Goal: Task Accomplishment & Management: Complete application form

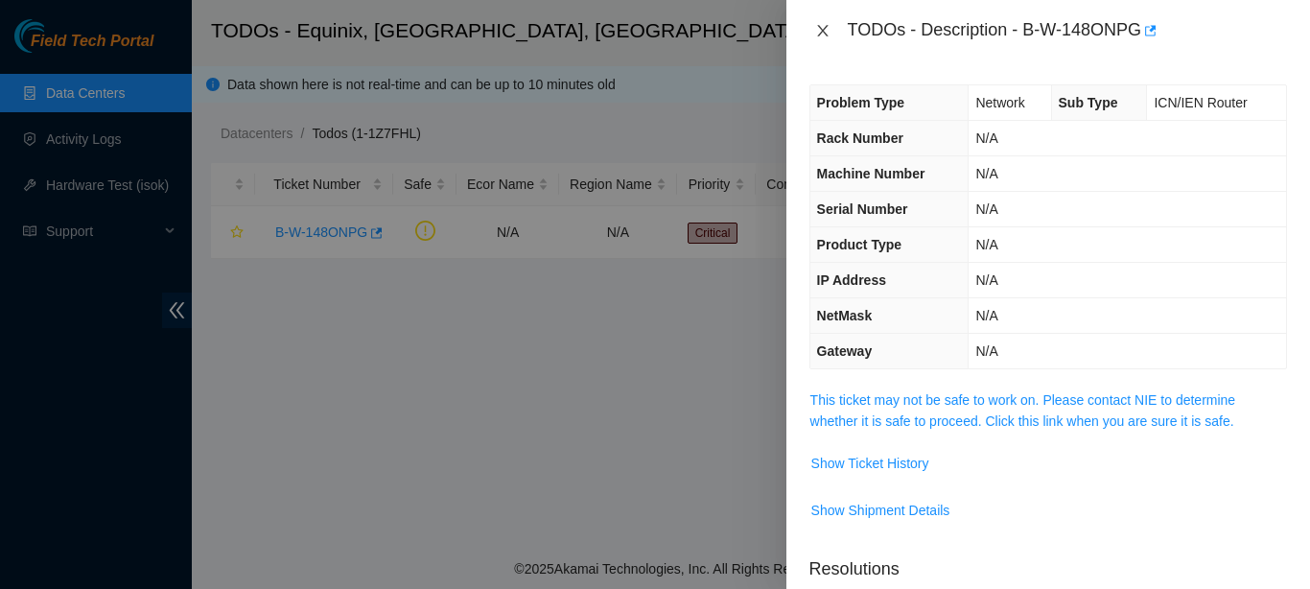
click at [815, 35] on icon "close" at bounding box center [822, 30] width 15 height 15
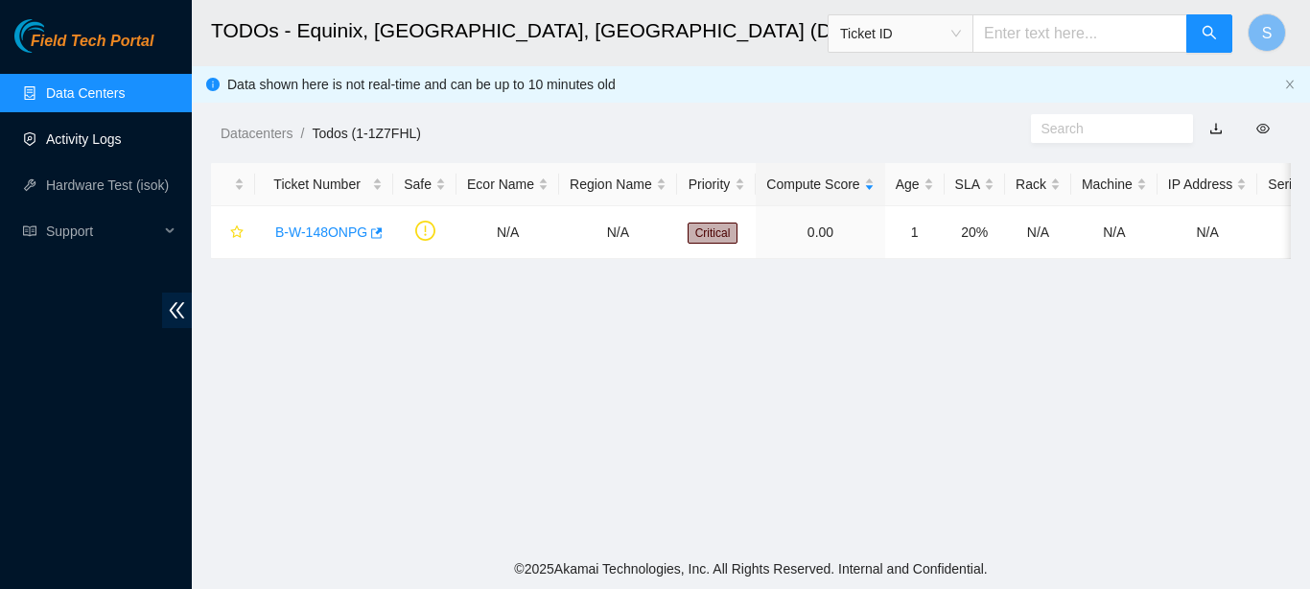
click at [122, 145] on link "Activity Logs" at bounding box center [84, 138] width 76 height 15
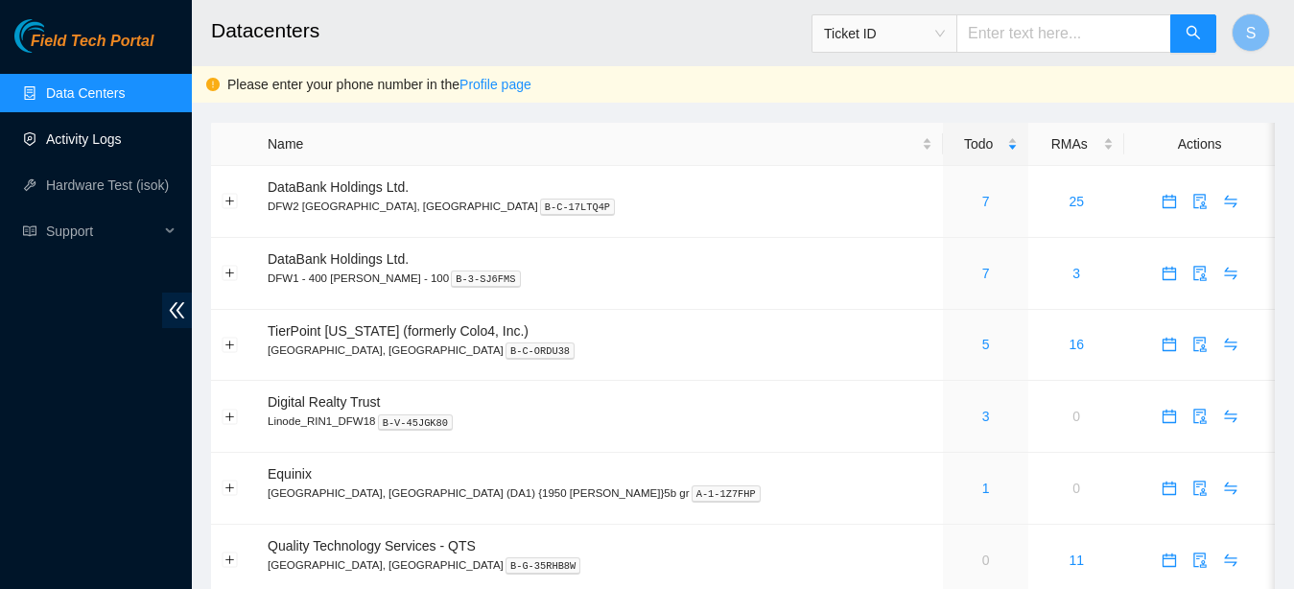
click at [96, 139] on link "Activity Logs" at bounding box center [84, 138] width 76 height 15
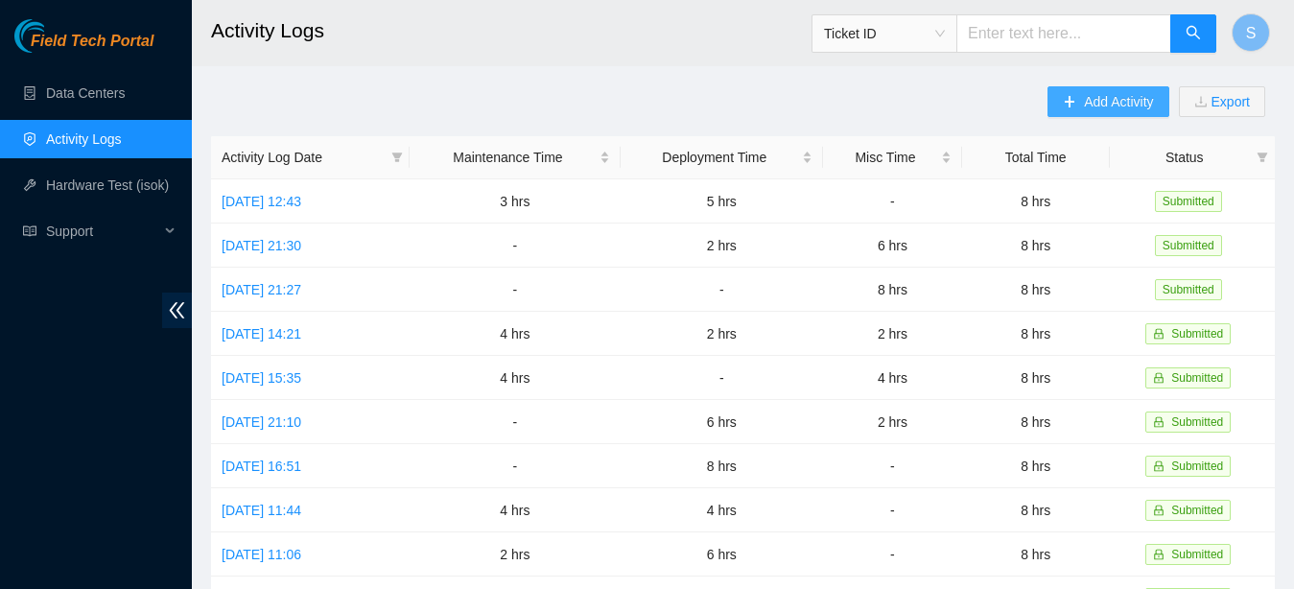
click at [1091, 109] on span "Add Activity" at bounding box center [1118, 101] width 69 height 21
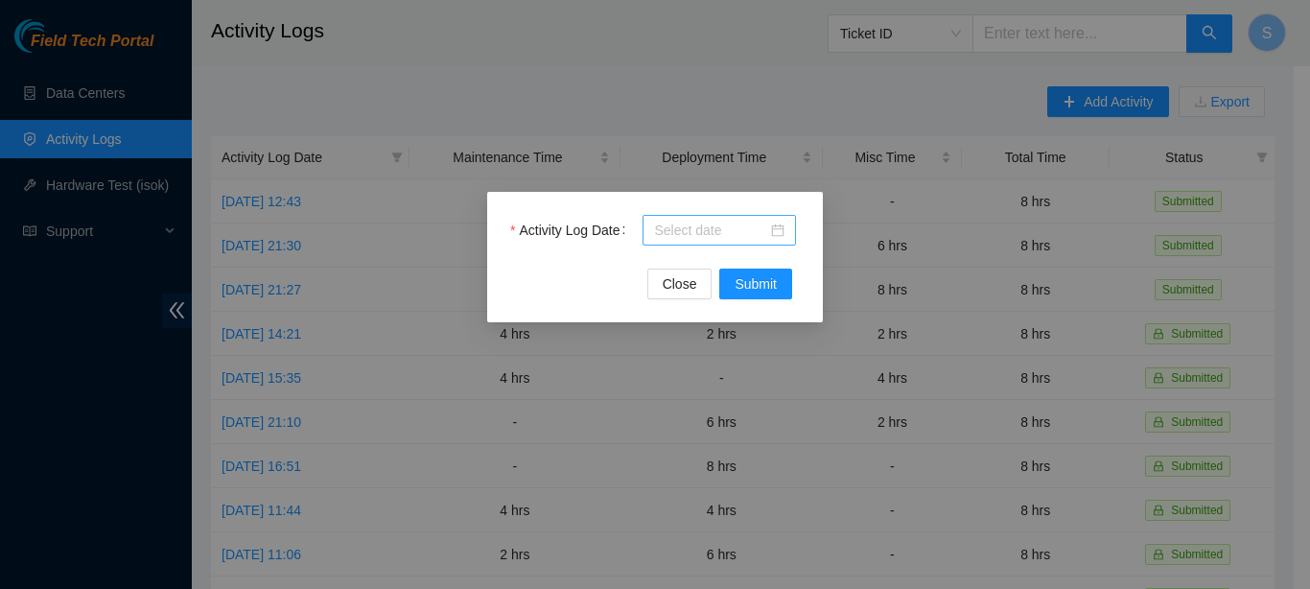
click at [729, 223] on input "Activity Log Date" at bounding box center [710, 230] width 113 height 21
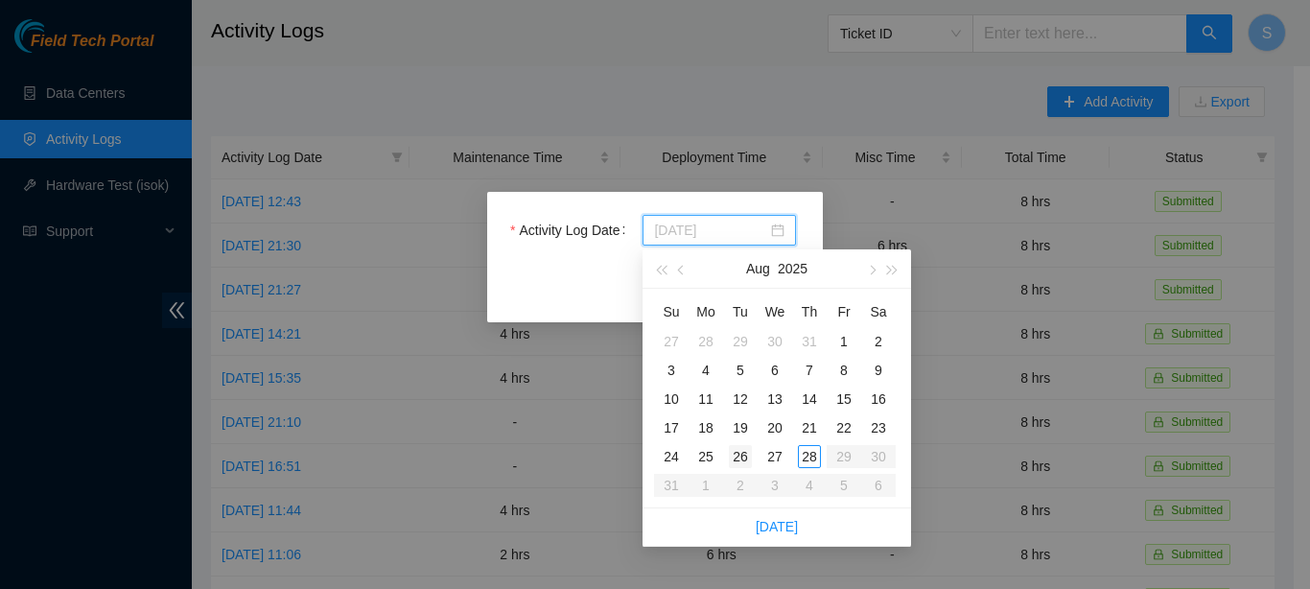
type input "[DATE]"
click at [737, 458] on div "26" at bounding box center [740, 456] width 23 height 23
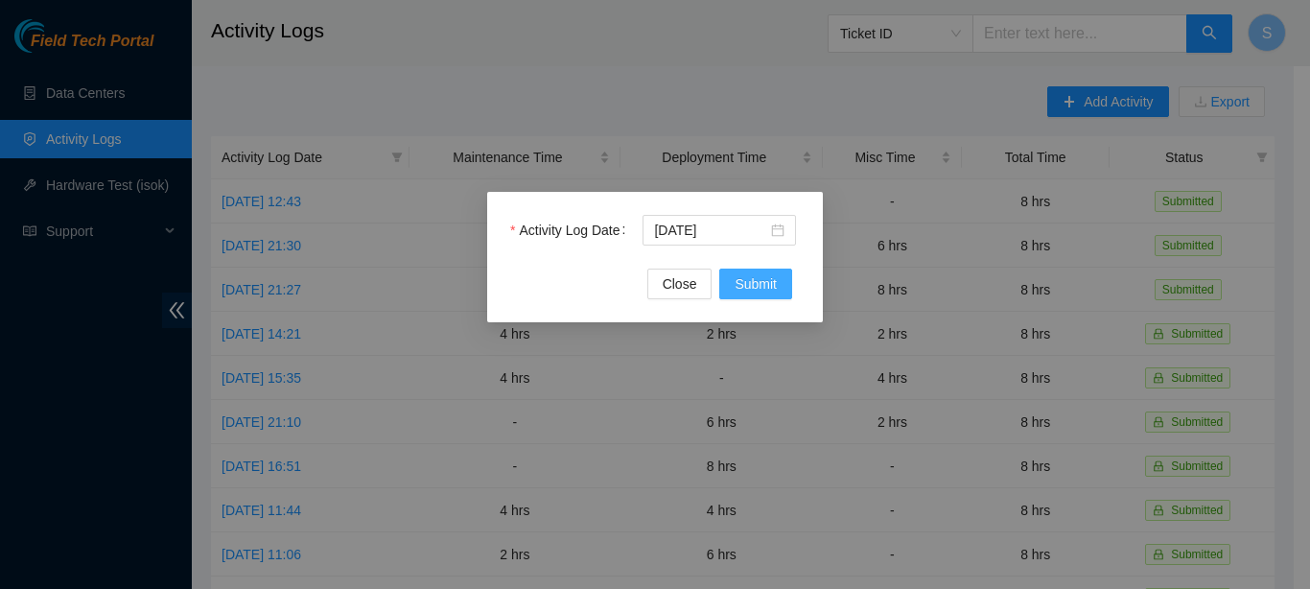
click at [771, 285] on span "Submit" at bounding box center [756, 283] width 42 height 21
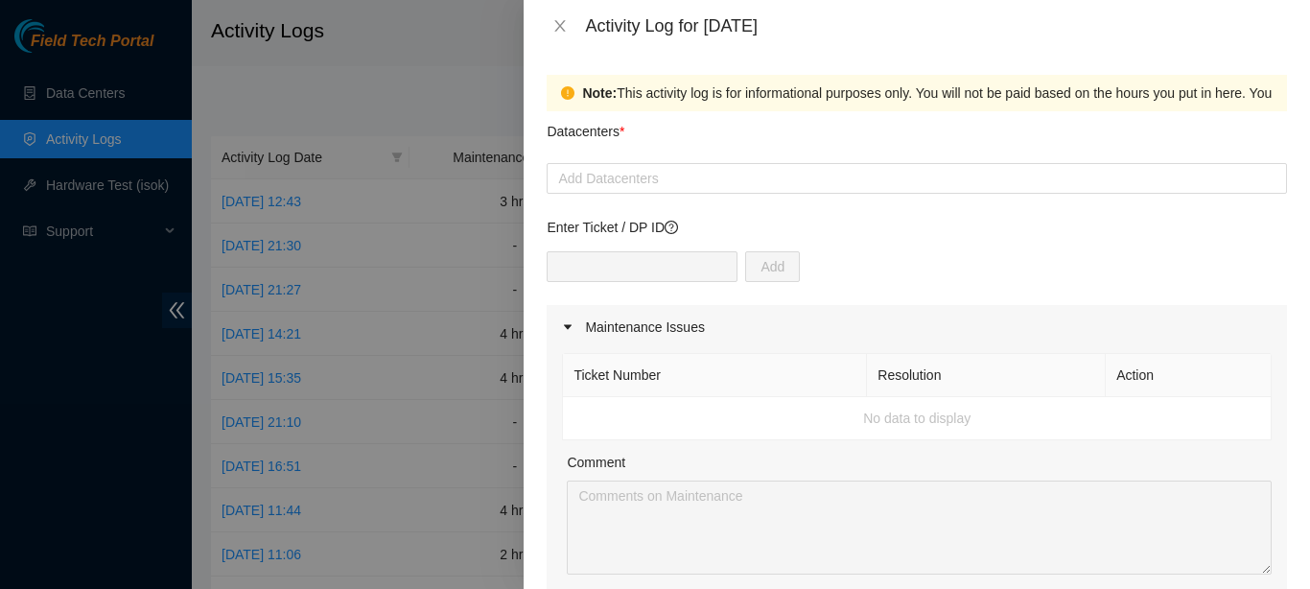
click at [669, 159] on div "Datacenters *" at bounding box center [917, 137] width 740 height 52
click at [668, 175] on div at bounding box center [916, 178] width 731 height 23
type input "r"
click at [635, 188] on div "r" at bounding box center [916, 178] width 731 height 23
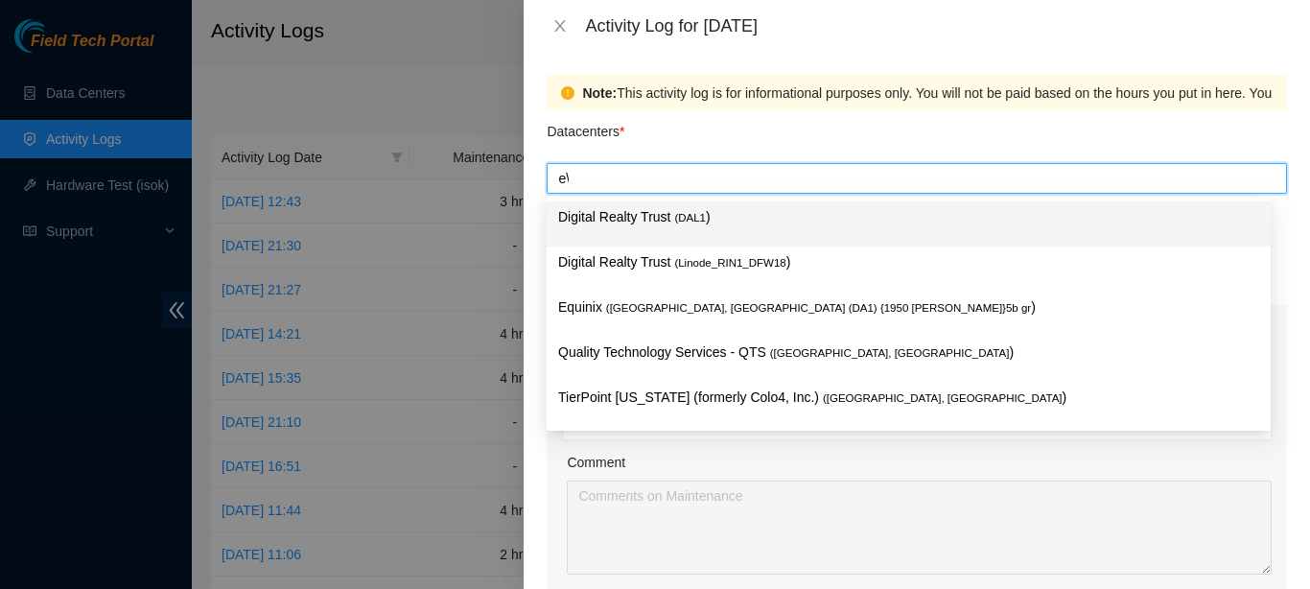
type input "e"
click at [640, 323] on div "Equinix ( [GEOGRAPHIC_DATA], [GEOGRAPHIC_DATA] (DA1) {1950 [PERSON_NAME]}5b gr )" at bounding box center [908, 313] width 701 height 35
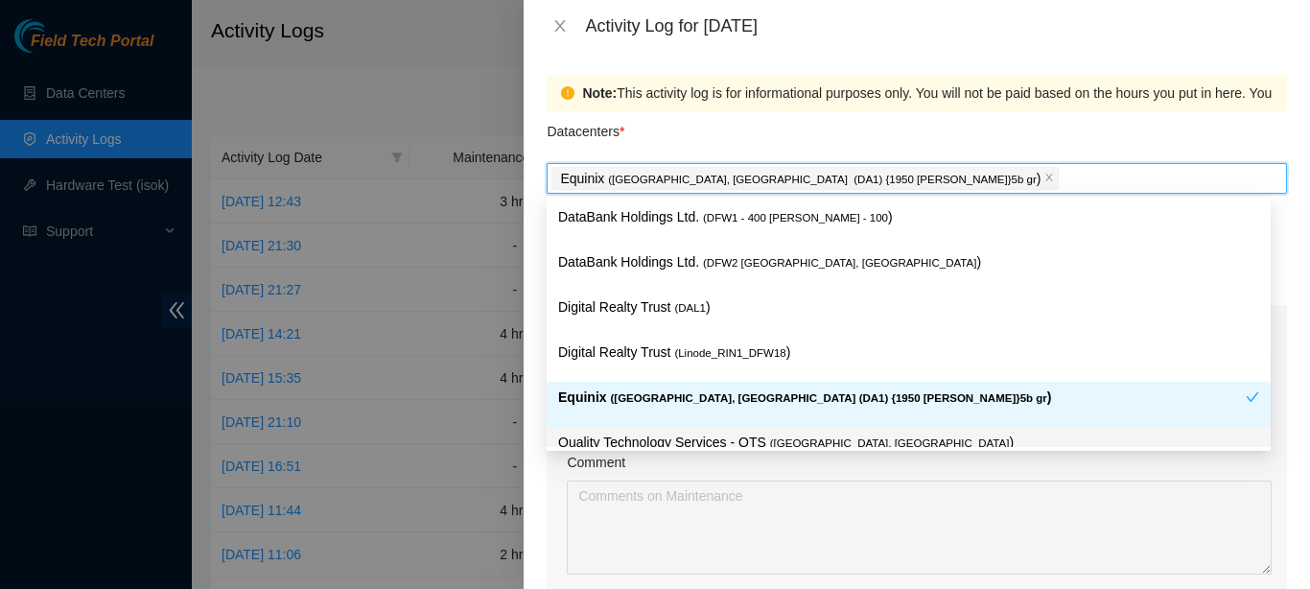
click at [657, 445] on p "Quality Technology Services - QTS ( [GEOGRAPHIC_DATA], [GEOGRAPHIC_DATA] )" at bounding box center [908, 443] width 701 height 22
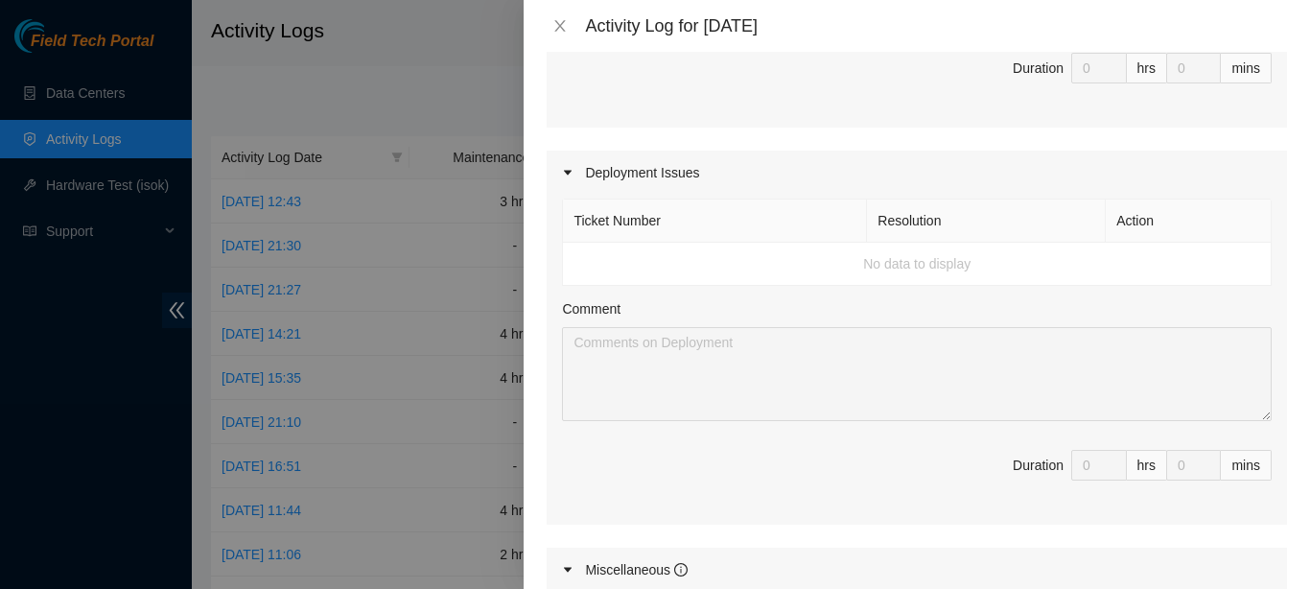
scroll to position [603, 0]
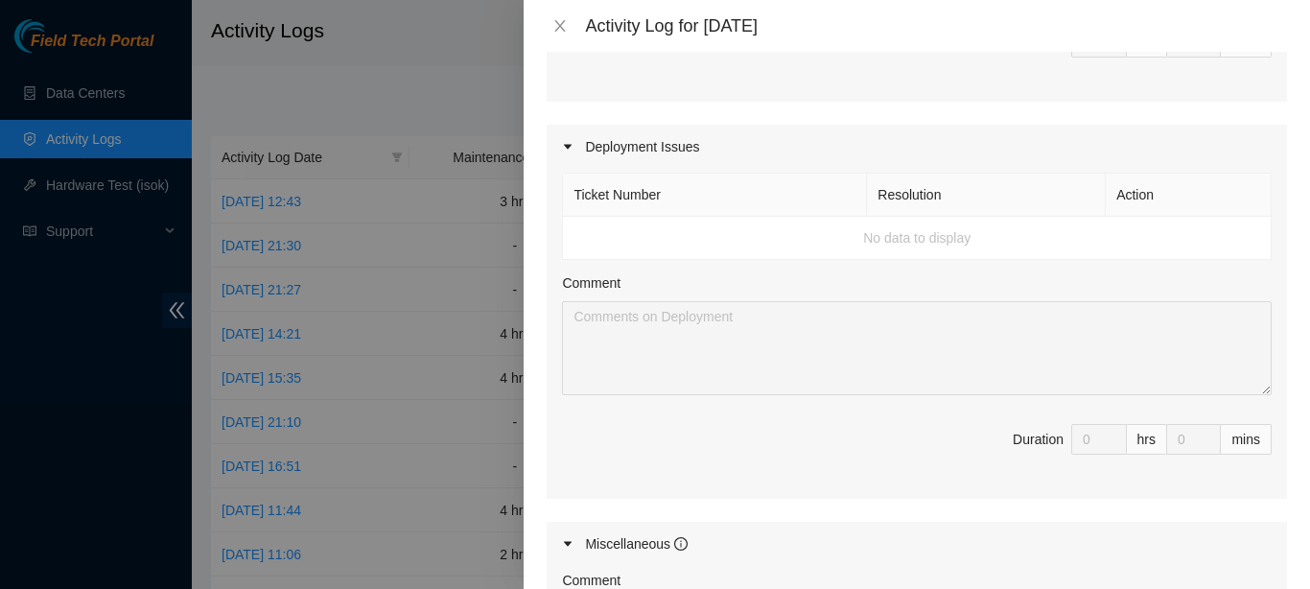
click at [620, 217] on td "No data to display" at bounding box center [917, 238] width 709 height 43
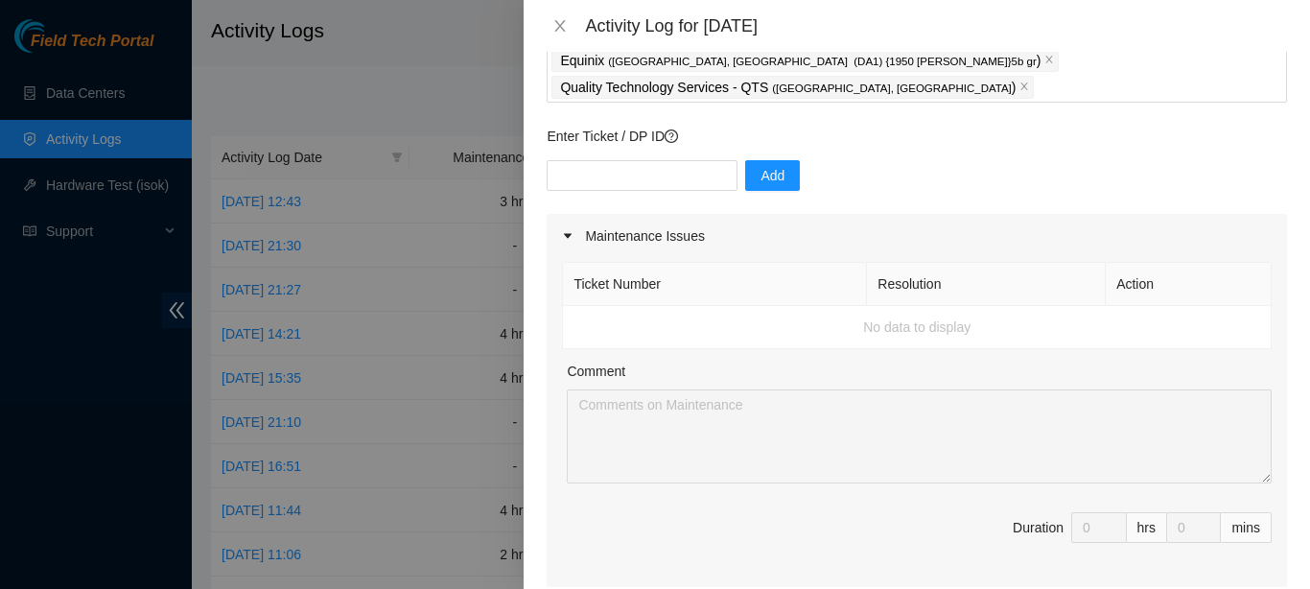
scroll to position [117, 0]
click at [620, 161] on input "text" at bounding box center [642, 176] width 191 height 31
paste input "DP83980"
type input "DP83980"
click at [766, 166] on span "Add" at bounding box center [773, 176] width 24 height 21
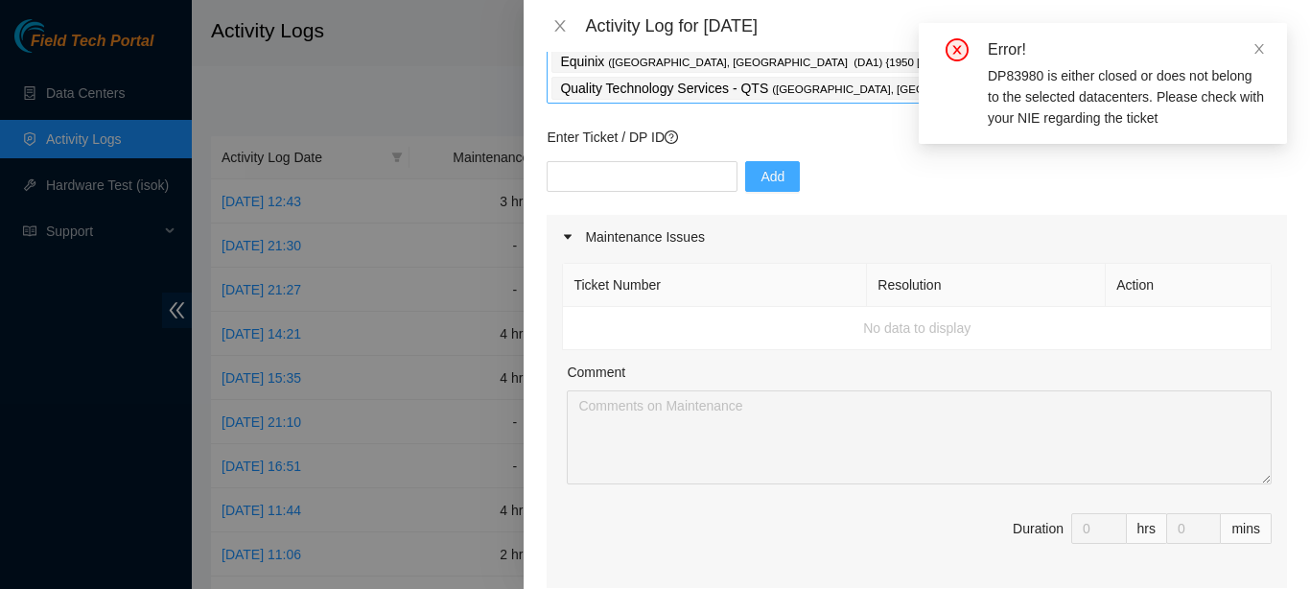
click at [857, 78] on p "Quality Technology Services - QTS ( [GEOGRAPHIC_DATA], [GEOGRAPHIC_DATA] )" at bounding box center [788, 89] width 456 height 22
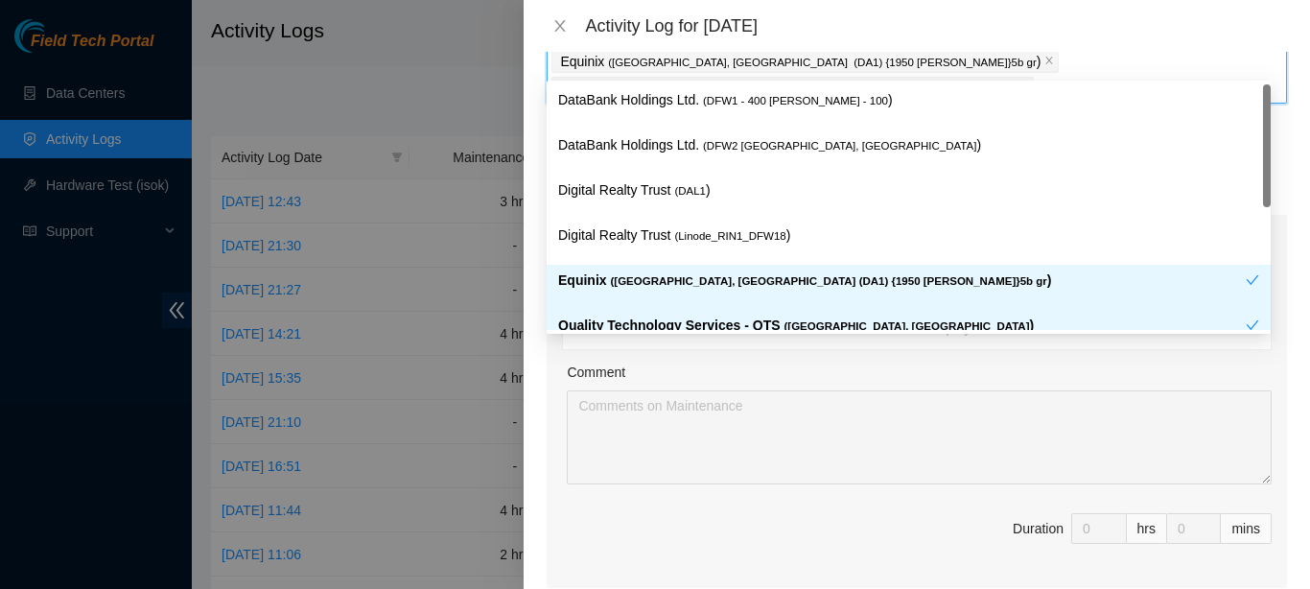
scroll to position [115, 0]
click at [1028, 86] on icon "close" at bounding box center [1024, 89] width 7 height 7
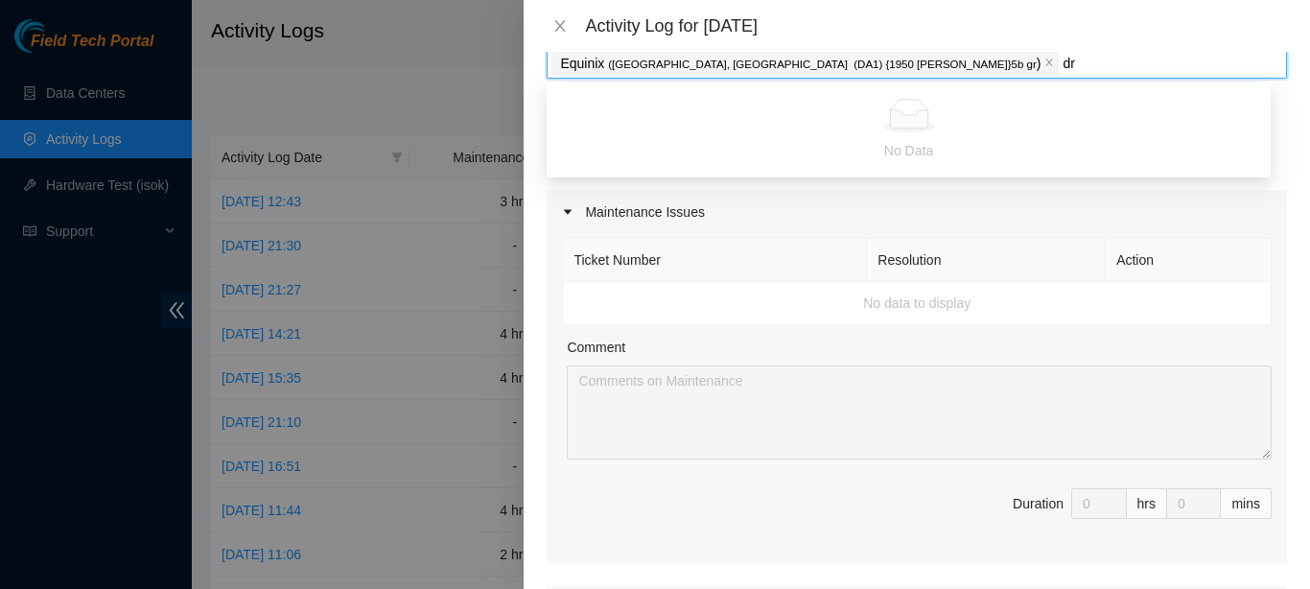
type input "d"
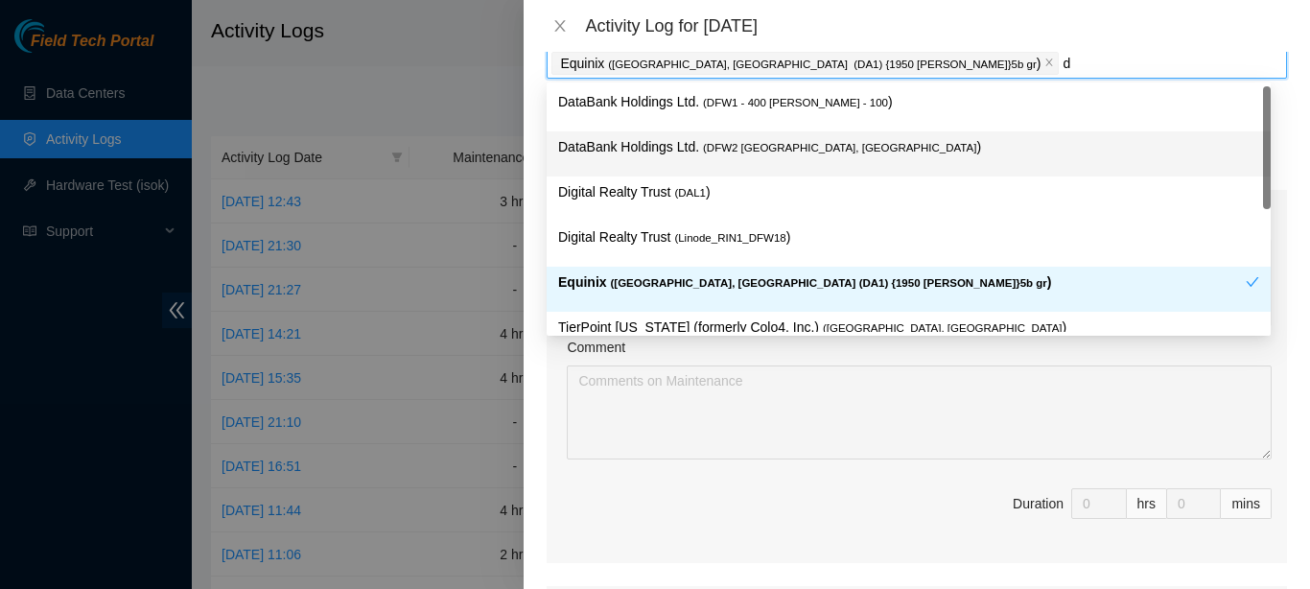
click at [649, 148] on p "DataBank Holdings Ltd. ( DFW2 [GEOGRAPHIC_DATA], [GEOGRAPHIC_DATA] )" at bounding box center [908, 147] width 701 height 22
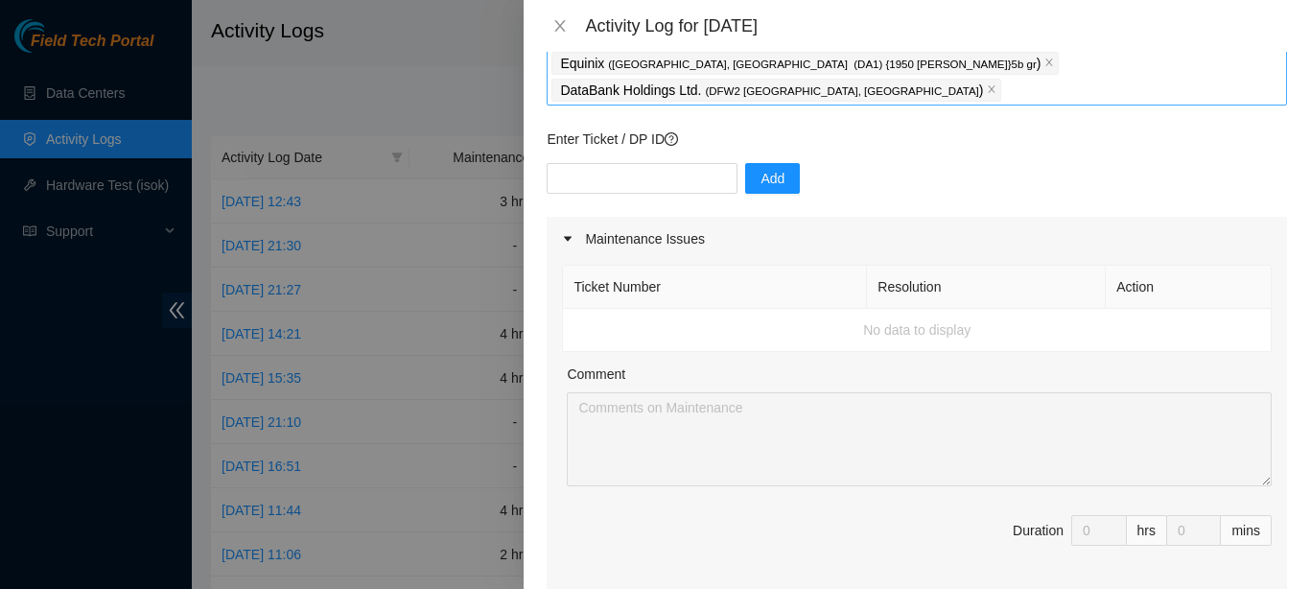
click at [784, 515] on span "Duration 0 hrs 0 mins" at bounding box center [917, 542] width 710 height 54
click at [648, 163] on input "text" at bounding box center [642, 178] width 191 height 31
paste input "DP83980"
type input "DP83980"
click at [767, 168] on span "Add" at bounding box center [773, 178] width 24 height 21
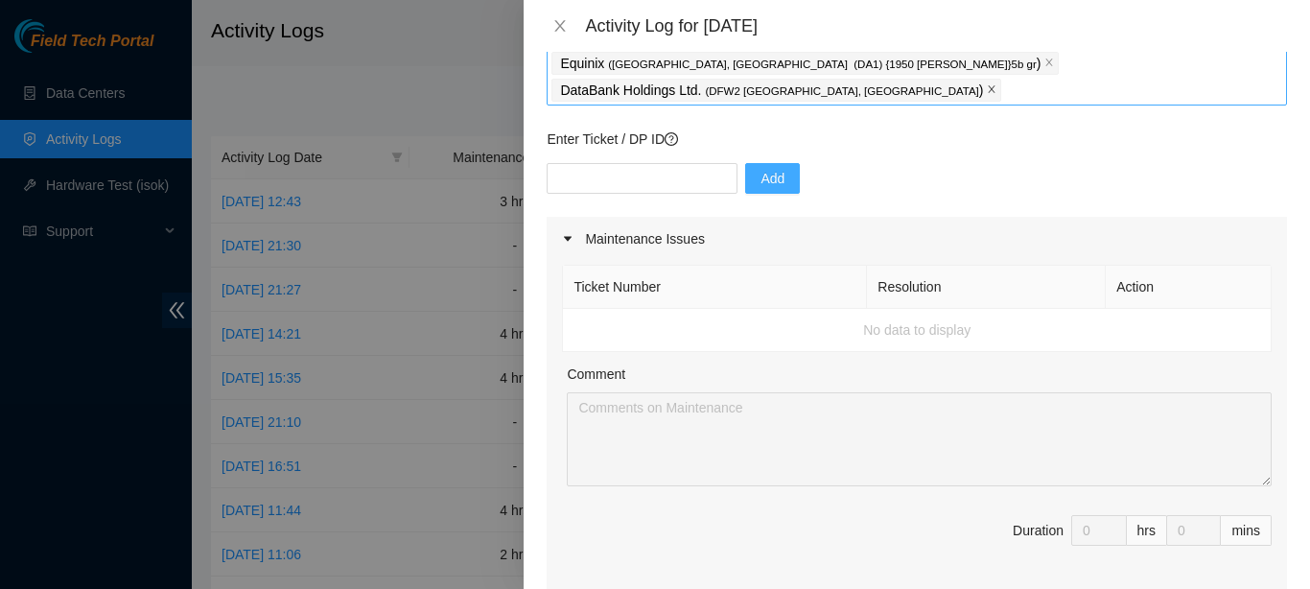
click at [996, 84] on icon "close" at bounding box center [992, 89] width 10 height 10
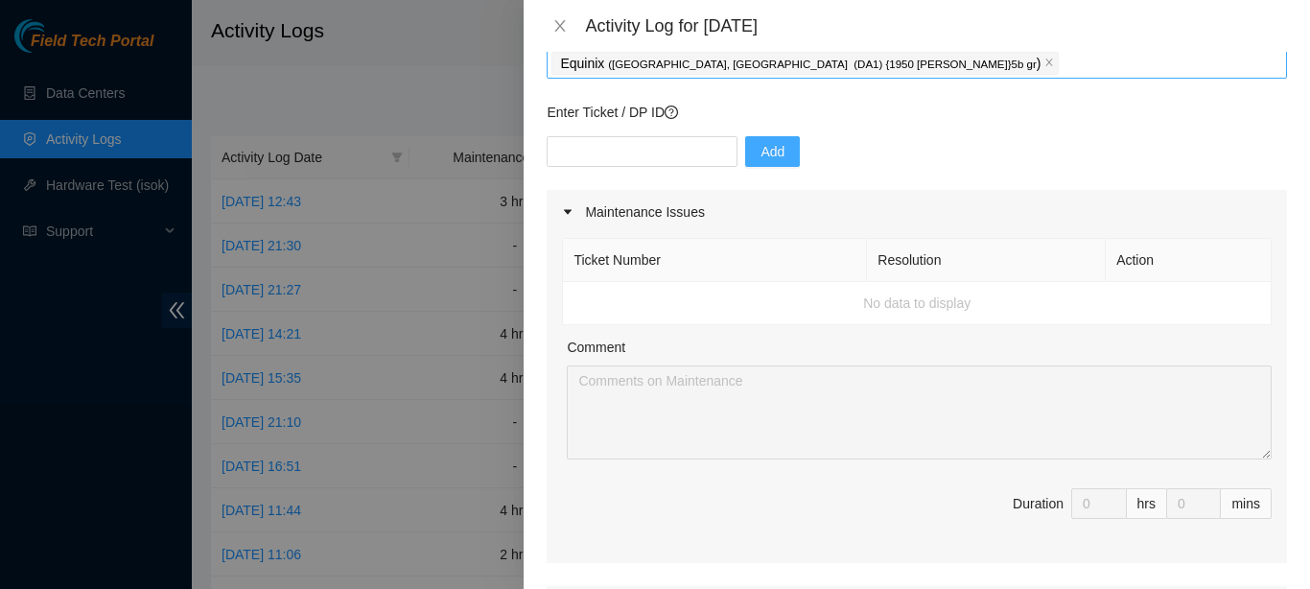
click at [918, 56] on div "Equinix ( [GEOGRAPHIC_DATA], [GEOGRAPHIC_DATA] (DA1) {1950 [PERSON_NAME]}5b gr )" at bounding box center [916, 63] width 731 height 27
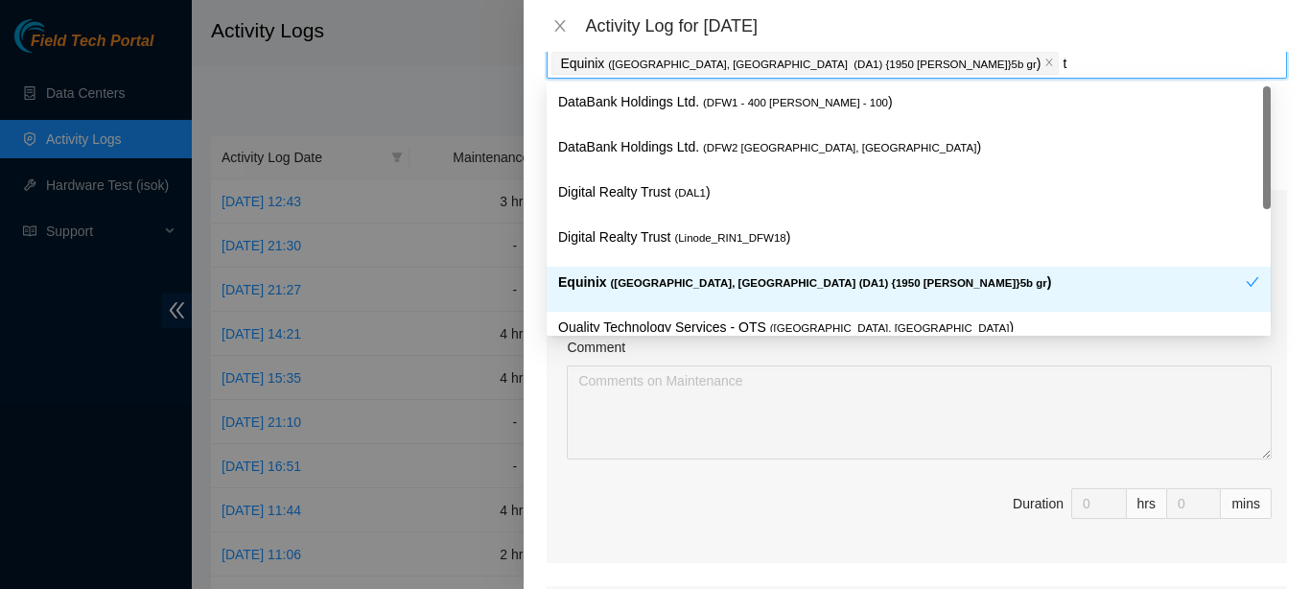
type input "ti"
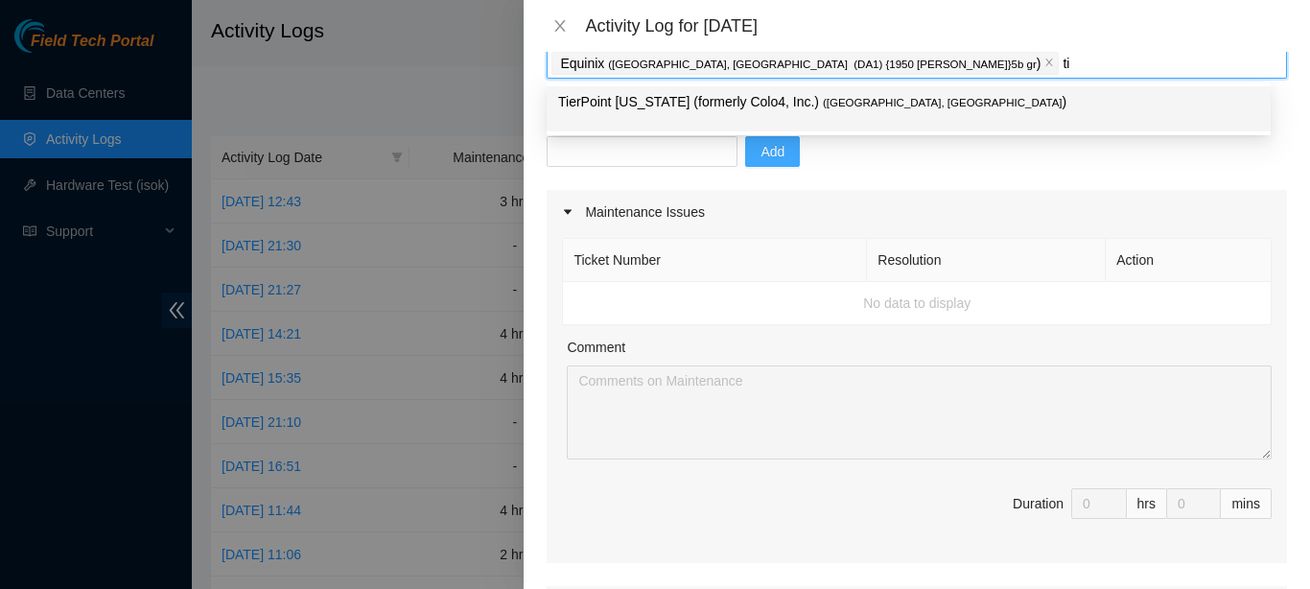
click at [598, 108] on p "TierPoint [US_STATE] (formerly Colo4, Inc.) ( [GEOGRAPHIC_DATA], [GEOGRAPHIC_DA…" at bounding box center [908, 102] width 701 height 22
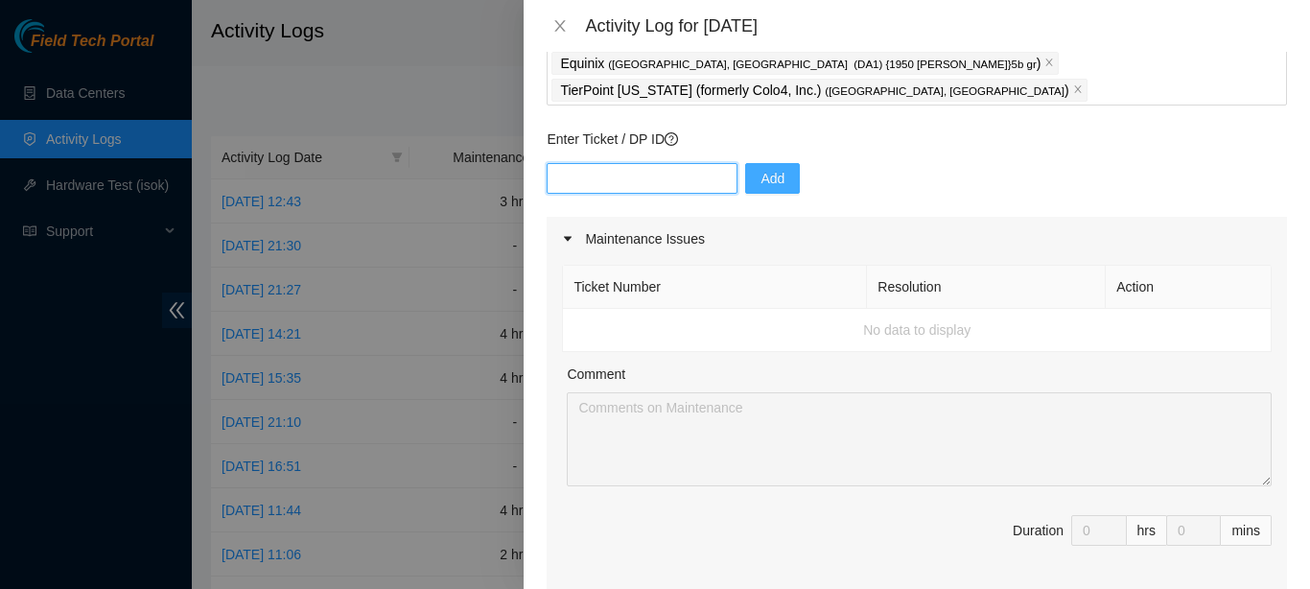
click at [625, 163] on input "text" at bounding box center [642, 178] width 191 height 31
paste input "DP83980"
type input "DP83980"
click at [761, 168] on span "Add" at bounding box center [773, 178] width 24 height 21
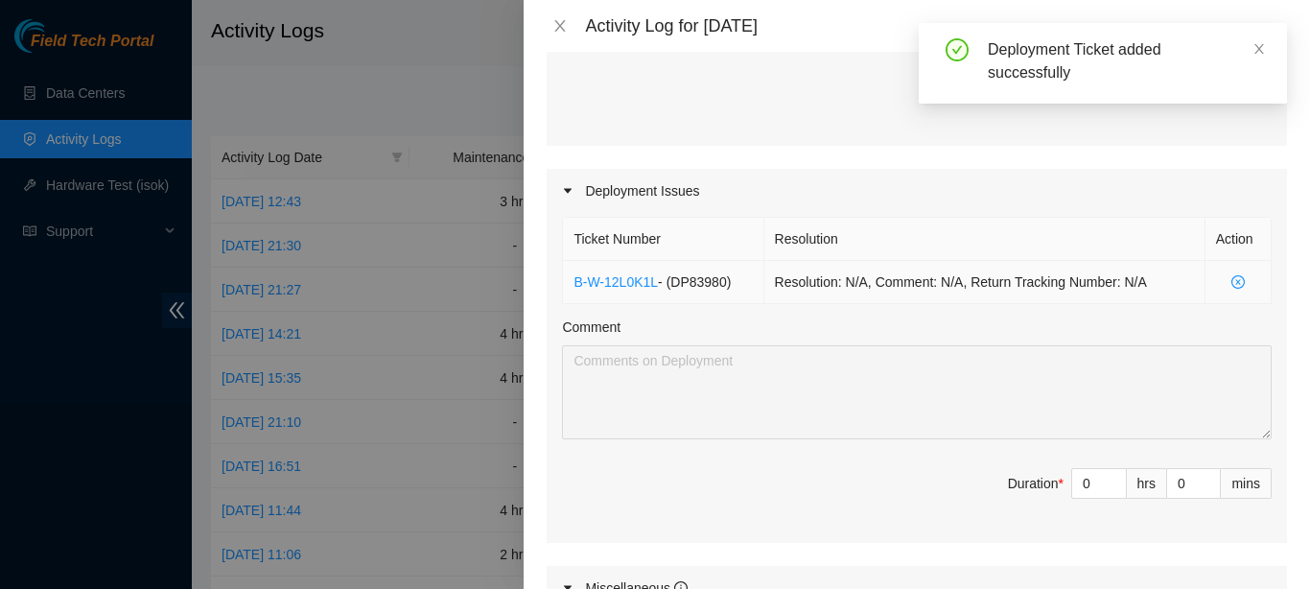
scroll to position [592, 0]
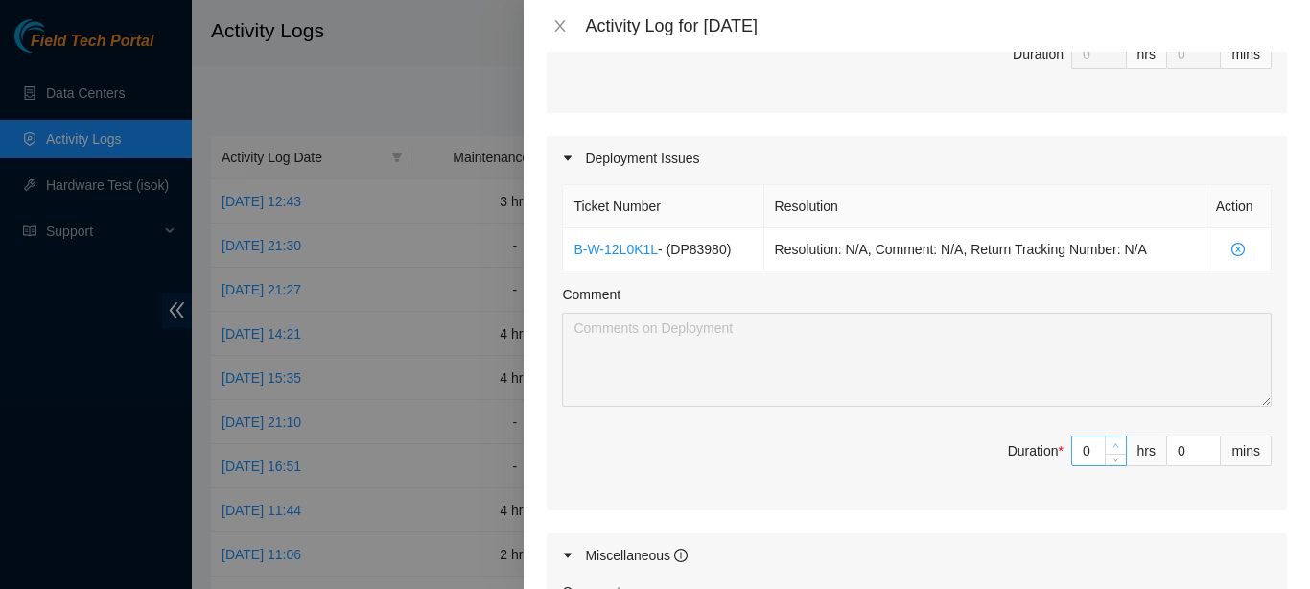
click at [1105, 436] on span "Increase Value" at bounding box center [1115, 444] width 21 height 17
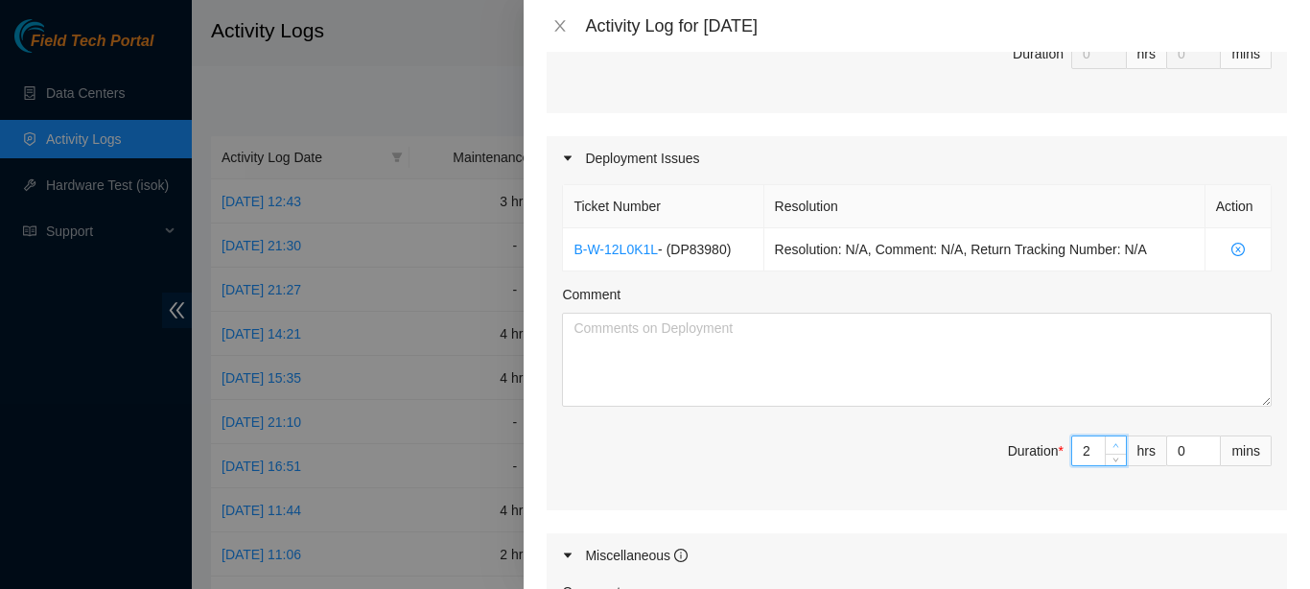
type input "2"
click at [1105, 436] on span "Increase Value" at bounding box center [1115, 444] width 21 height 17
click at [1111, 440] on span "up" at bounding box center [1117, 446] width 12 height 12
type input "3"
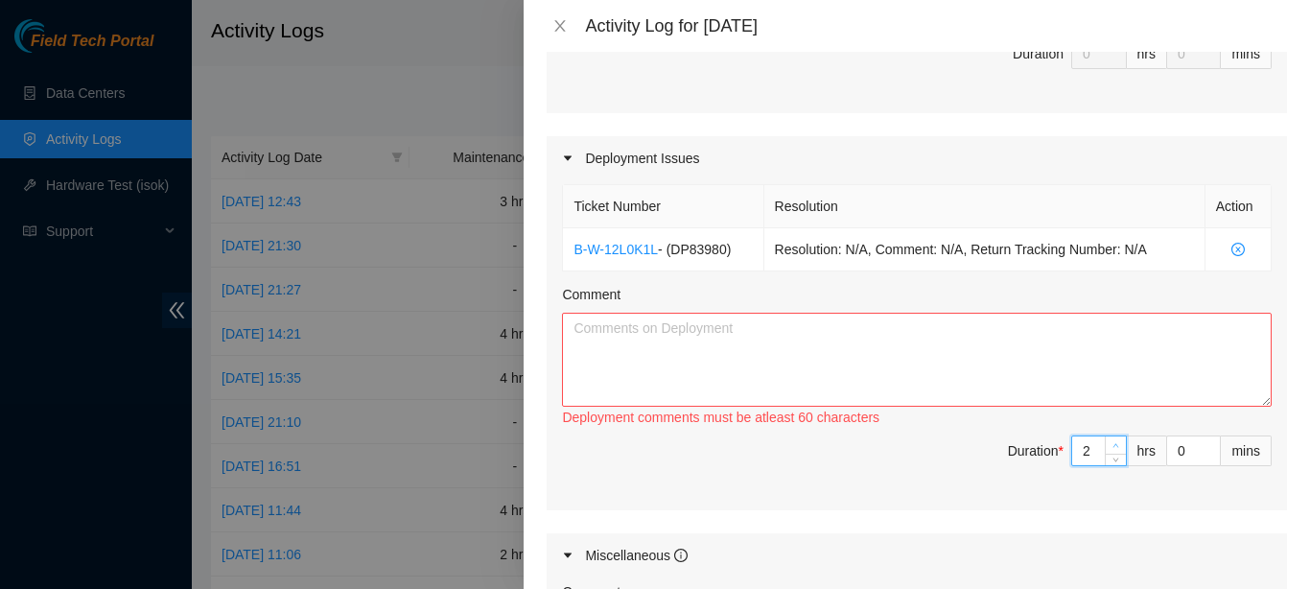
type input "3"
click at [1111, 440] on span "up" at bounding box center [1117, 446] width 12 height 12
type input "4"
click at [1111, 440] on span "up" at bounding box center [1117, 446] width 12 height 12
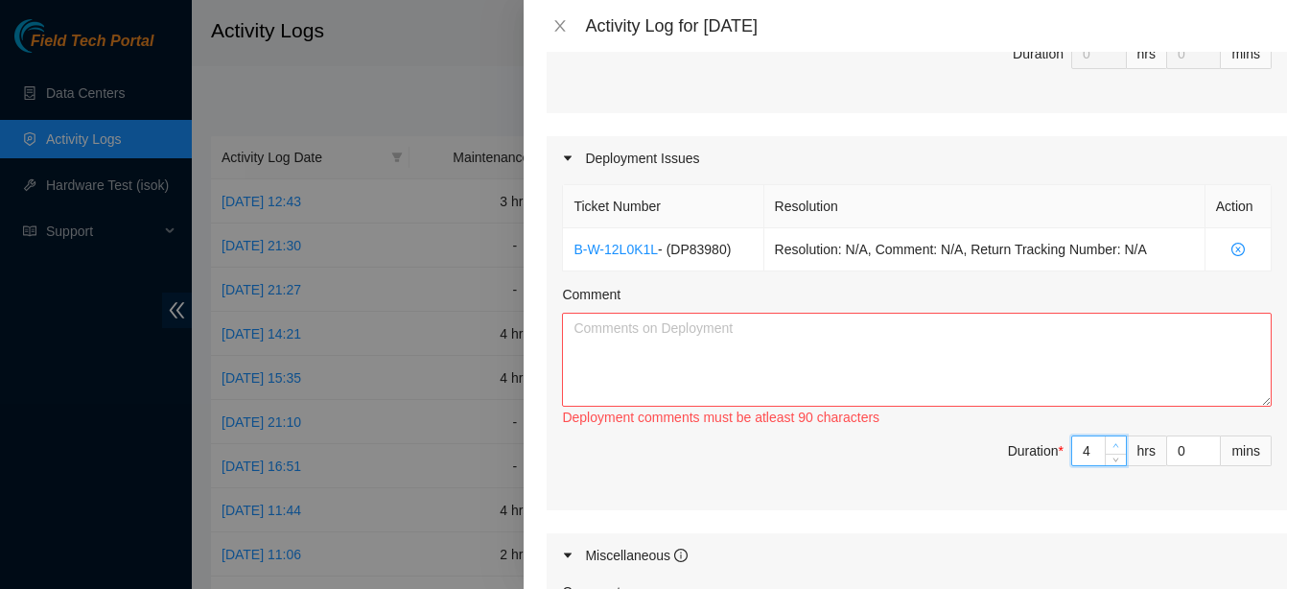
type input "5"
click at [1111, 440] on span "up" at bounding box center [1117, 446] width 12 height 12
type input "6"
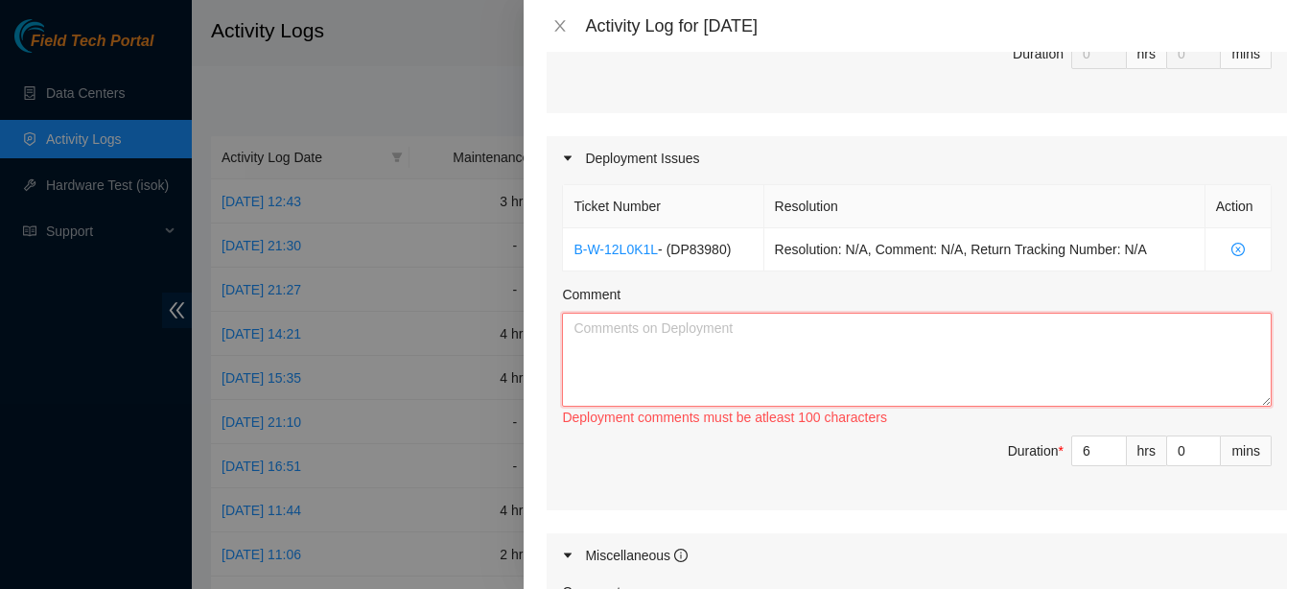
click at [936, 313] on textarea "Comment" at bounding box center [917, 360] width 710 height 94
paste textarea "DP83980"
click at [820, 313] on textarea "assisted with the equinix portion of fiber funs for DP83980" at bounding box center [917, 360] width 710 height 94
type textarea "assisted with the equinix portion of fiber runs for DP83980"
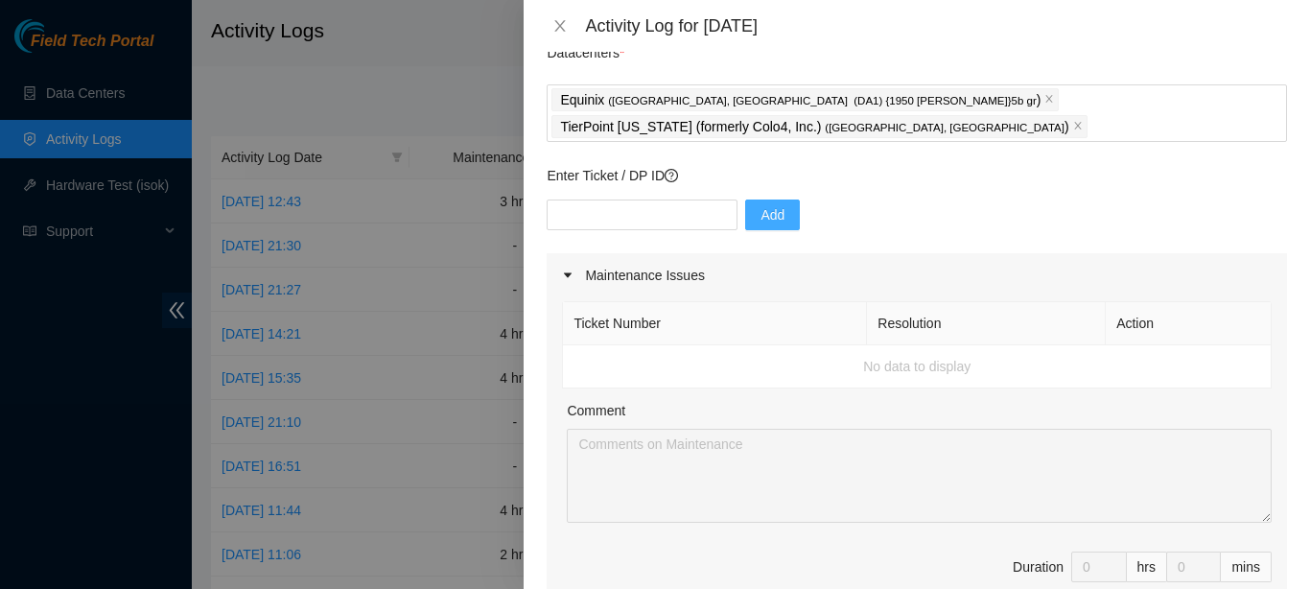
scroll to position [76, 0]
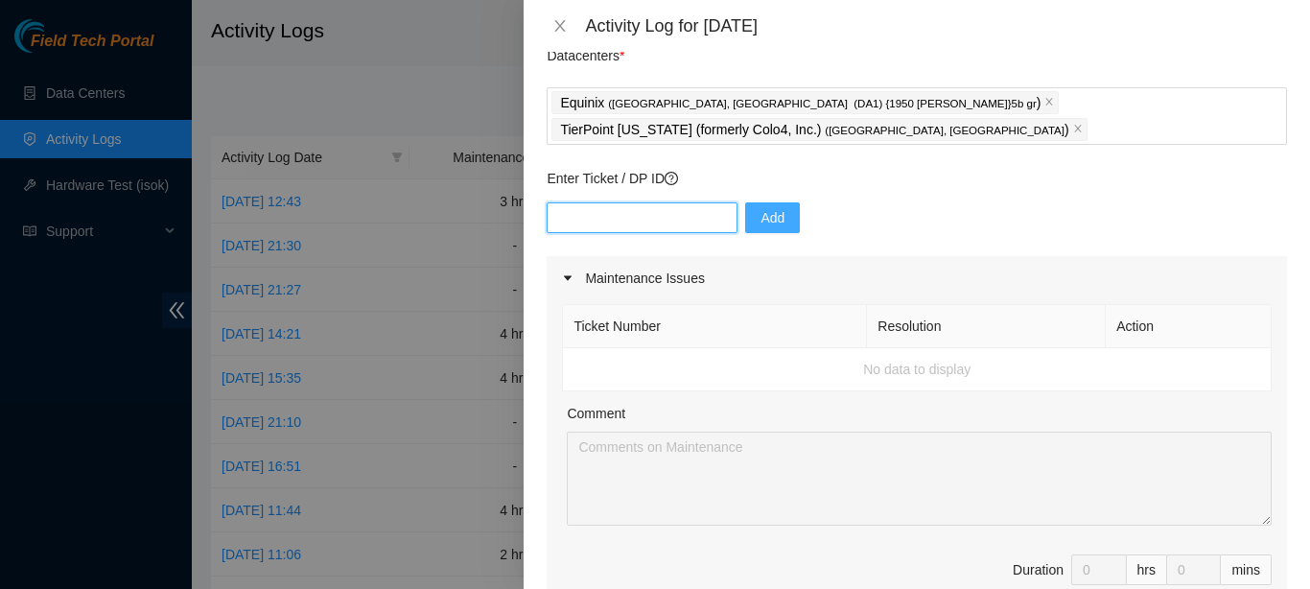
click at [630, 202] on input "text" at bounding box center [642, 217] width 191 height 31
type input "DP64851"
click at [762, 207] on span "Add" at bounding box center [773, 217] width 24 height 21
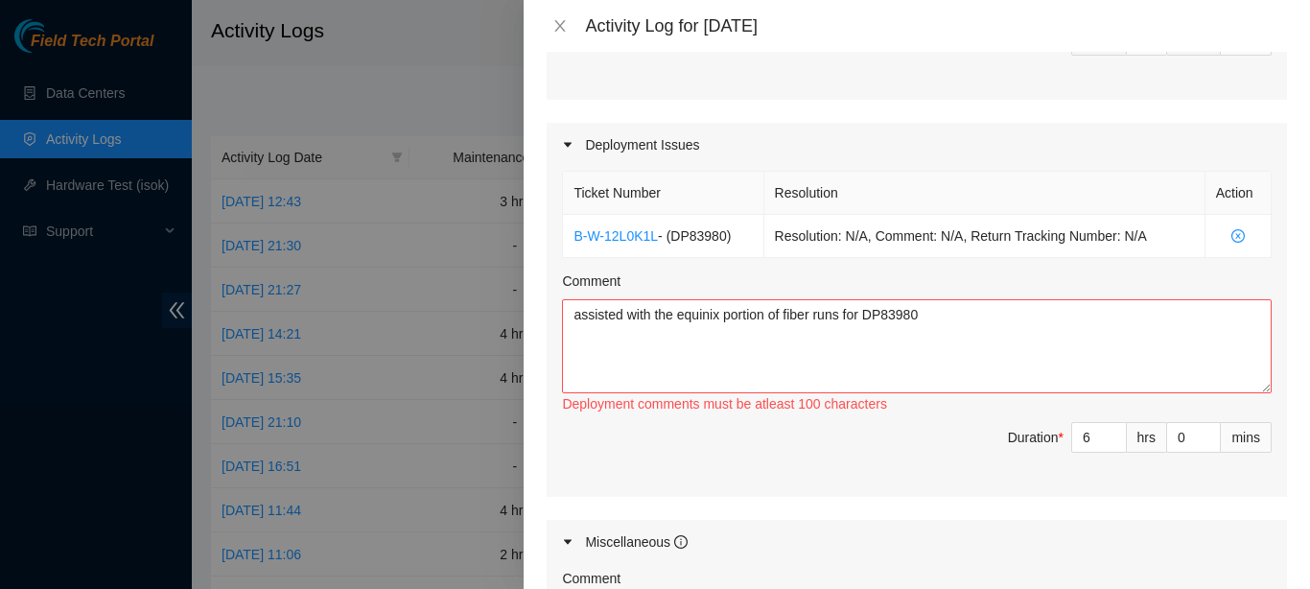
scroll to position [603, 0]
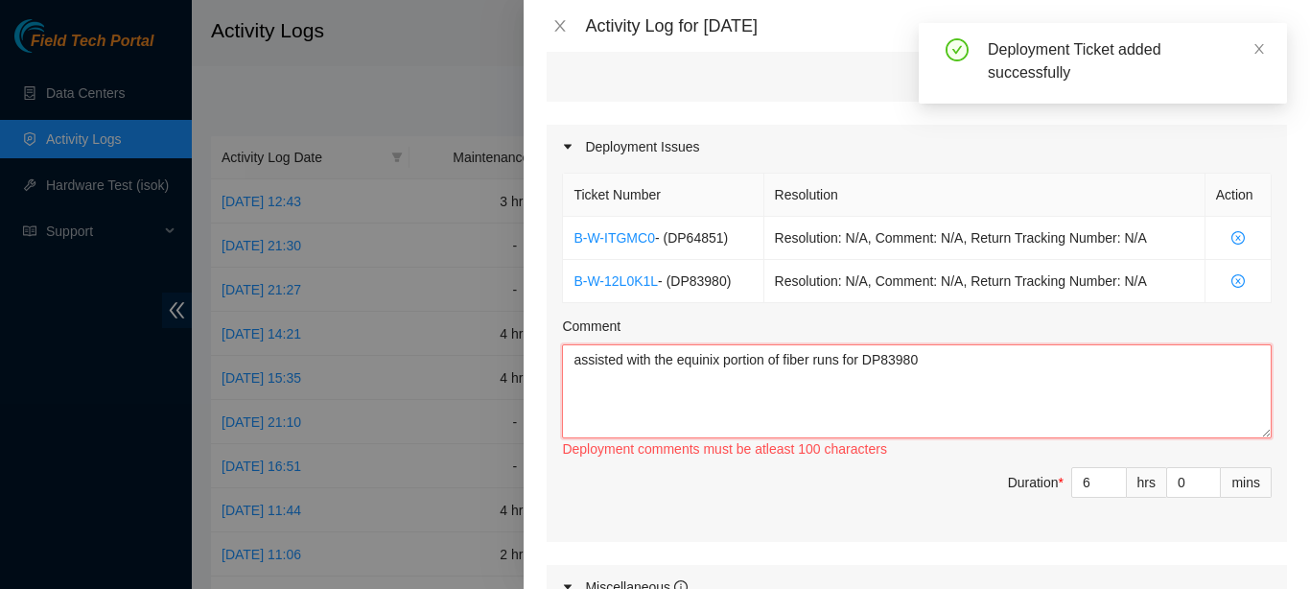
click at [929, 351] on textarea "assisted with the equinix portion of fiber runs for DP83980" at bounding box center [917, 391] width 710 height 94
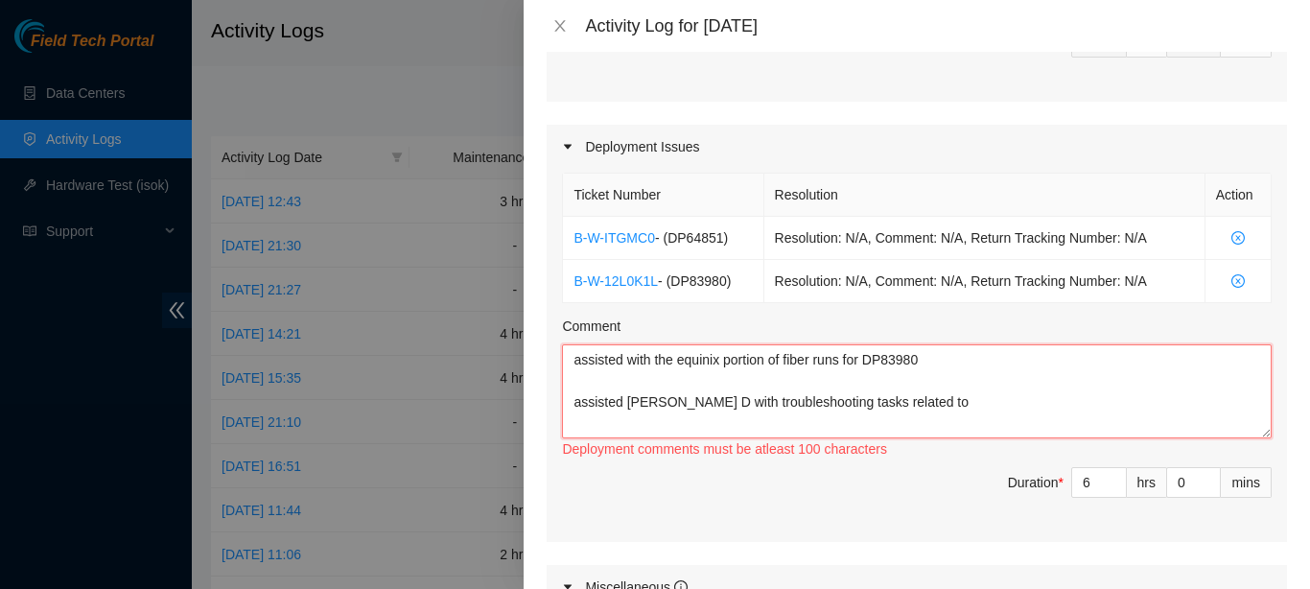
paste textarea "DP64851"
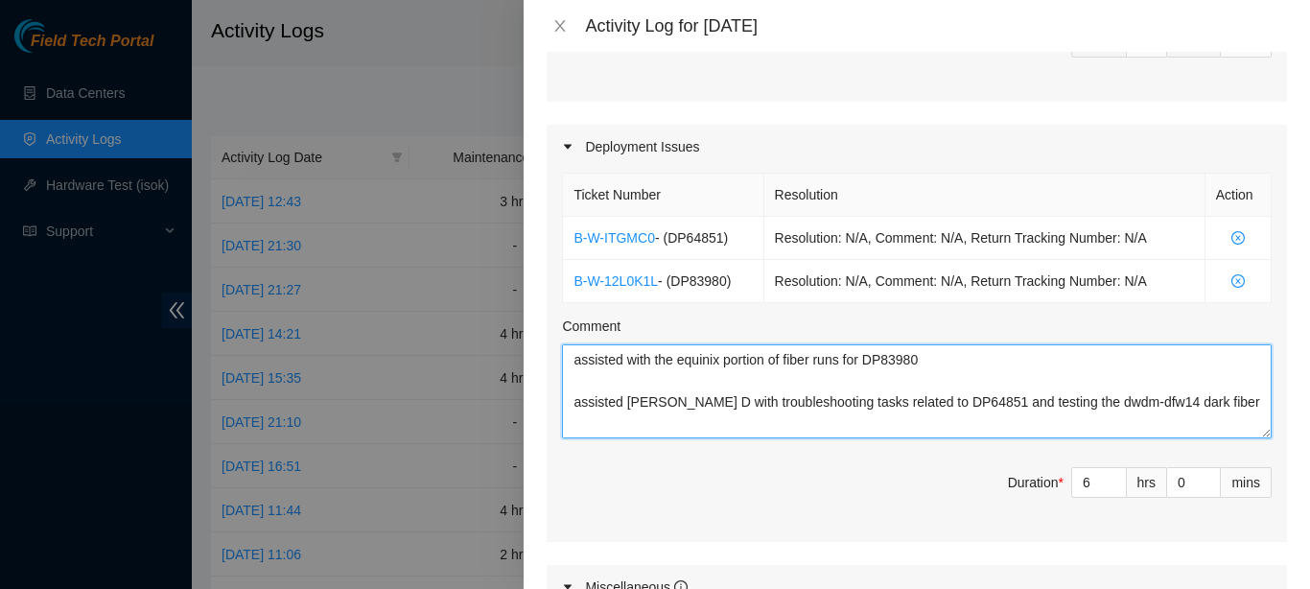
type textarea "assisted with the equinix portion of fiber runs for DP83980 assisted [PERSON_NA…"
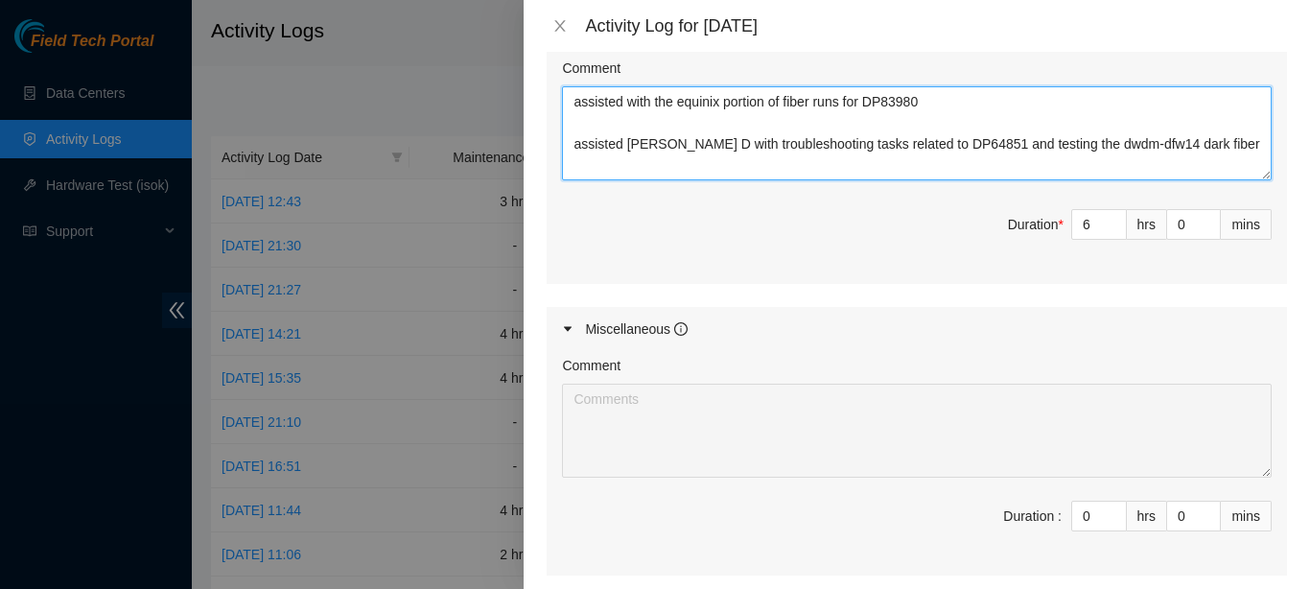
scroll to position [859, 0]
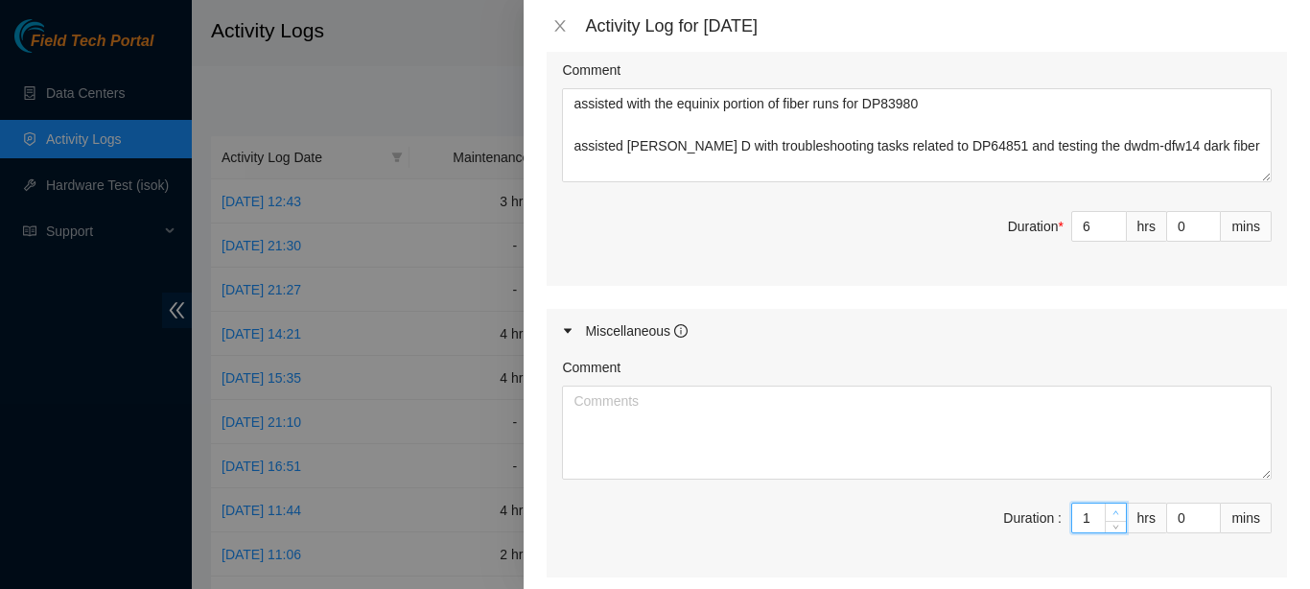
click at [1112, 509] on icon "up" at bounding box center [1115, 512] width 7 height 7
type input "1"
type input "7"
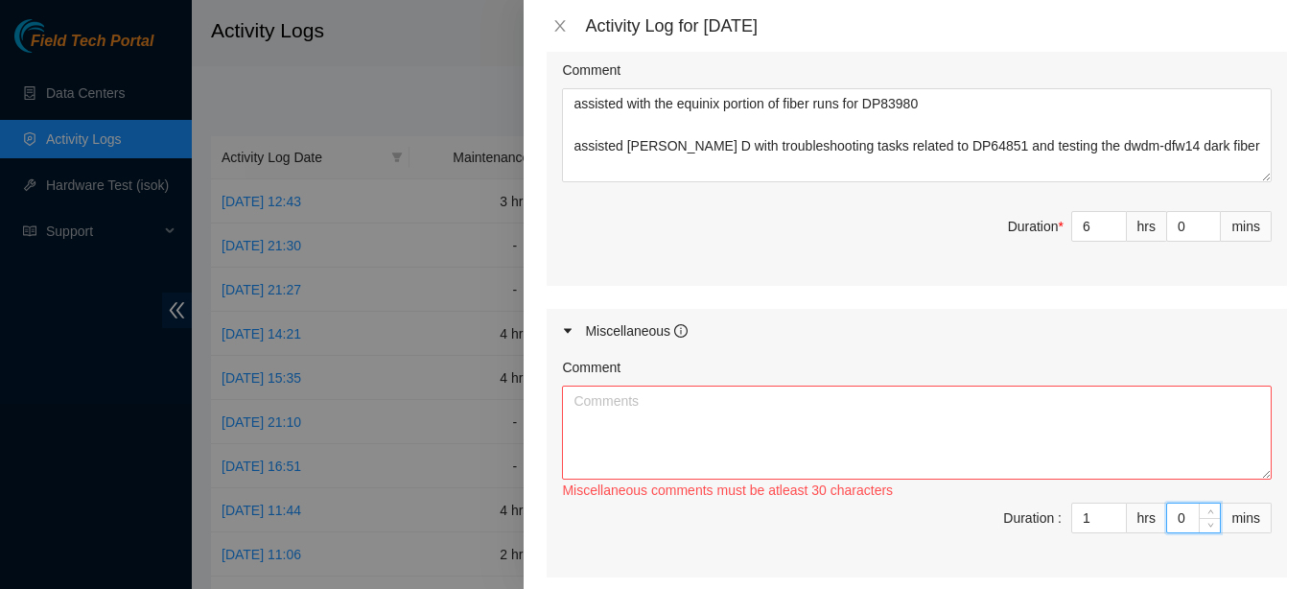
drag, startPoint x: 1166, startPoint y: 488, endPoint x: 1150, endPoint y: 488, distance: 16.3
click at [1167, 503] on input "0" at bounding box center [1193, 517] width 53 height 29
type input "3"
type input "30"
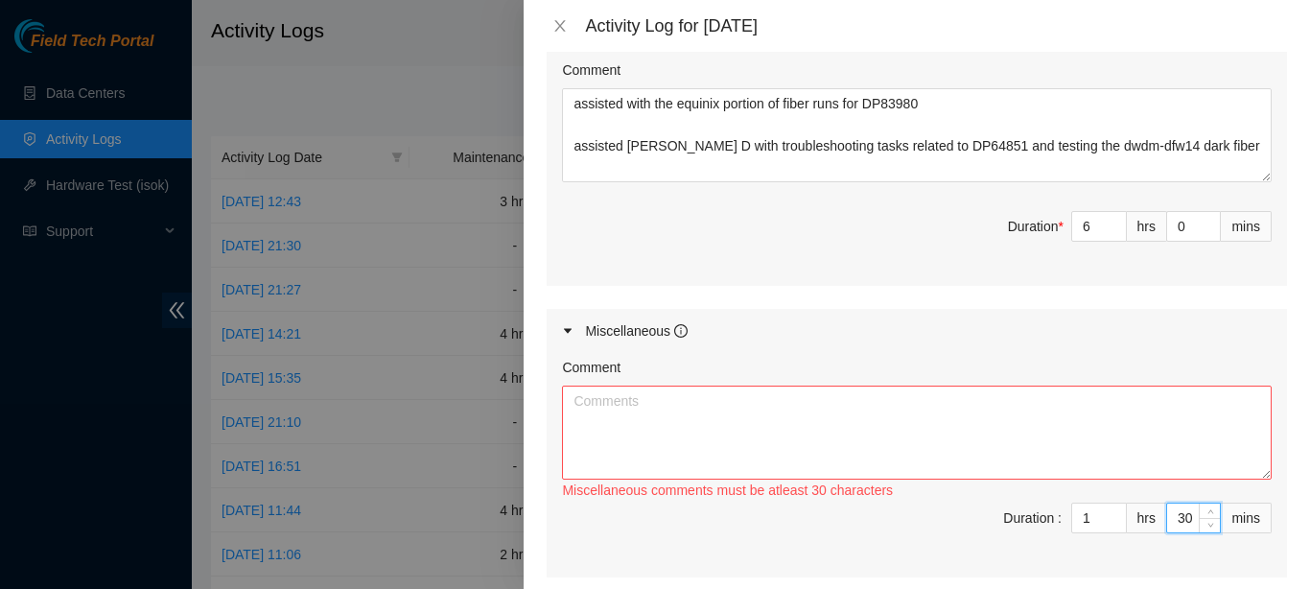
type input "30"
click at [942, 386] on textarea "Comment" at bounding box center [917, 433] width 710 height 94
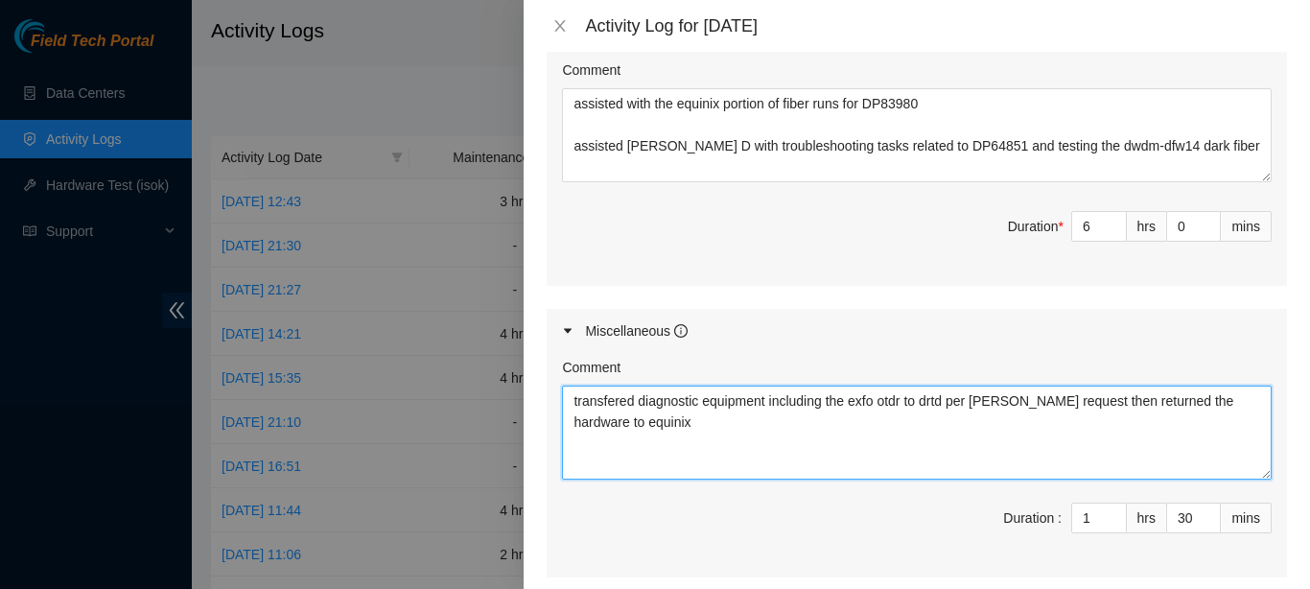
click at [634, 386] on textarea "transfered diagnostic equipment including the exfo otdr to drtd per [PERSON_NAM…" at bounding box center [917, 433] width 710 height 94
click at [623, 386] on textarea "transfered diagnostic equipment including the exfo otdr to drtd per [PERSON_NAM…" at bounding box center [917, 433] width 710 height 94
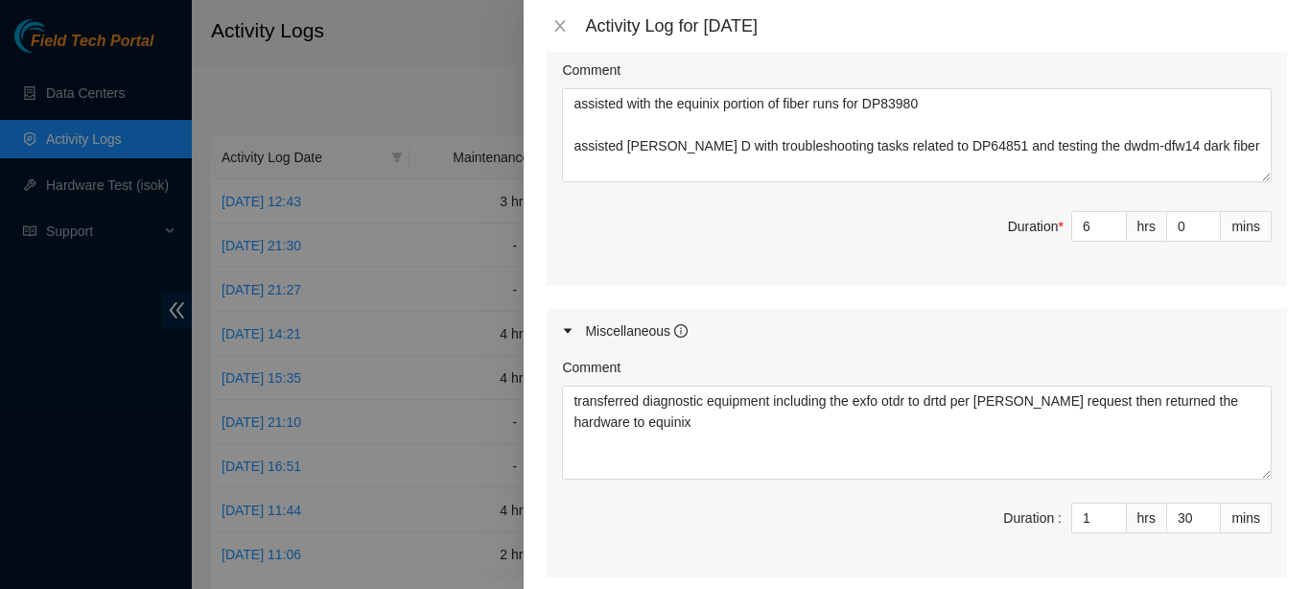
click at [667, 255] on div "Ticket Number Resolution Action B-W-ITGMC0 - ( DP64851 ) Resolution: N/A, Comme…" at bounding box center [917, 99] width 740 height 372
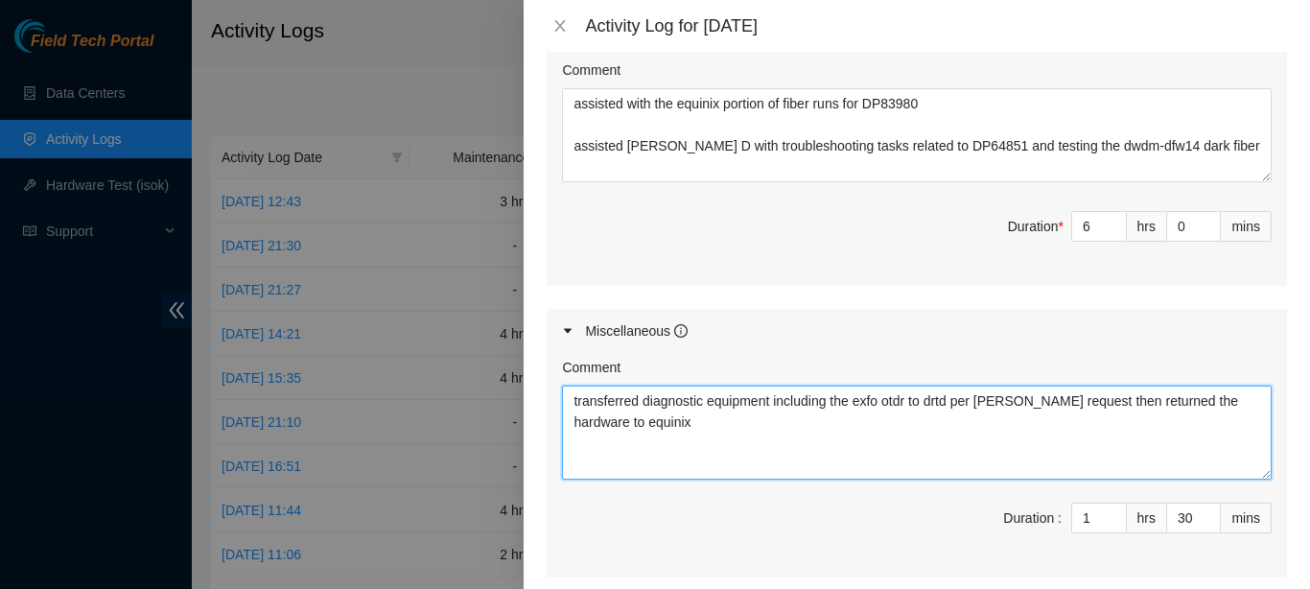
click at [662, 386] on textarea "transferred diagnostic equipment including the exfo otdr to drtd per [PERSON_NA…" at bounding box center [917, 433] width 710 height 94
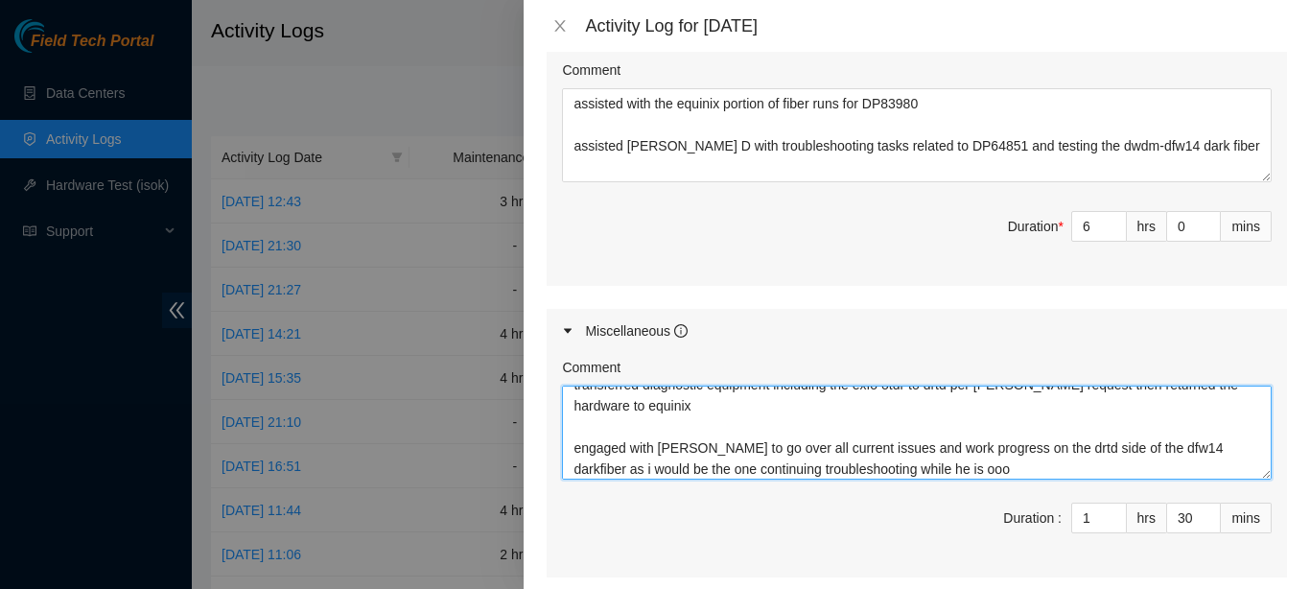
scroll to position [1029, 0]
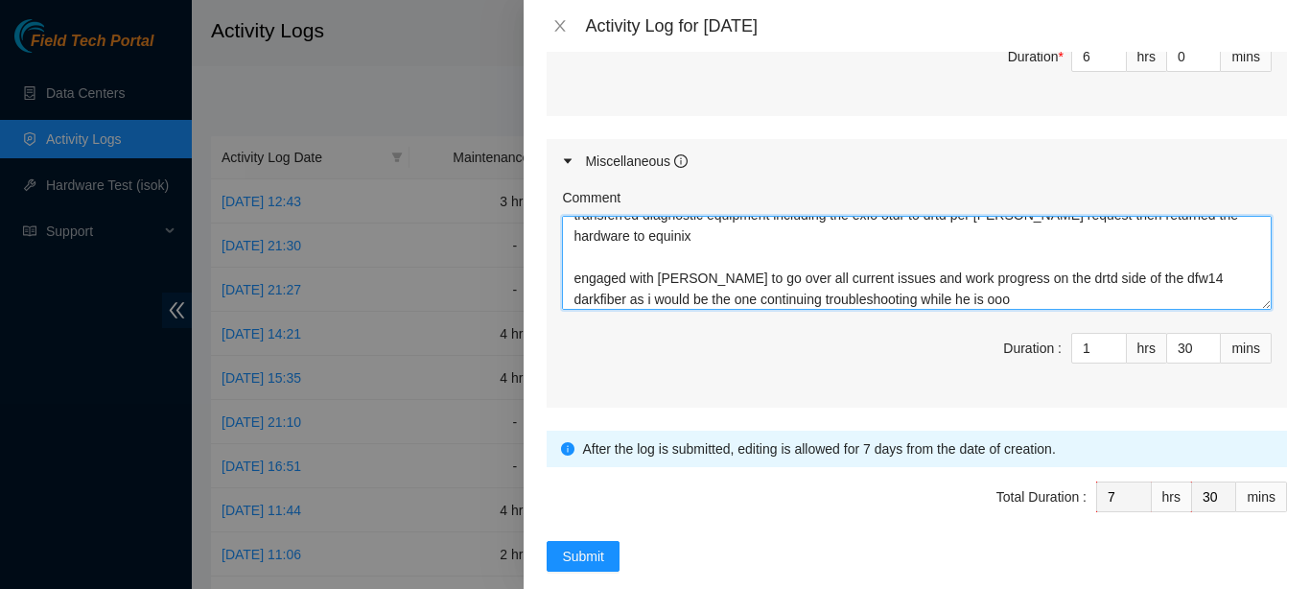
drag, startPoint x: 963, startPoint y: 276, endPoint x: 528, endPoint y: 242, distance: 435.8
click at [562, 242] on textarea "transferred diagnostic equipment including the exfo otdr to drtd per [PERSON_NA…" at bounding box center [917, 263] width 710 height 94
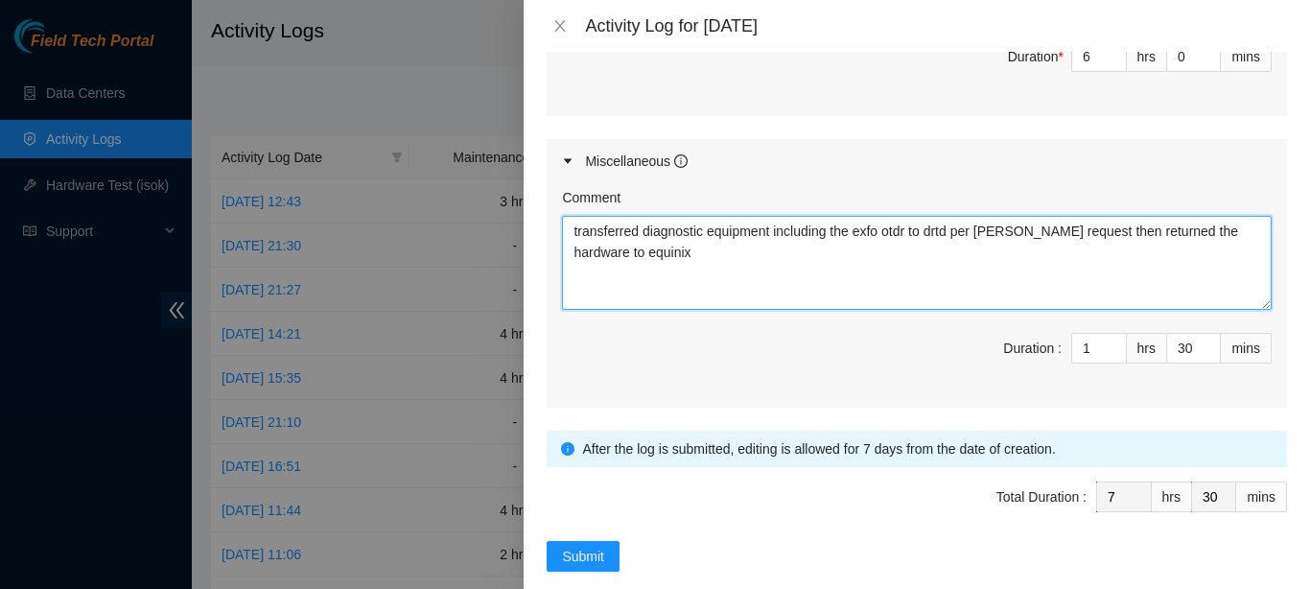
scroll to position [0, 0]
type textarea "transferred diagnostic equipment including the exfo otdr to drtd per [PERSON_NA…"
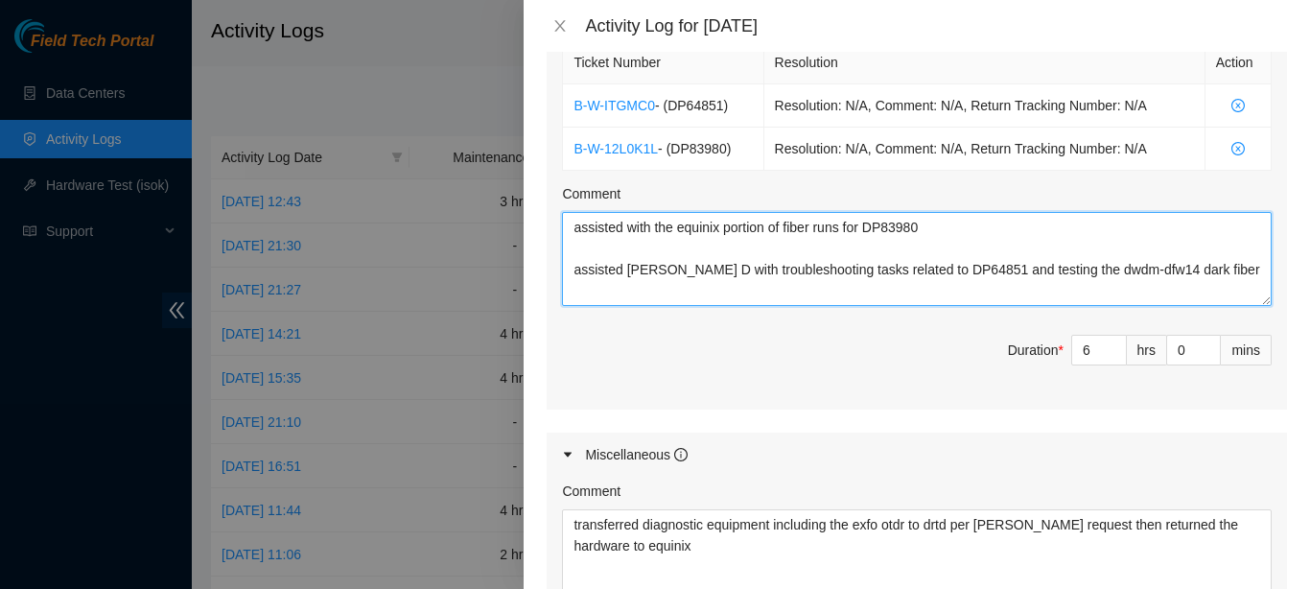
click at [1186, 254] on textarea "assisted with the equinix portion of fiber runs for DP83980 assisted [PERSON_NA…" at bounding box center [917, 259] width 710 height 94
paste textarea "engaged with [PERSON_NAME] to go over all current issues and work progress on t…"
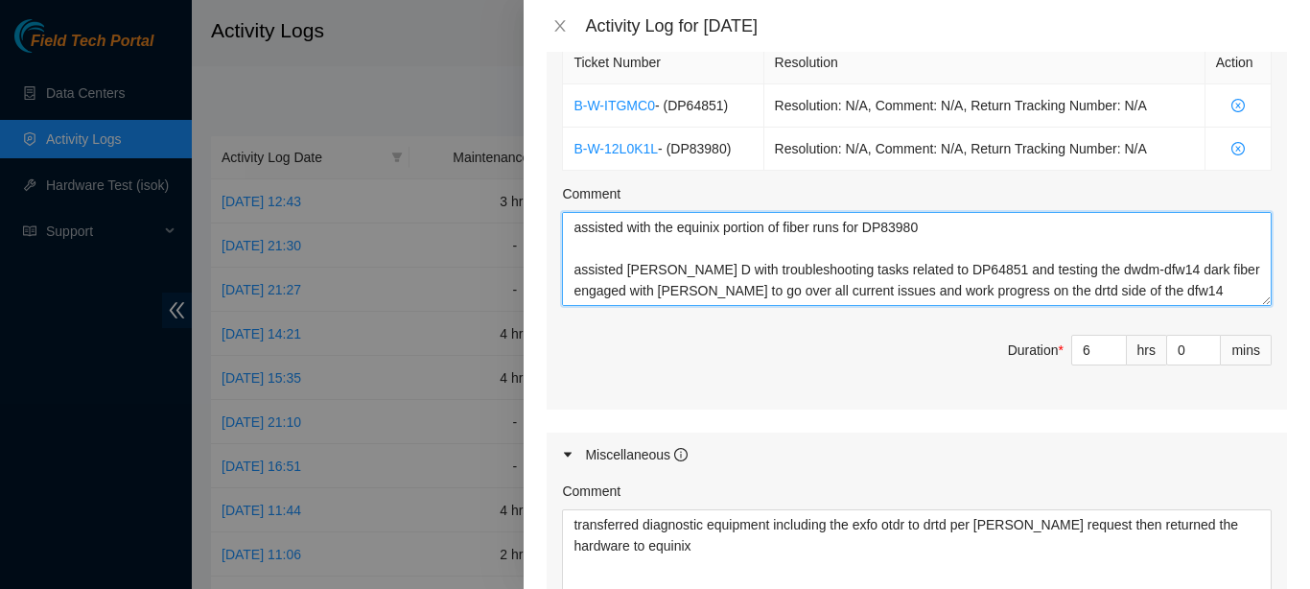
scroll to position [16, 0]
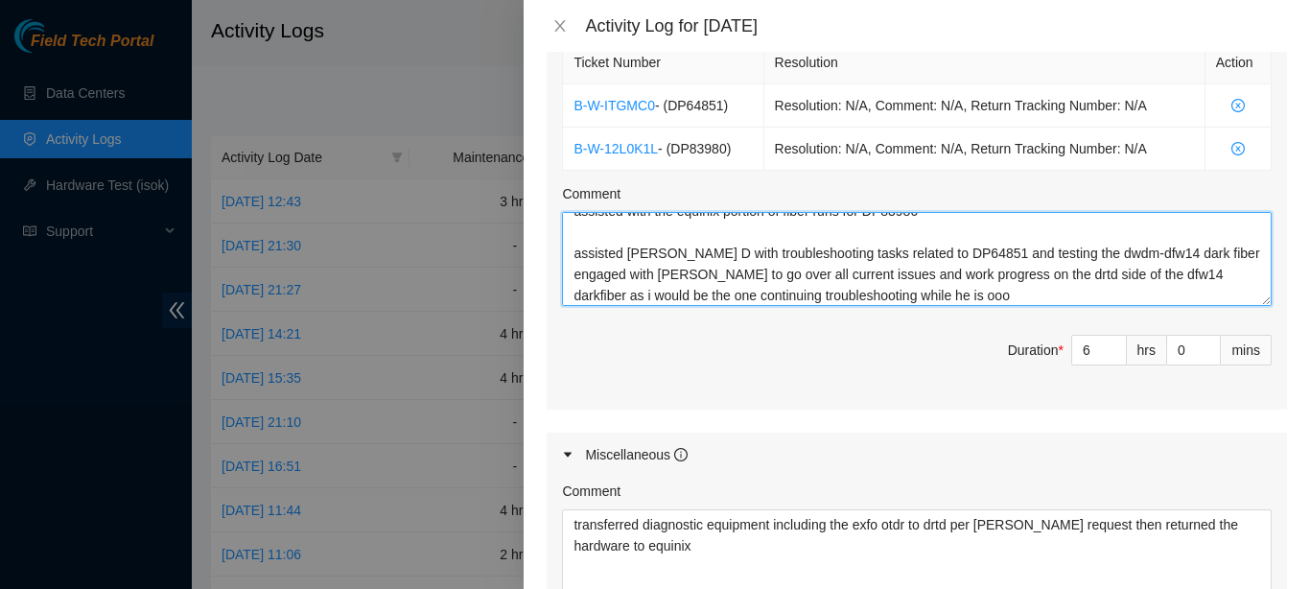
click at [1215, 212] on textarea "assisted with the equinix portion of fiber runs for DP83980 assisted [PERSON_NA…" at bounding box center [917, 259] width 710 height 94
click at [1203, 229] on textarea "assisted with the equinix portion of fiber runs for DP83980 assisted [PERSON_NA…" at bounding box center [917, 259] width 710 height 94
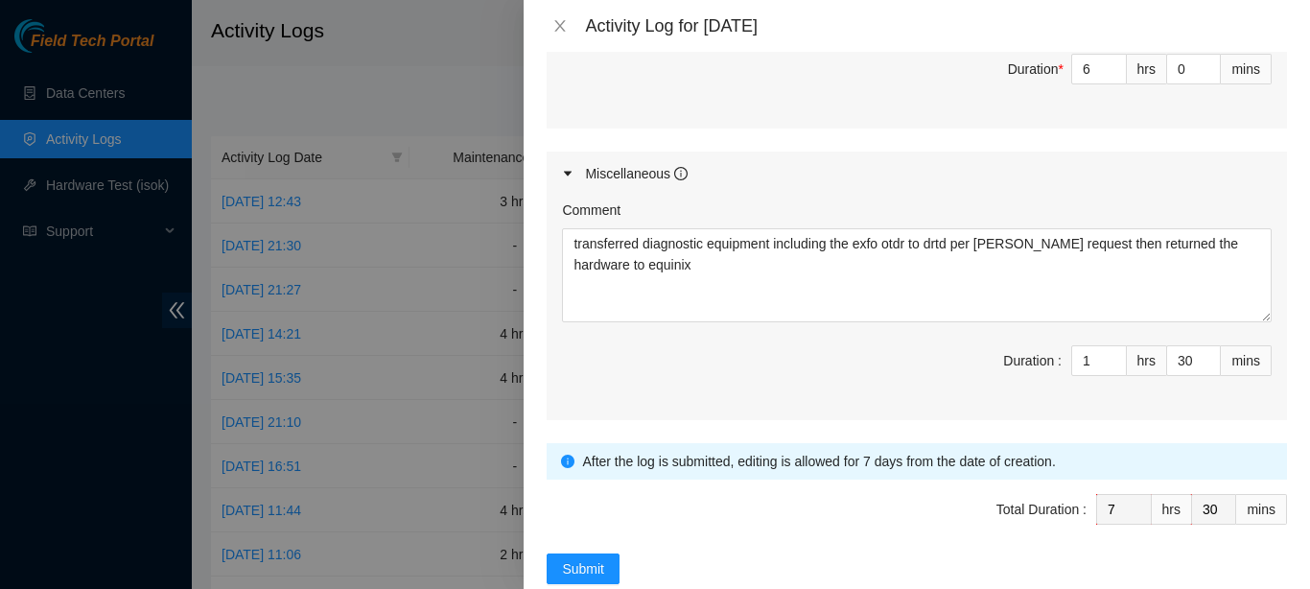
scroll to position [1018, 0]
type textarea "assisted with the equinix portion of fiber runs for DP83980 assisted [PERSON_NA…"
drag, startPoint x: 1179, startPoint y: 329, endPoint x: 1142, endPoint y: 329, distance: 36.4
click at [1167, 345] on input "30" at bounding box center [1193, 359] width 53 height 29
type input "0"
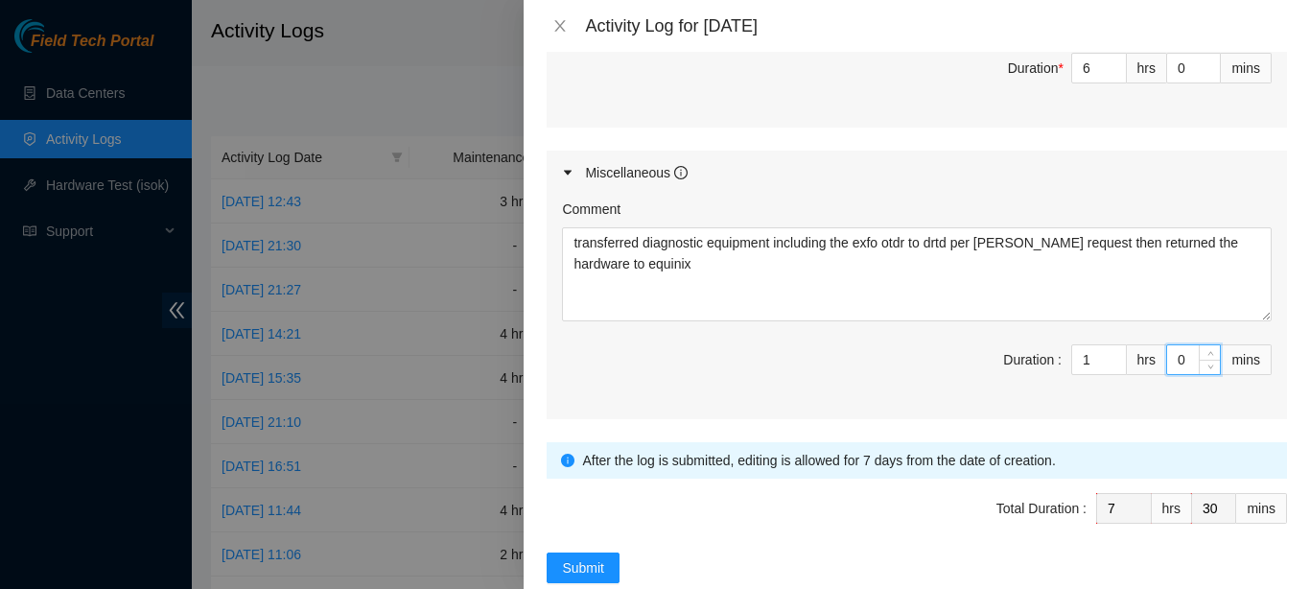
type input "0"
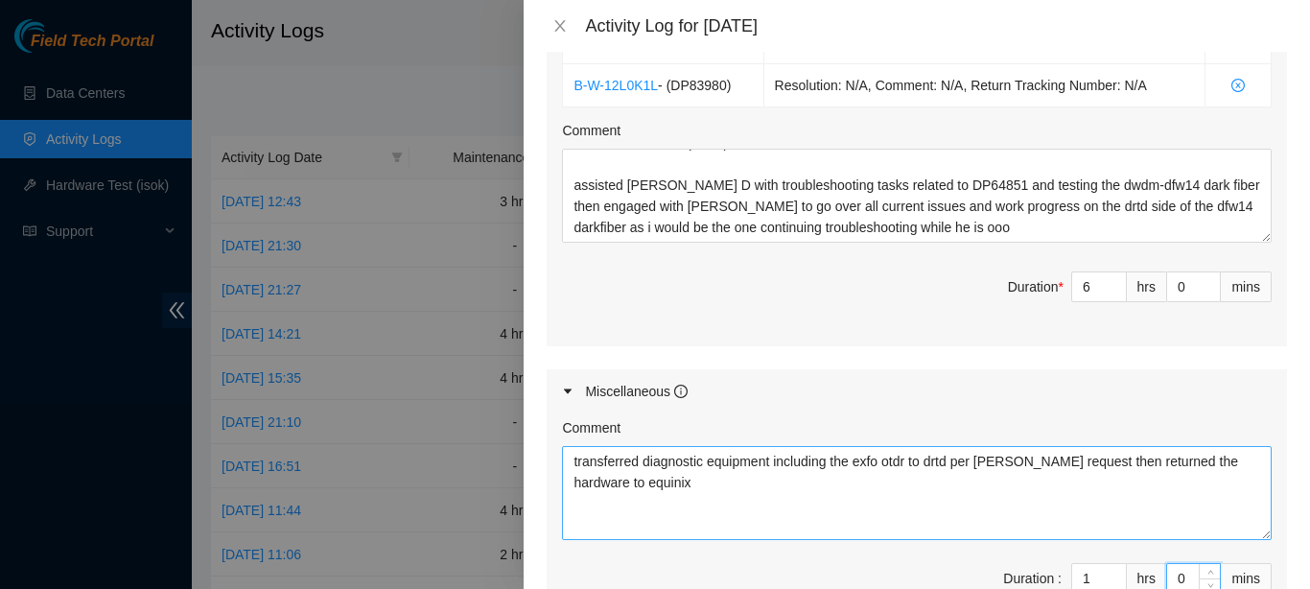
scroll to position [798, 0]
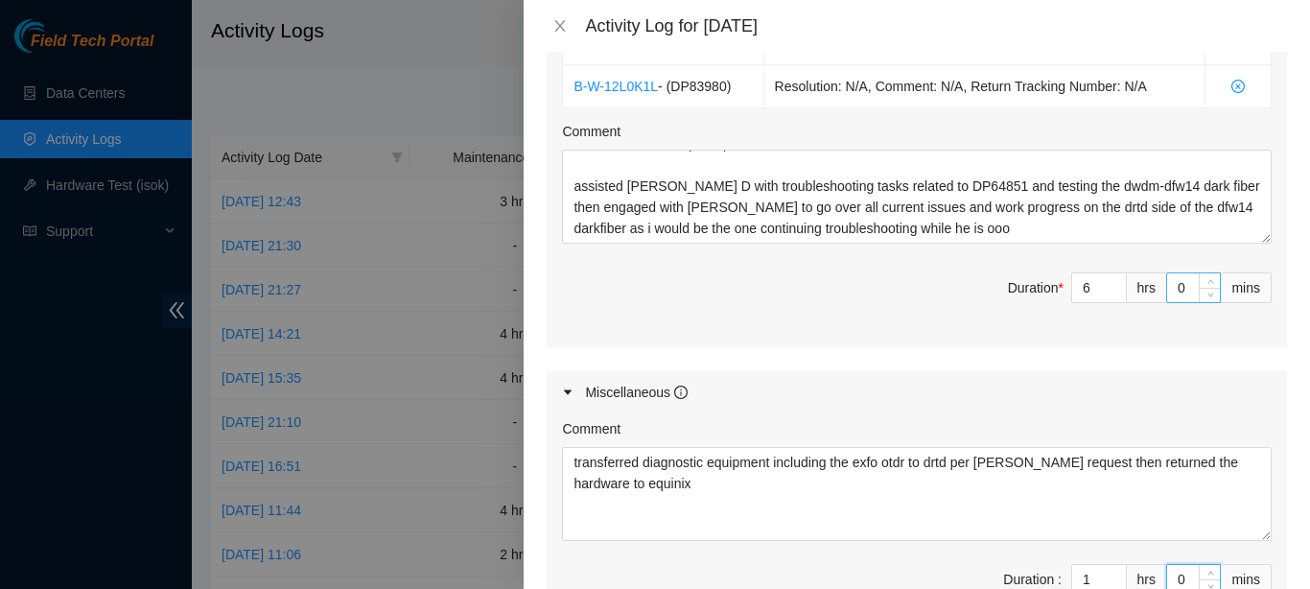
type input "0"
click at [1167, 273] on input "0" at bounding box center [1193, 287] width 53 height 29
type input "30"
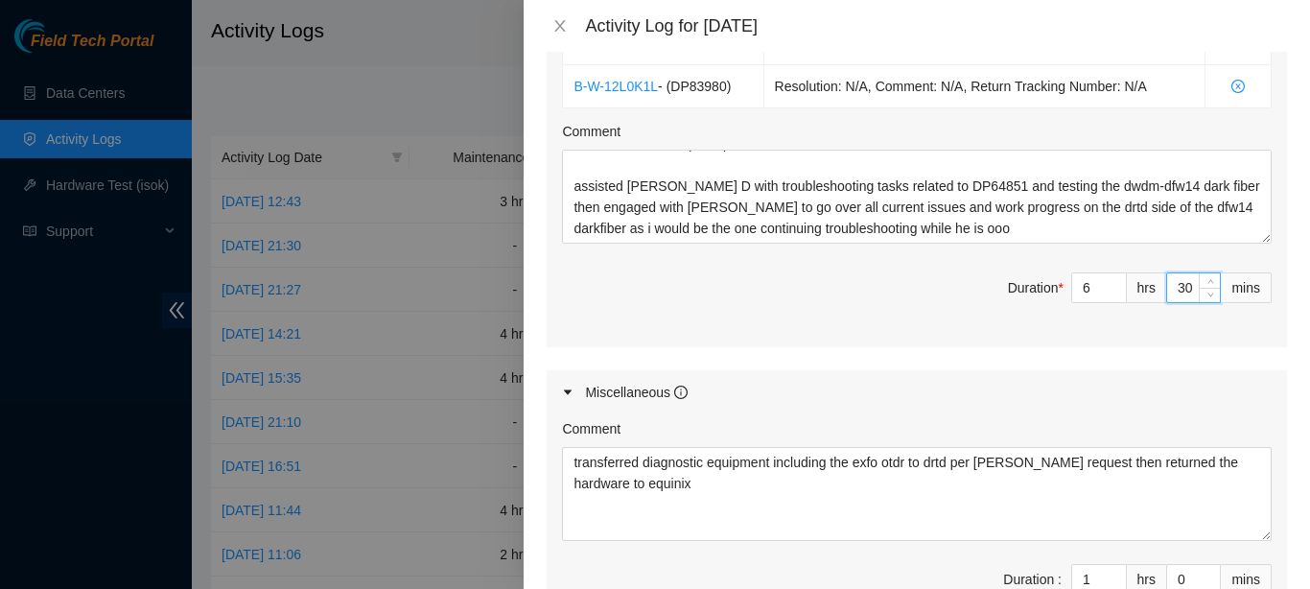
click at [927, 319] on div "Maintenance Issues Ticket Number Resolution Action No data to display Comment D…" at bounding box center [917, 86] width 740 height 1105
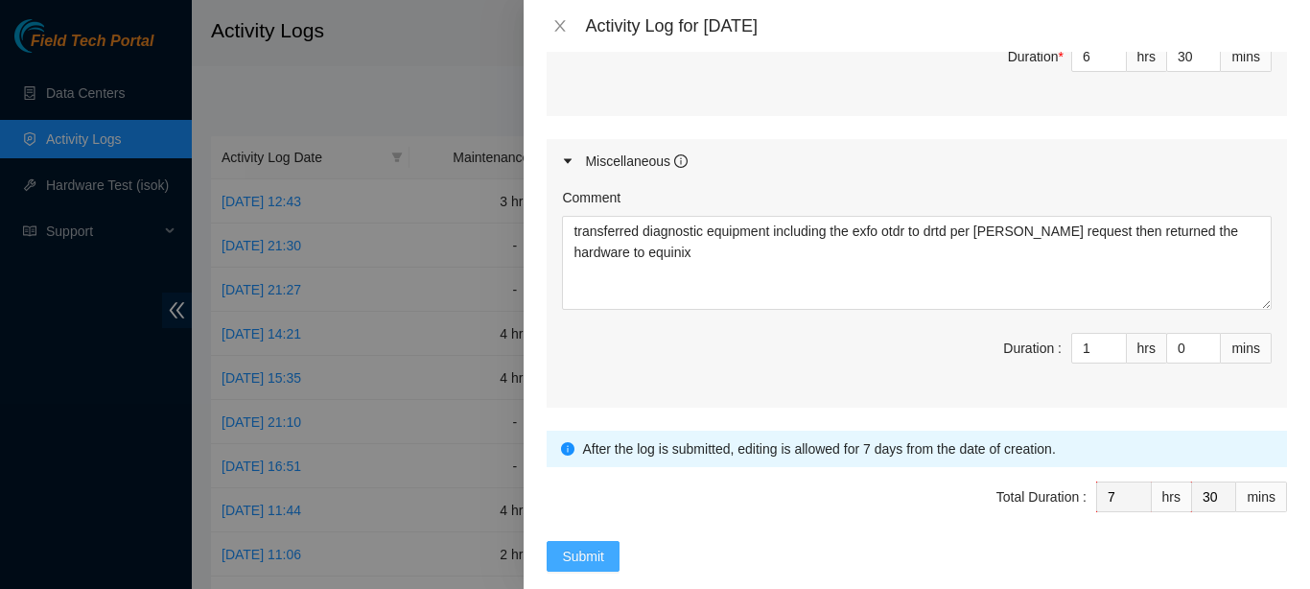
click at [613, 541] on button "Submit" at bounding box center [583, 556] width 73 height 31
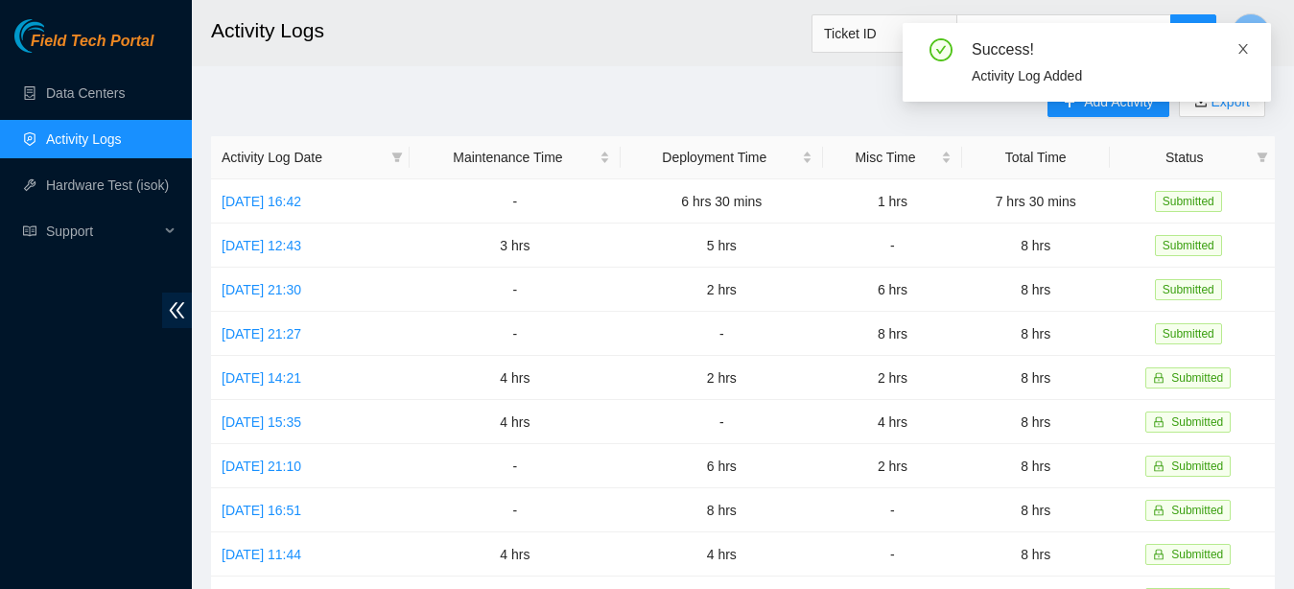
click at [1246, 44] on icon "close" at bounding box center [1242, 48] width 13 height 13
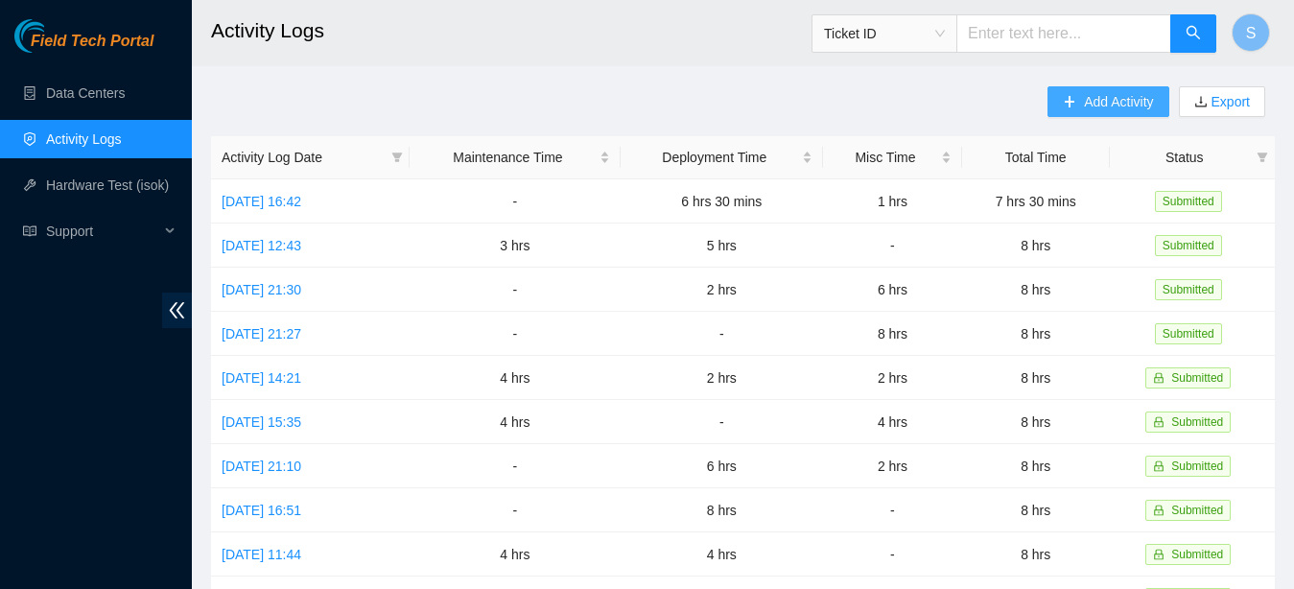
click at [1092, 96] on span "Add Activity" at bounding box center [1118, 101] width 69 height 21
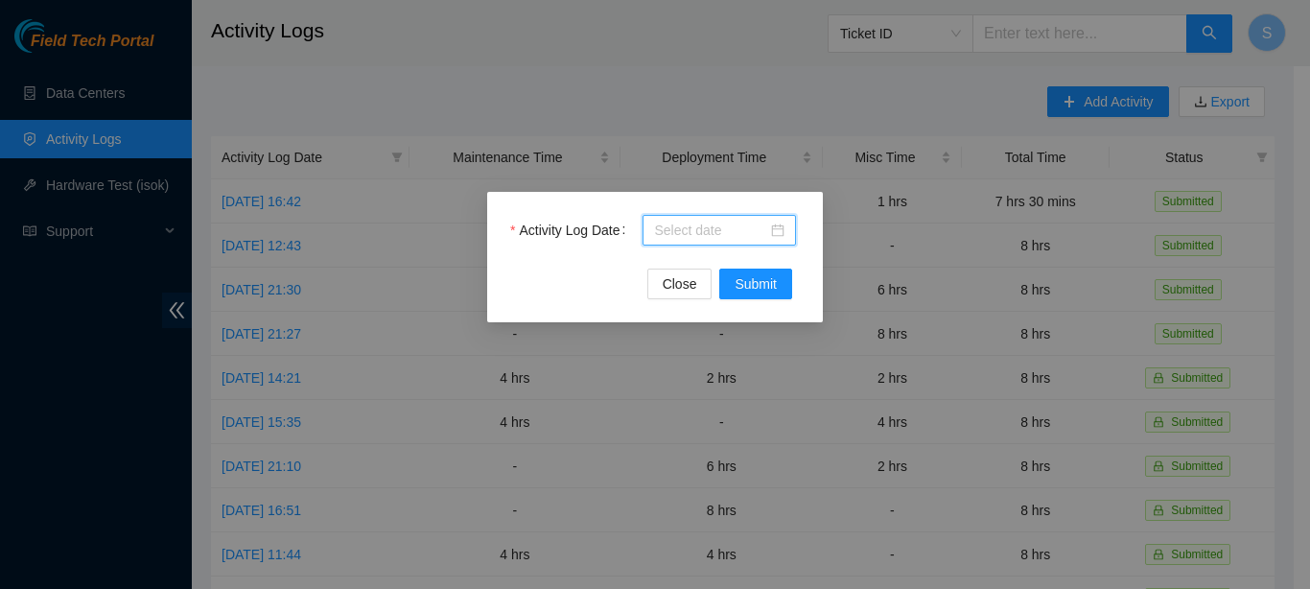
click at [736, 220] on input "Activity Log Date" at bounding box center [710, 230] width 113 height 21
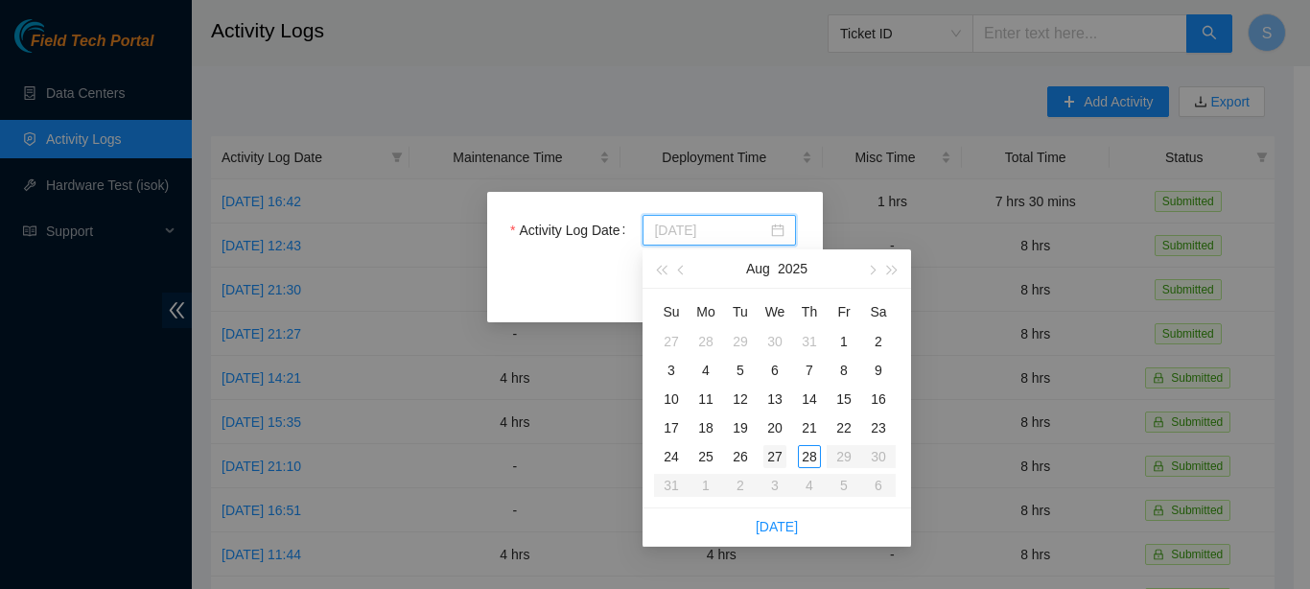
click at [772, 458] on div "27" at bounding box center [774, 456] width 23 height 23
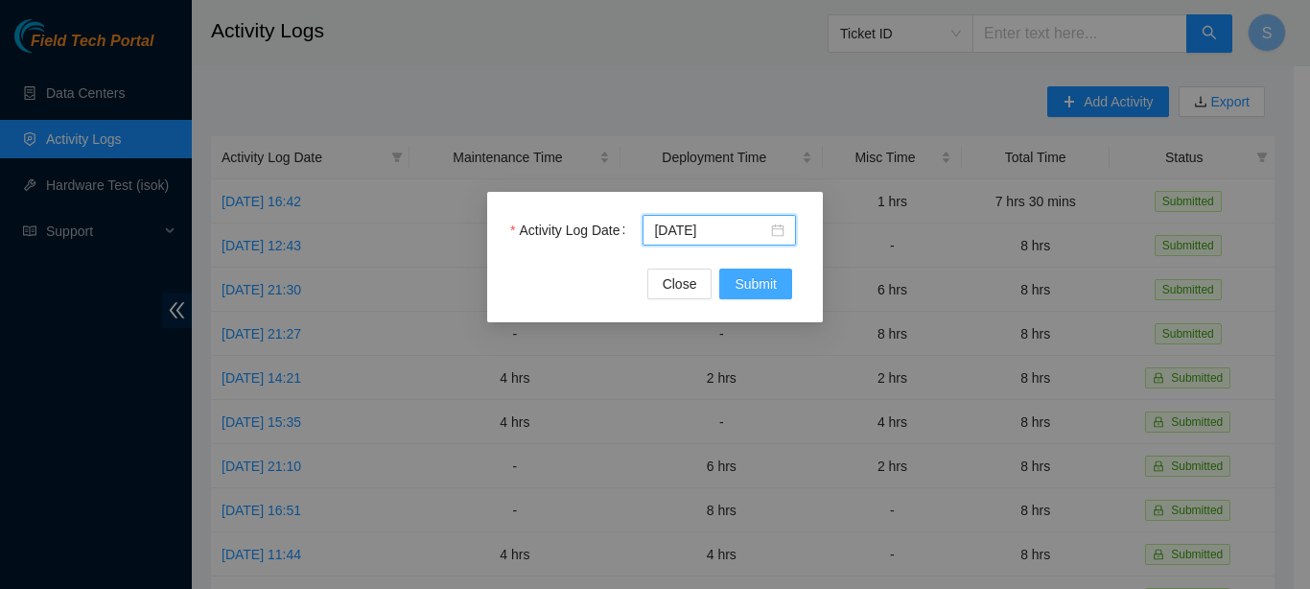
type input "[DATE]"
click at [749, 281] on span "Submit" at bounding box center [756, 283] width 42 height 21
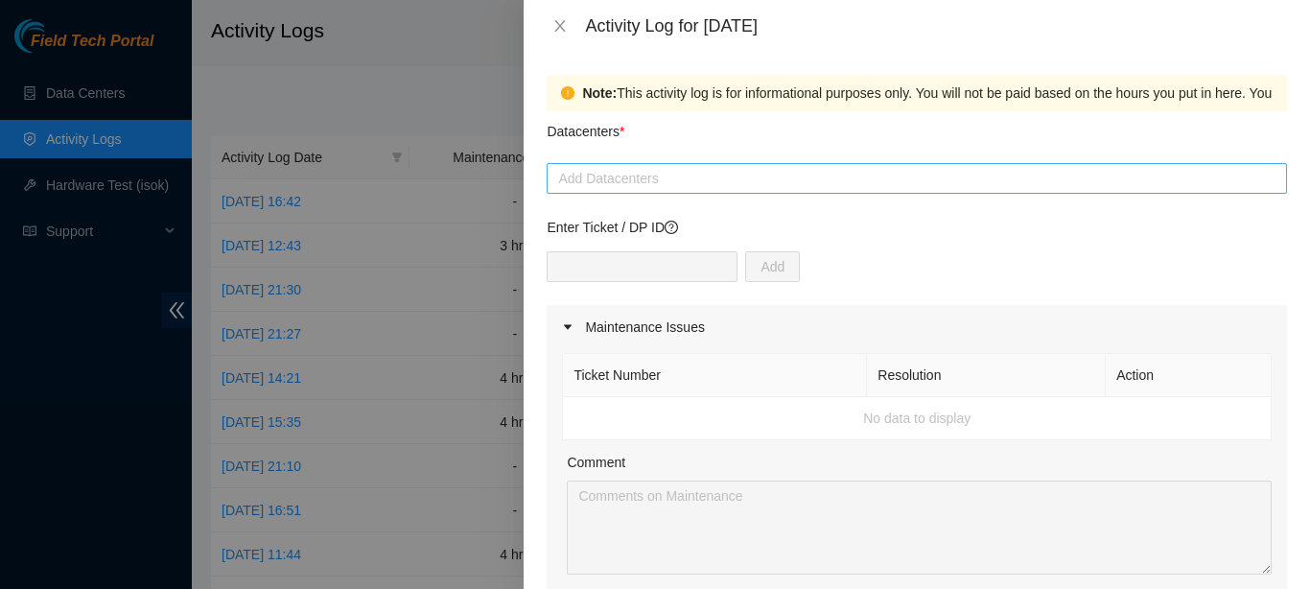
click at [699, 179] on div at bounding box center [916, 178] width 731 height 23
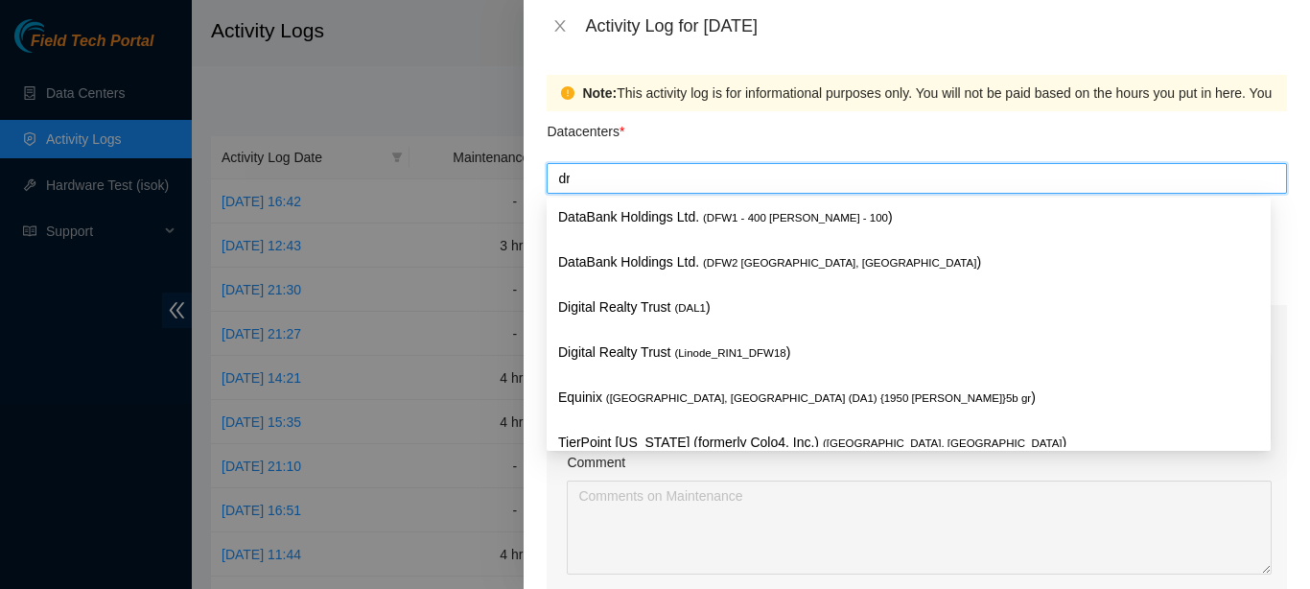
type input "d"
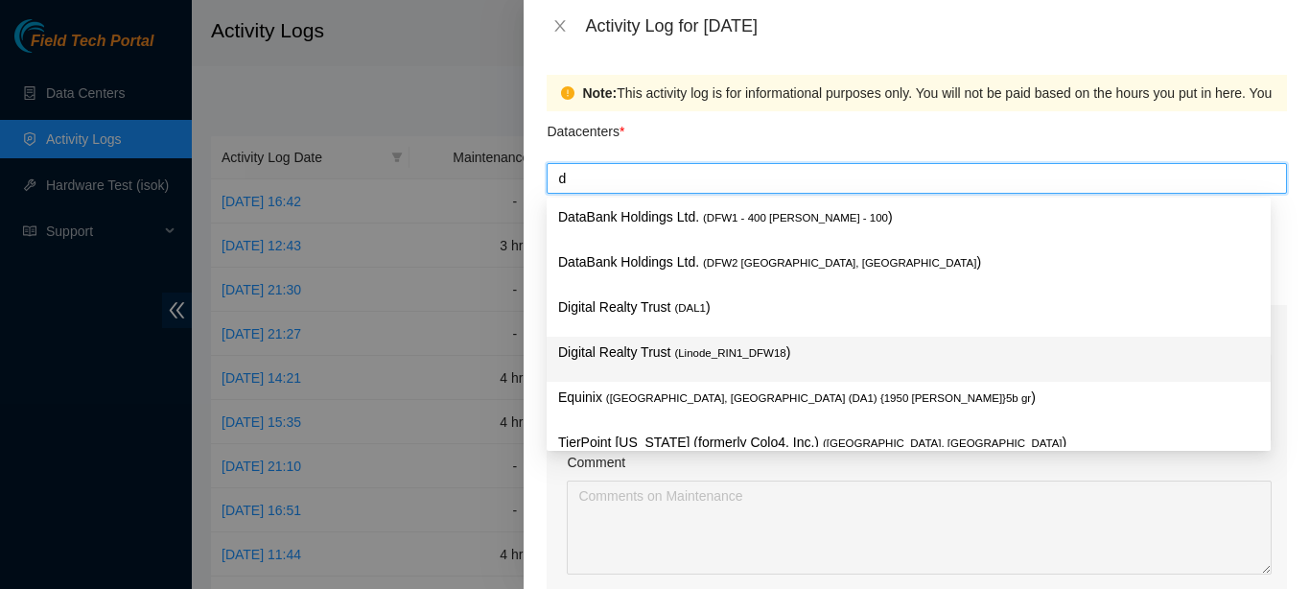
click at [684, 358] on span "( Linode_RIN1_DFW18" at bounding box center [729, 353] width 111 height 12
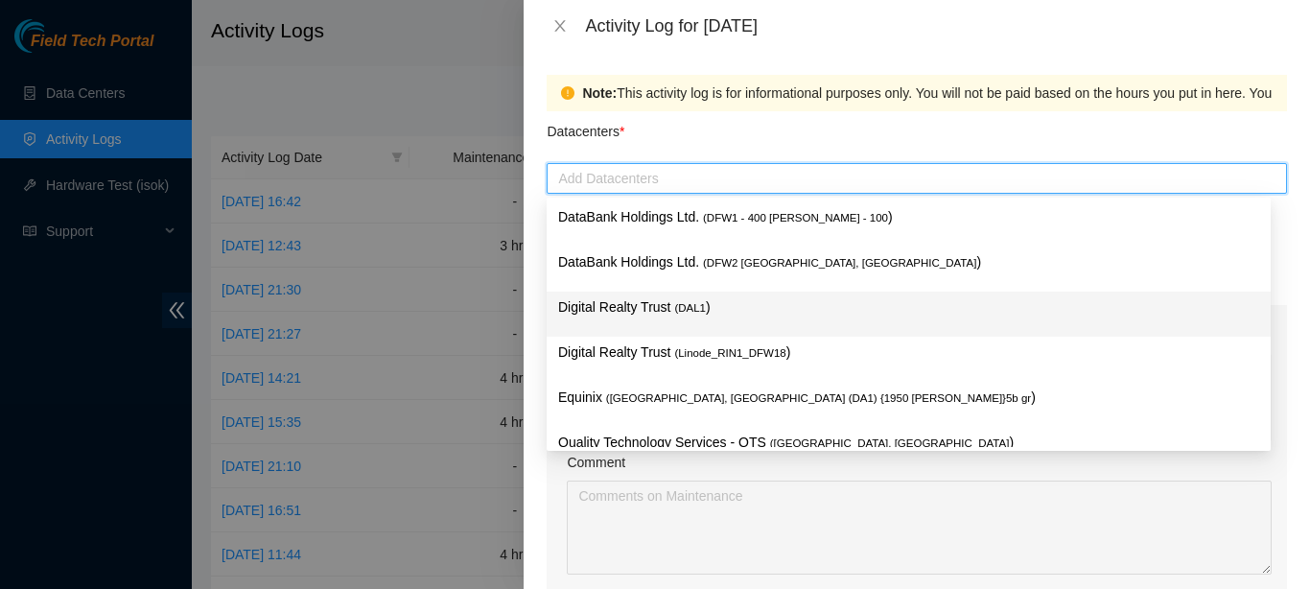
click at [728, 317] on p "Digital Realty Trust ( DAL1 )" at bounding box center [908, 307] width 701 height 22
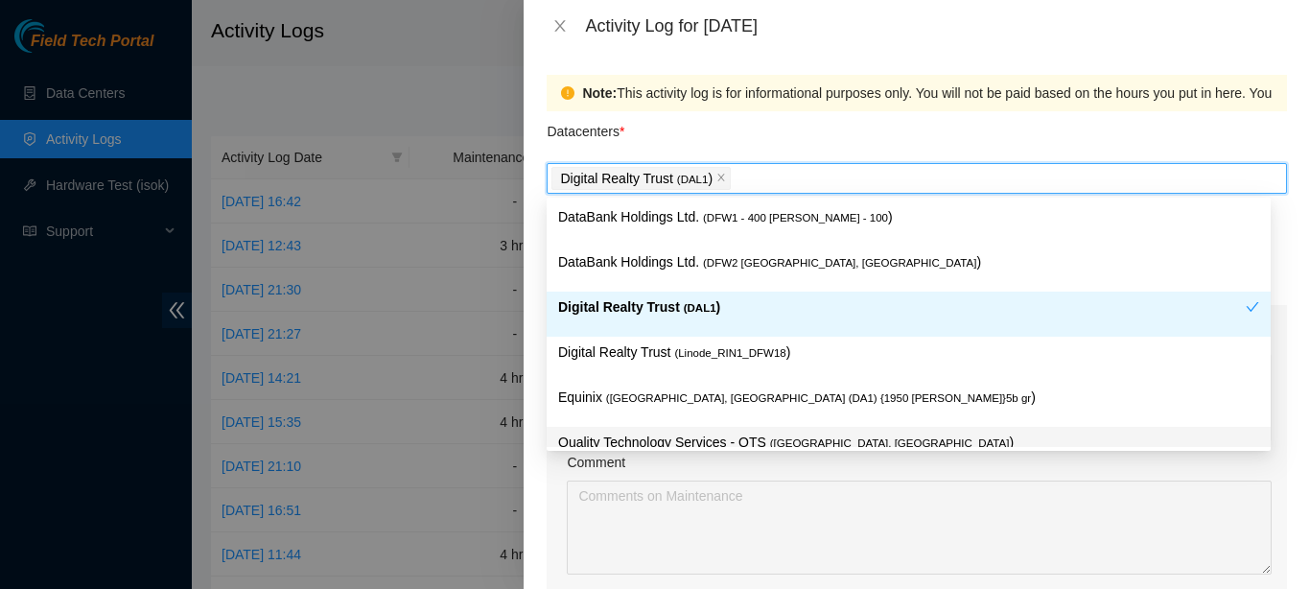
click at [725, 438] on p "Quality Technology Services - QTS ( [GEOGRAPHIC_DATA], [GEOGRAPHIC_DATA] )" at bounding box center [908, 443] width 701 height 22
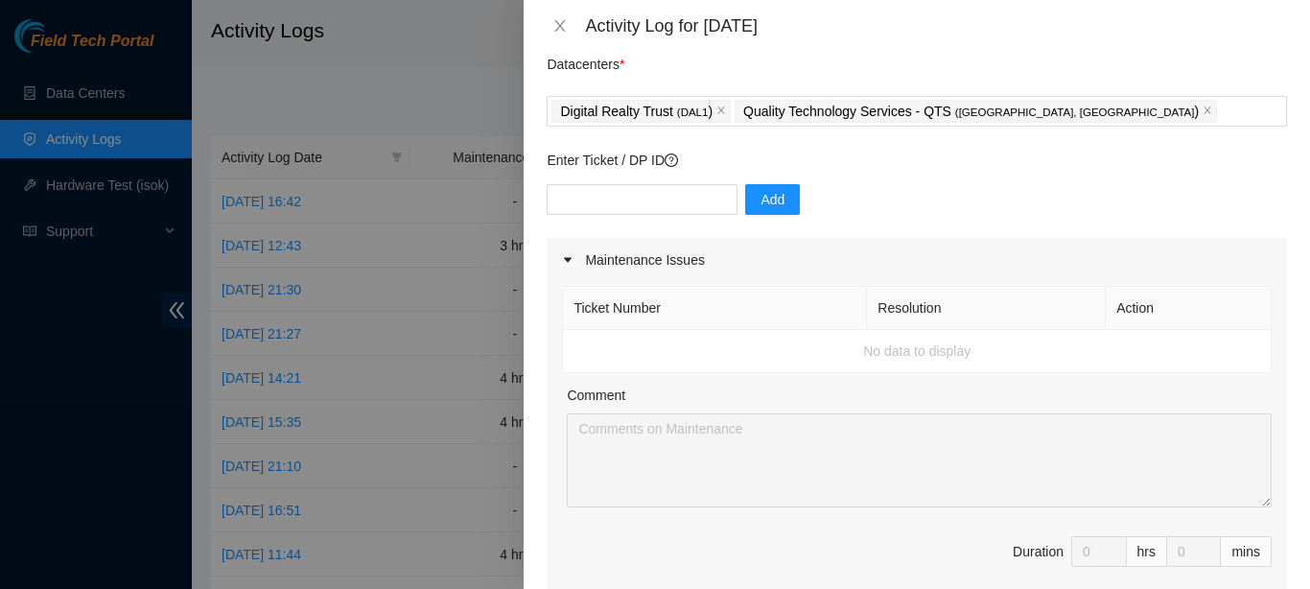
scroll to position [0, 0]
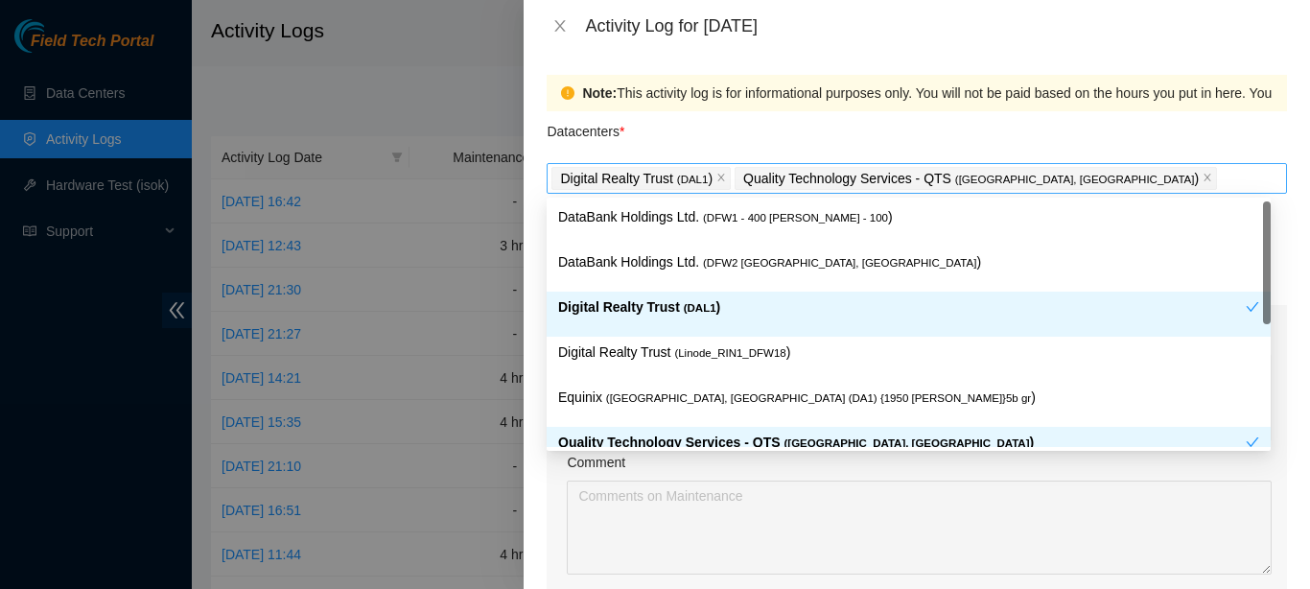
click at [1035, 188] on div "Digital Realty Trust ( DAL1 ) Quality Technology Services - QTS ( [GEOGRAPHIC_D…" at bounding box center [916, 178] width 731 height 27
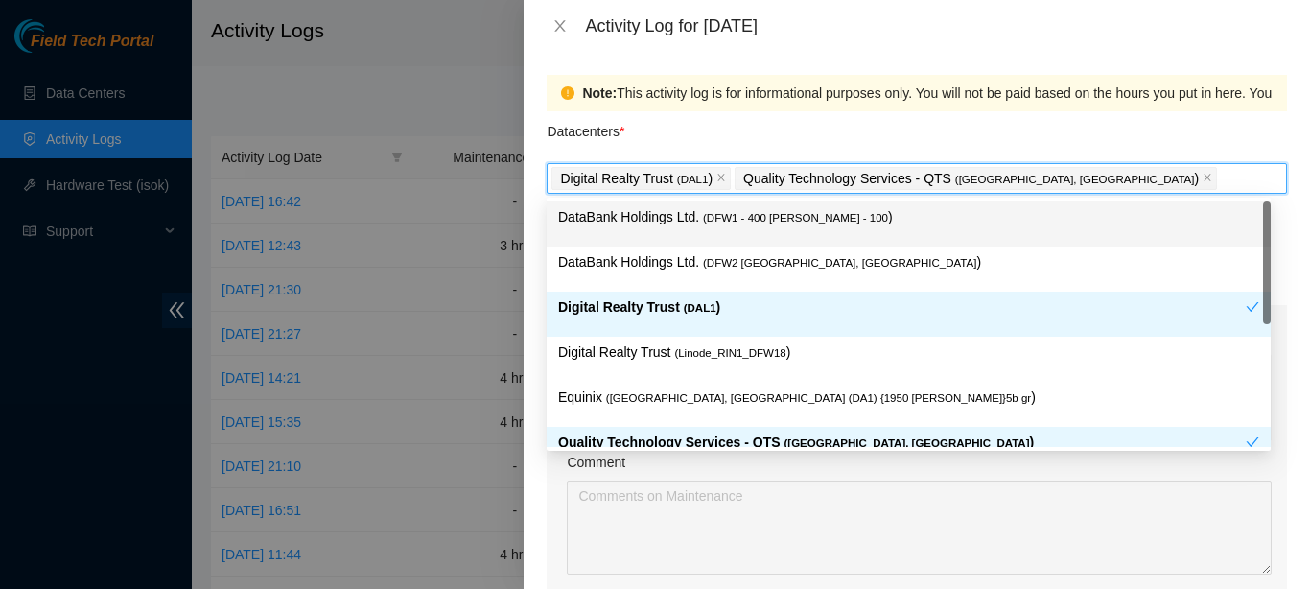
type input "e"
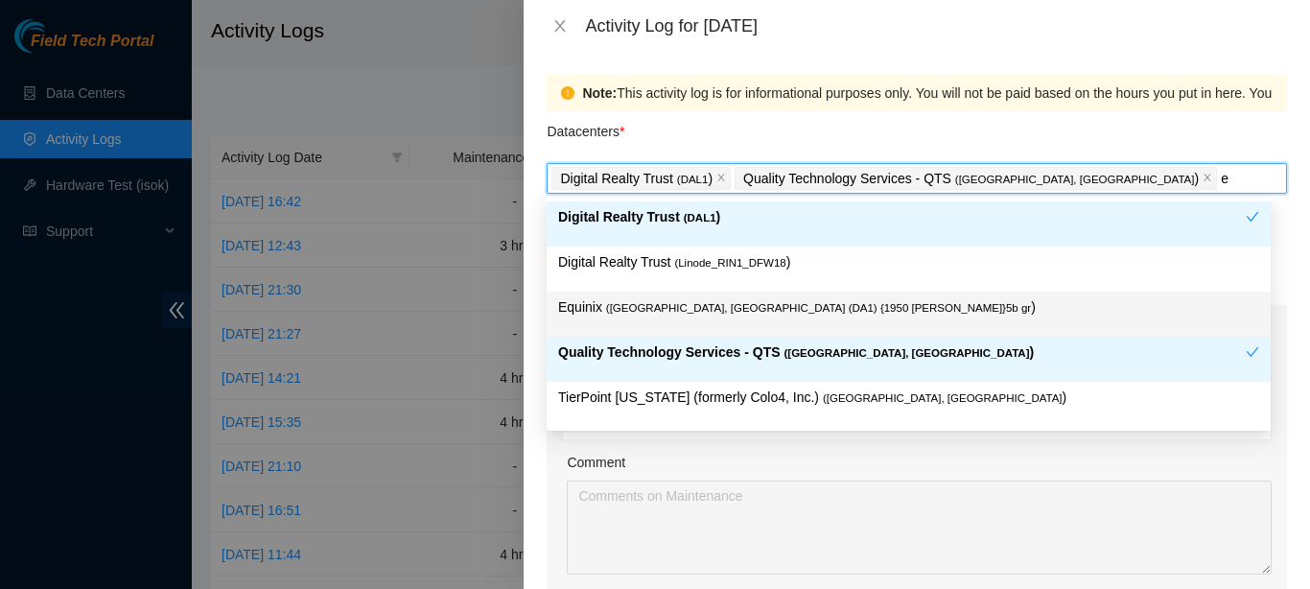
click at [798, 308] on span "( [GEOGRAPHIC_DATA], [GEOGRAPHIC_DATA] (DA1) {1950 [PERSON_NAME]}5b gr" at bounding box center [818, 308] width 425 height 12
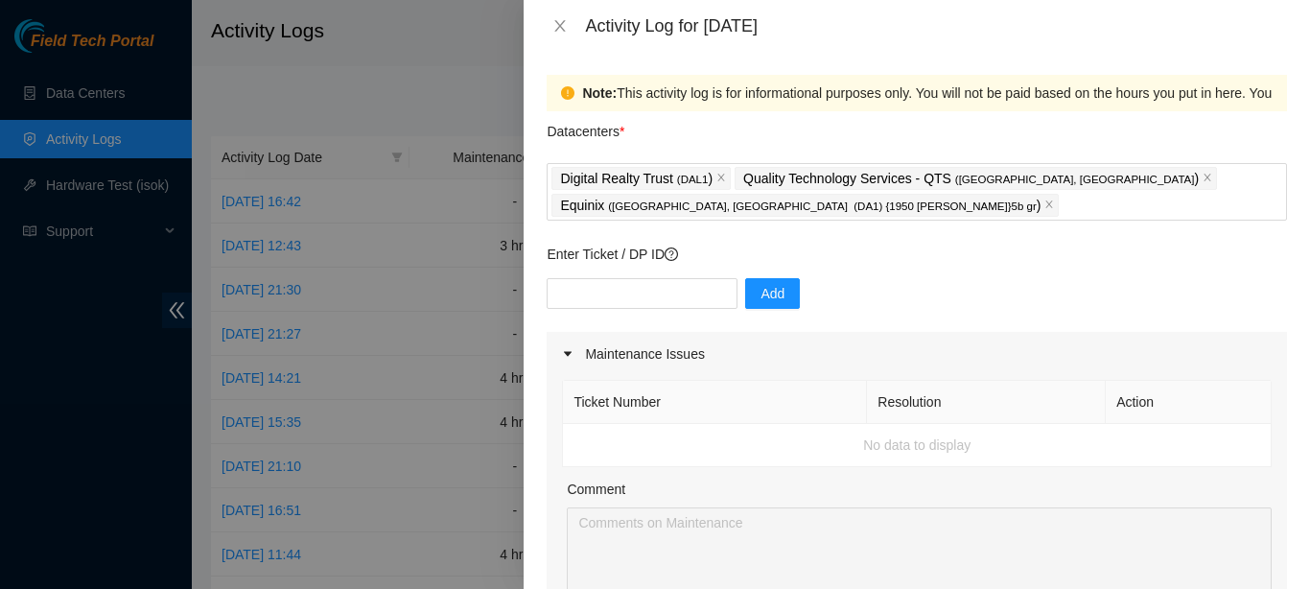
click at [743, 88] on div "Note: This activity log is for informational purposes only. You will not be pai…" at bounding box center [1178, 92] width 1192 height 21
click at [620, 290] on input "text" at bounding box center [642, 293] width 191 height 31
paste input "engaged with [PERSON_NAME] to go over all current issues and work progress on t…"
type input "engaged with [PERSON_NAME] to go over all current issues and work progress on t…"
click at [611, 289] on input "text" at bounding box center [642, 293] width 191 height 31
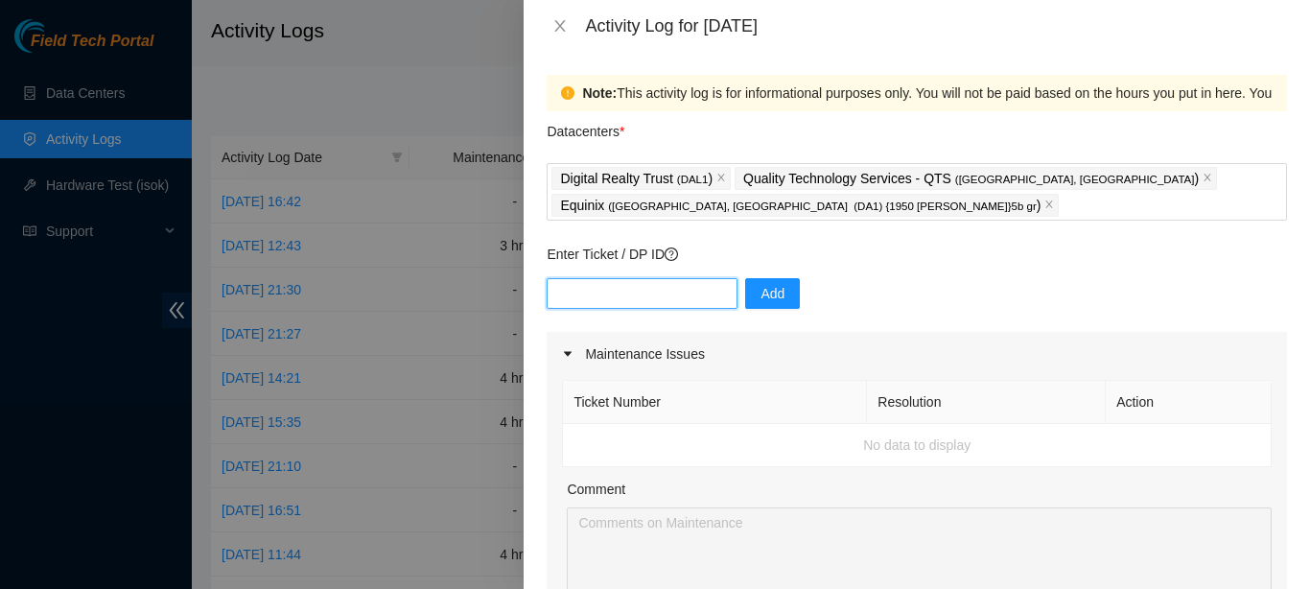
paste input "DP64851"
type input "DP64851"
click at [761, 295] on span "Add" at bounding box center [773, 293] width 24 height 21
click at [628, 288] on input "text" at bounding box center [642, 293] width 191 height 31
paste input "DP68334"
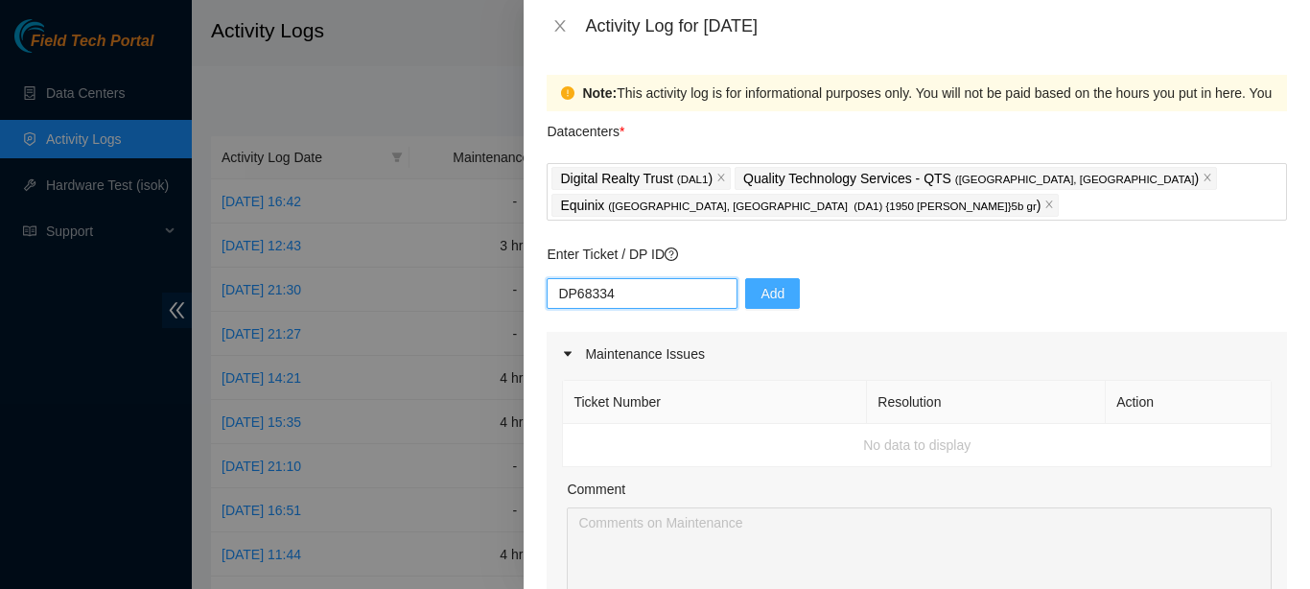
type input "DP68334"
click at [764, 288] on span "Add" at bounding box center [773, 293] width 24 height 21
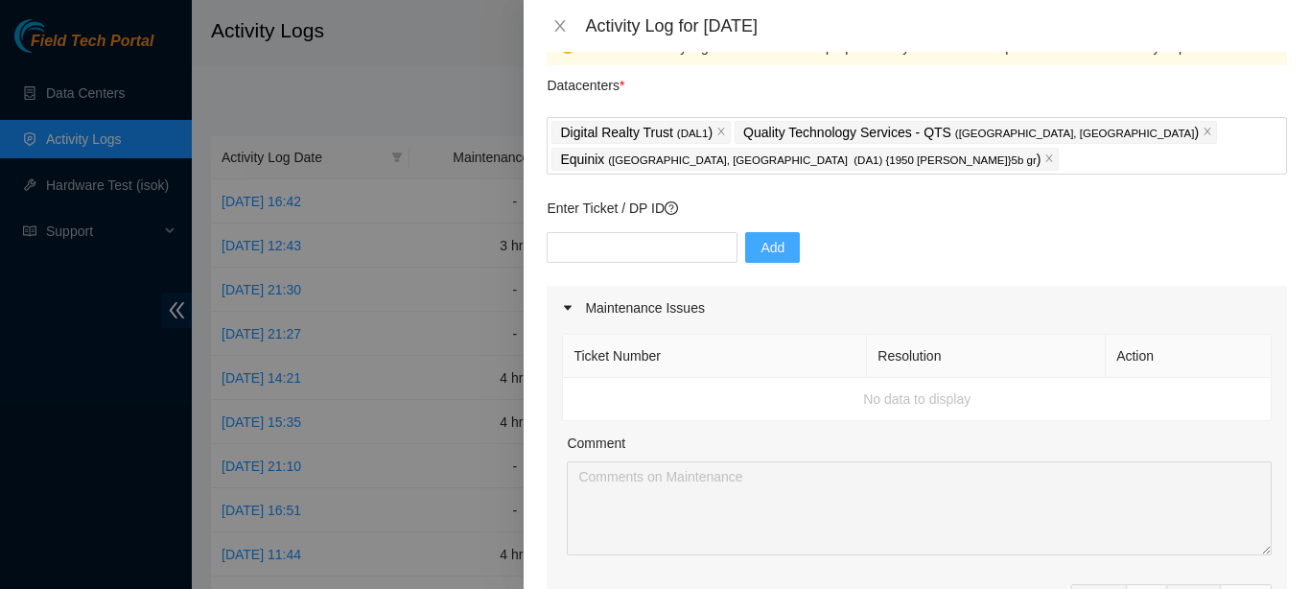
scroll to position [45, 0]
click at [641, 265] on div "Add" at bounding box center [917, 260] width 740 height 54
click at [640, 253] on input "text" at bounding box center [642, 248] width 191 height 31
paste input "B-W-148ONPG"
type input "B-W-148ONPG"
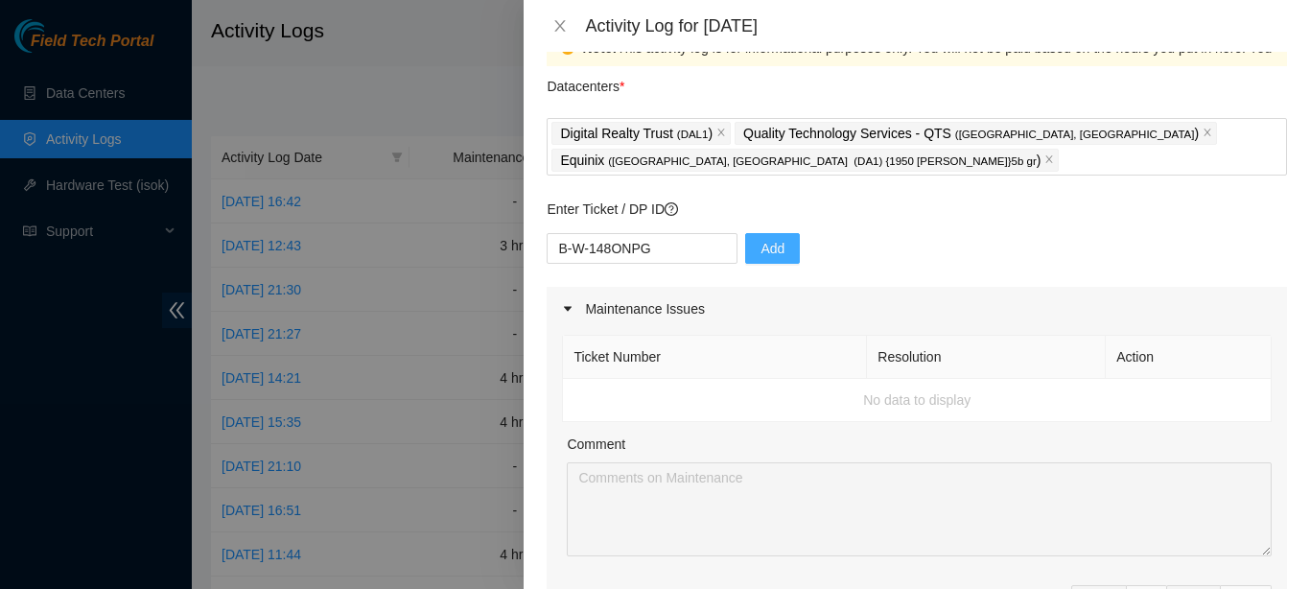
click at [770, 242] on span "Add" at bounding box center [773, 248] width 24 height 21
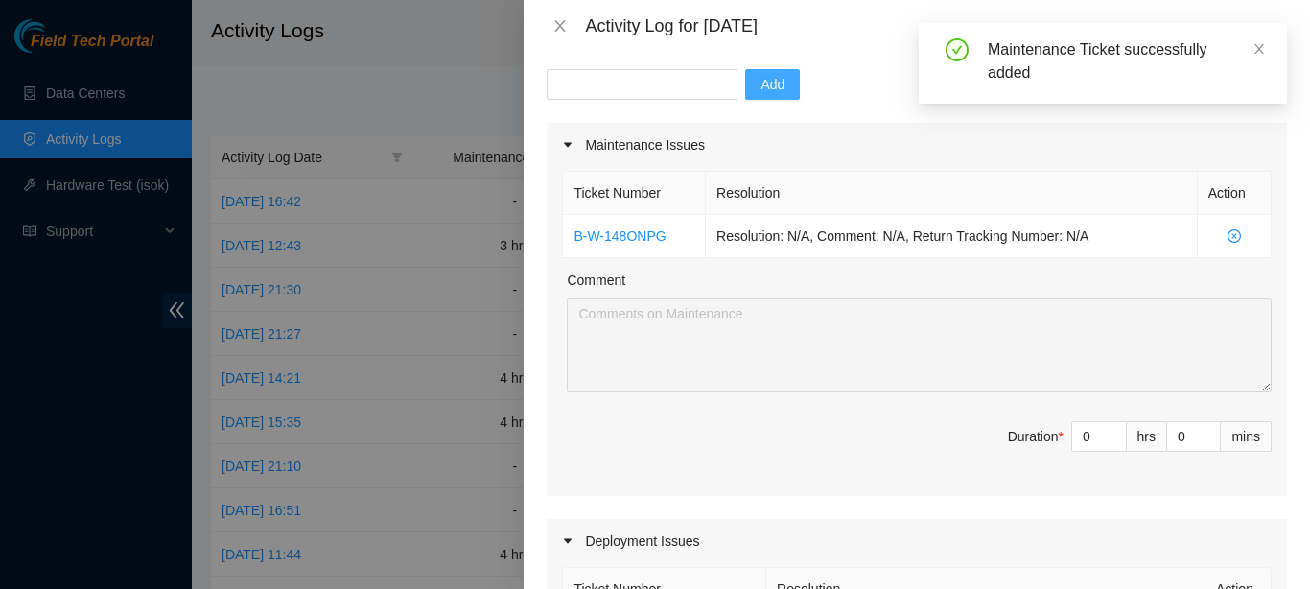
scroll to position [209, 0]
drag, startPoint x: 1162, startPoint y: 443, endPoint x: 1174, endPoint y: 433, distance: 15.0
click at [1174, 433] on input "0" at bounding box center [1193, 436] width 53 height 29
type input "2"
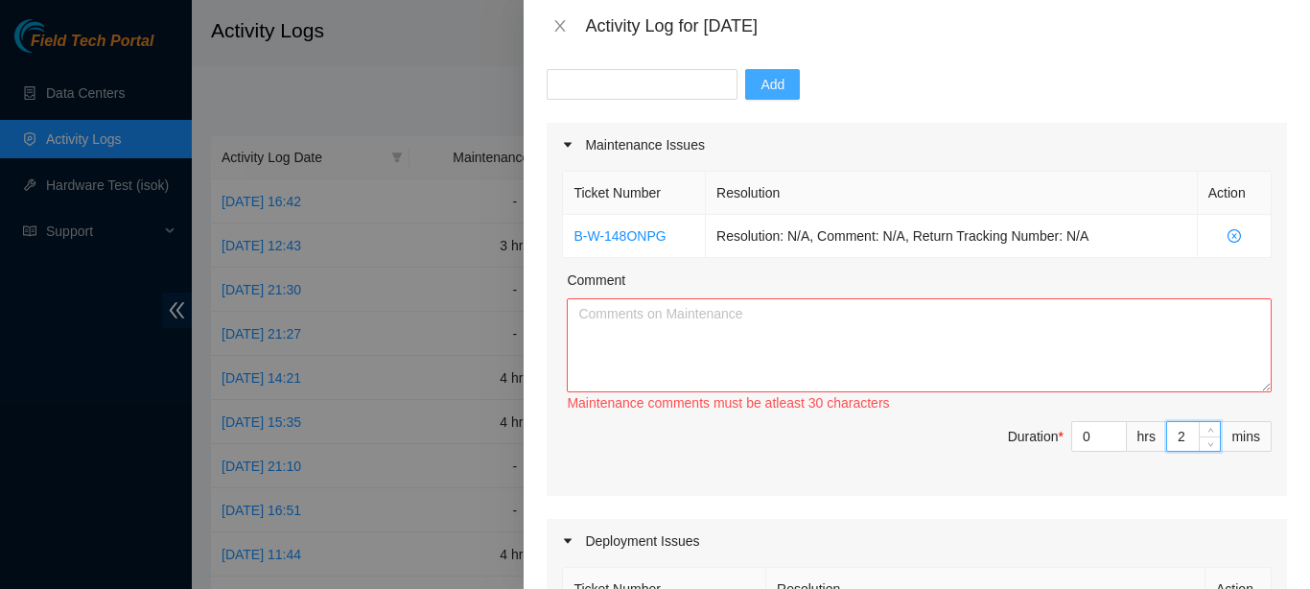
type input "0"
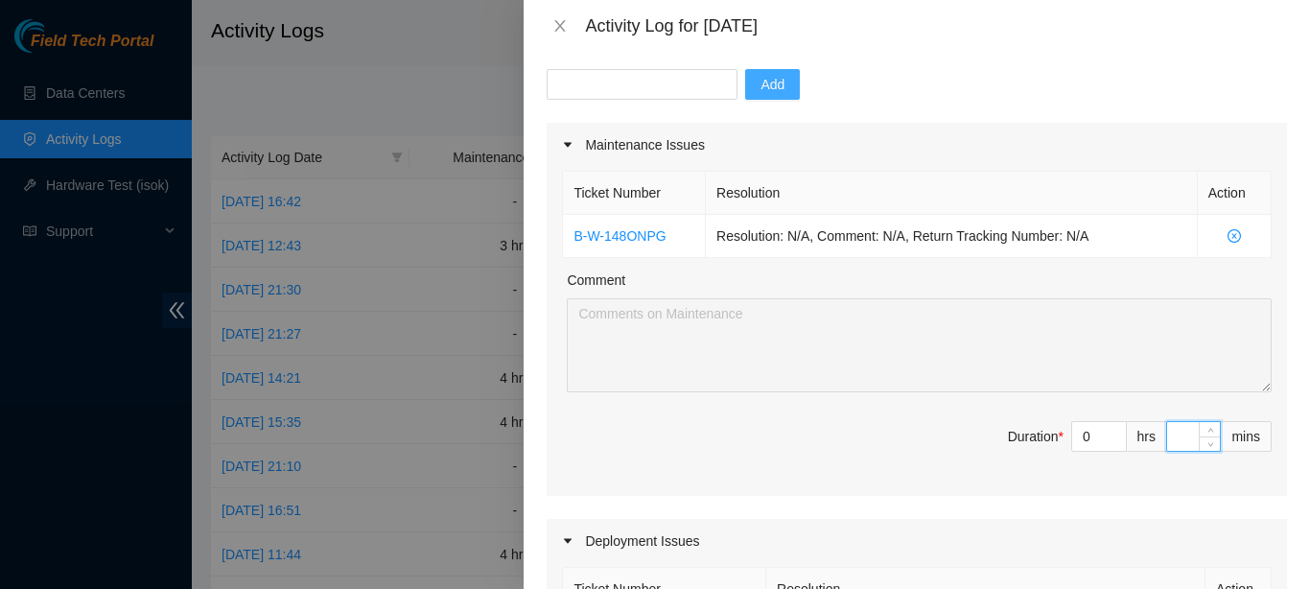
type input "1"
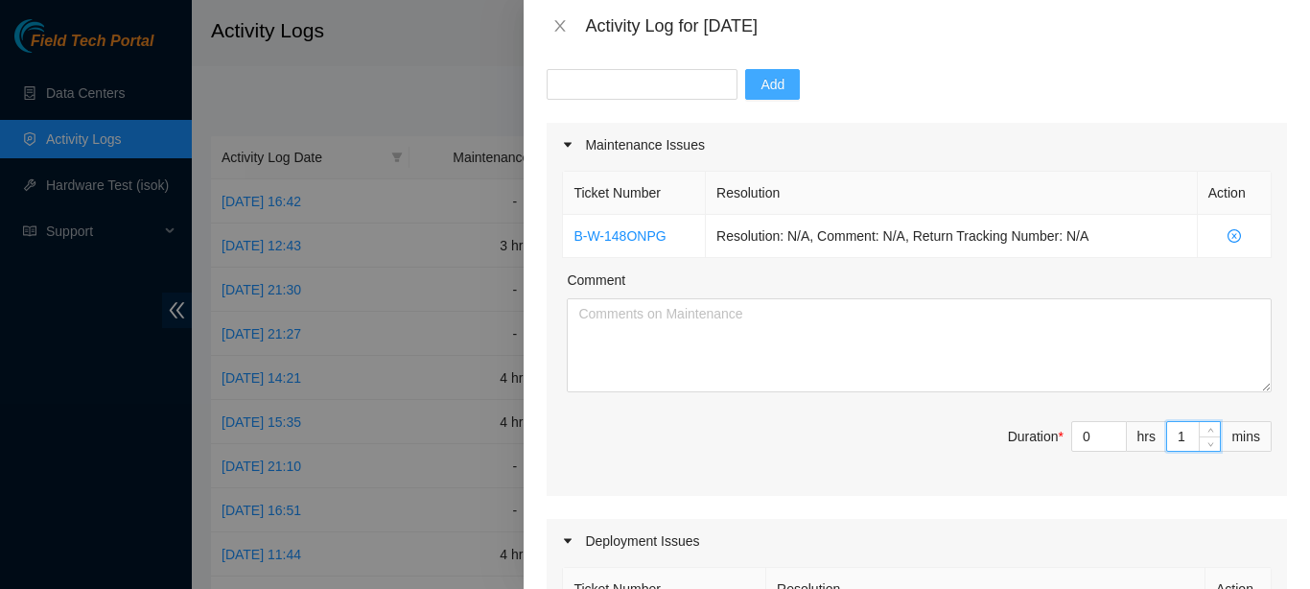
type input "15"
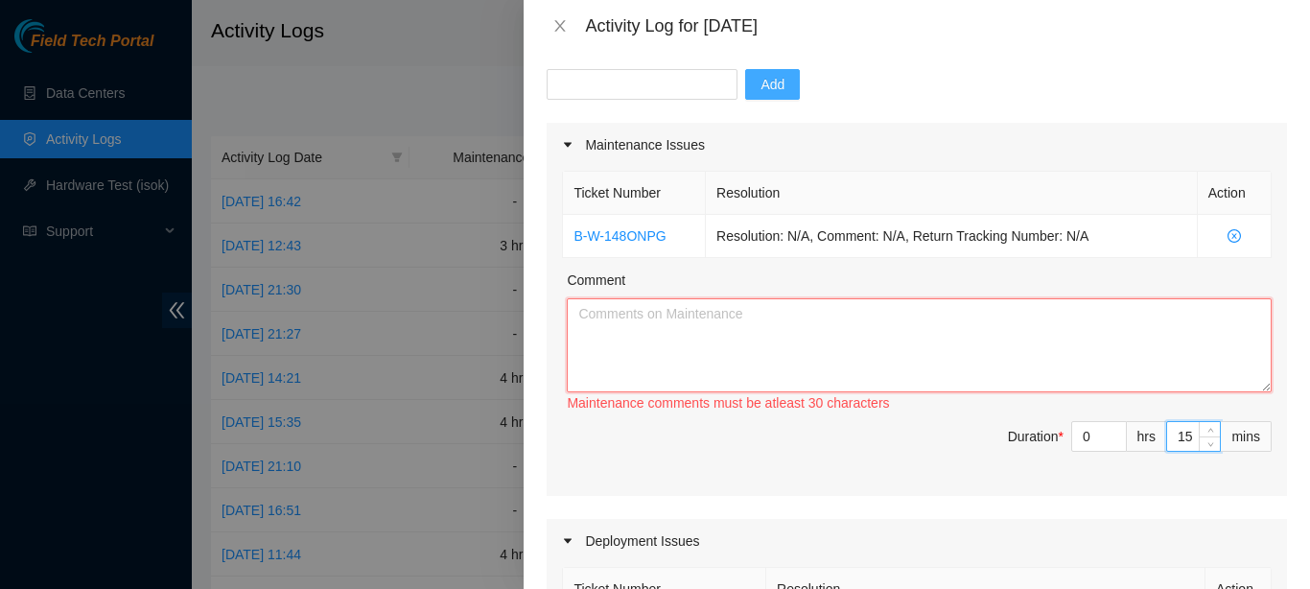
click at [907, 329] on textarea "Comment" at bounding box center [919, 345] width 705 height 94
type textarea "advid"
type input "14"
click at [1205, 443] on span "down" at bounding box center [1211, 443] width 12 height 12
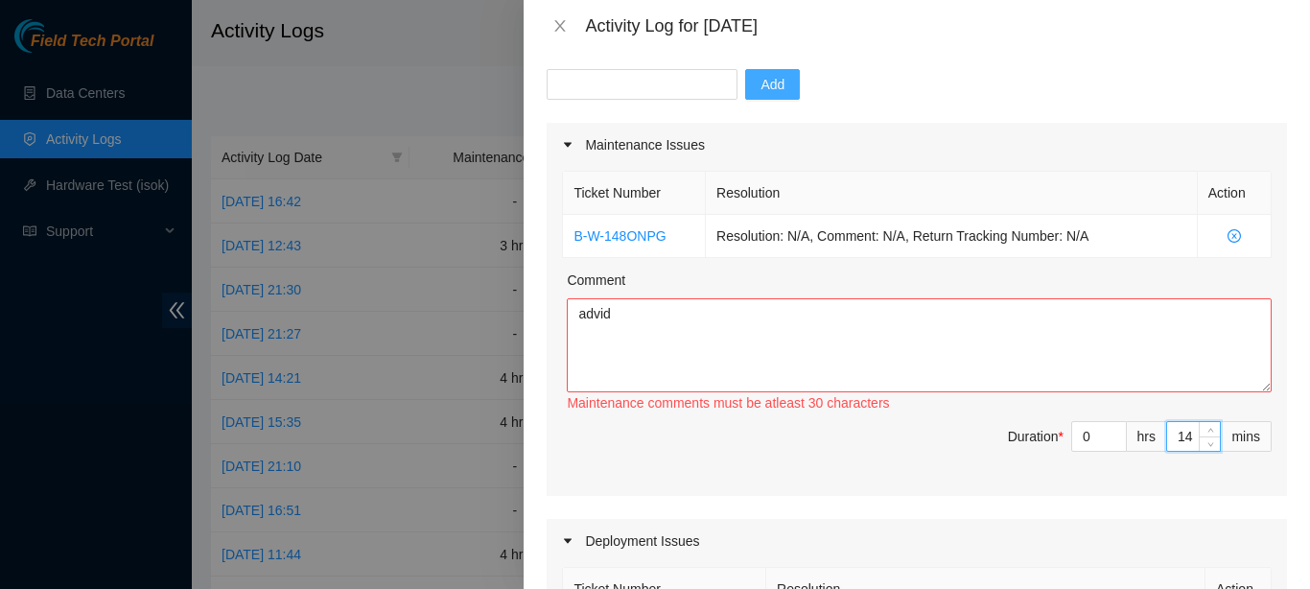
drag, startPoint x: 1177, startPoint y: 438, endPoint x: 1141, endPoint y: 438, distance: 35.5
click at [1167, 438] on input "14" at bounding box center [1193, 436] width 53 height 29
type input "30"
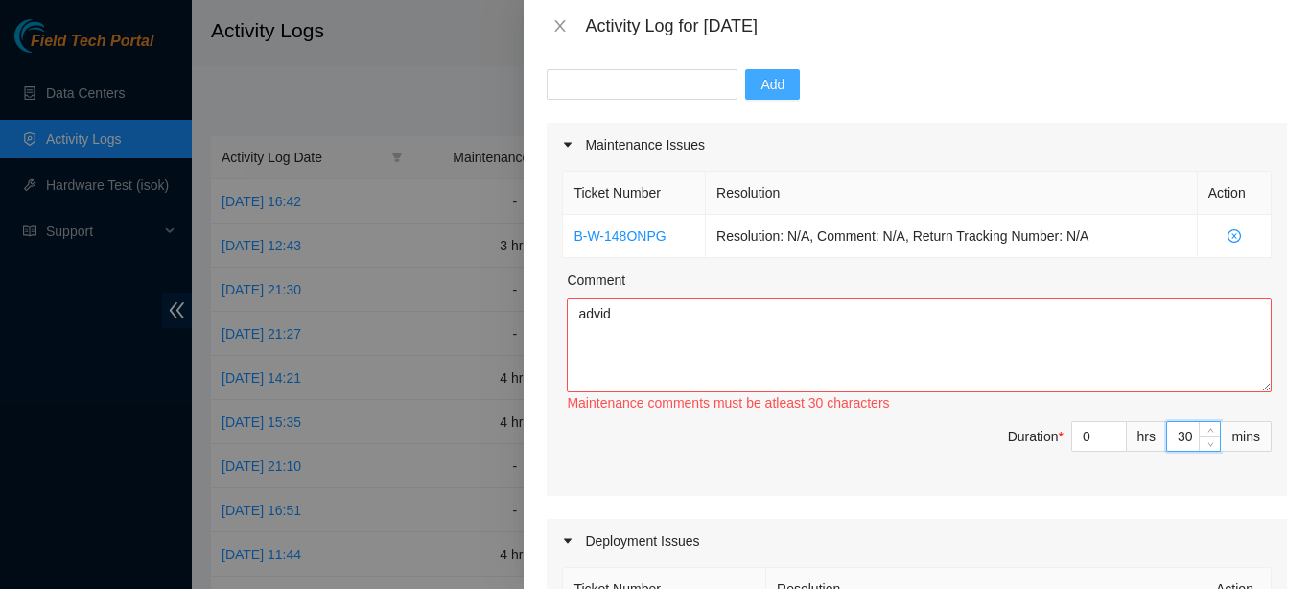
click at [1127, 435] on div "hrs" at bounding box center [1147, 436] width 40 height 31
click at [1104, 343] on textarea "advid" at bounding box center [919, 345] width 705 height 94
type textarea "advidv"
drag, startPoint x: 1173, startPoint y: 440, endPoint x: 1158, endPoint y: 440, distance: 15.3
click at [1167, 440] on input "30" at bounding box center [1193, 436] width 53 height 29
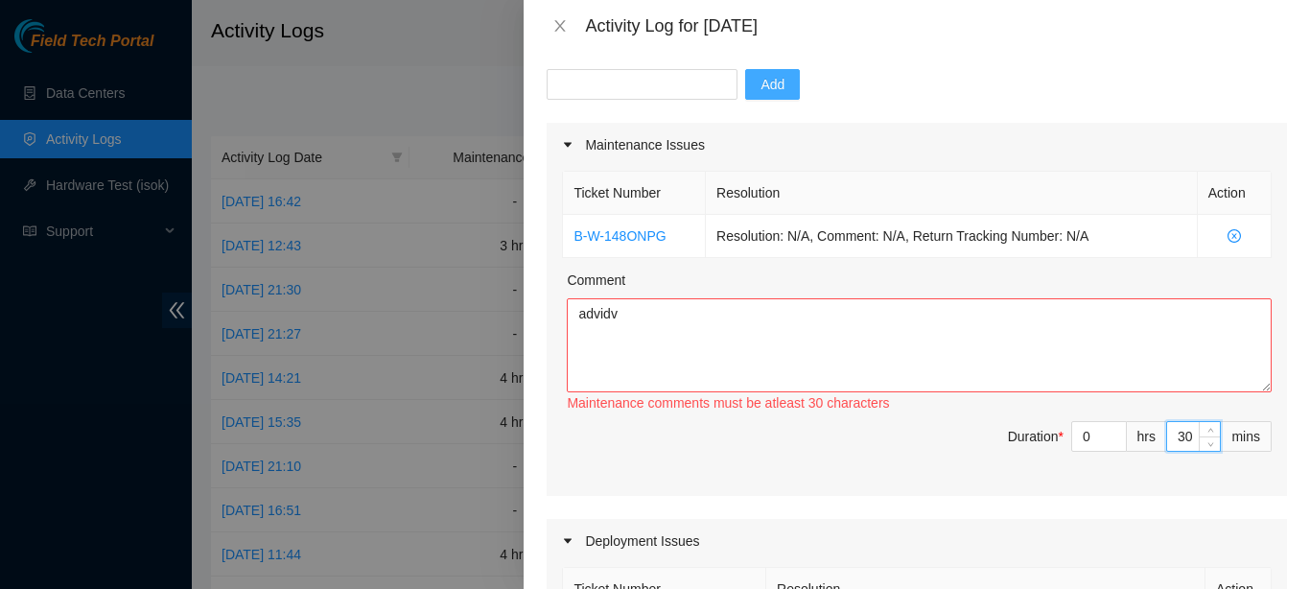
type input "1"
type input "15"
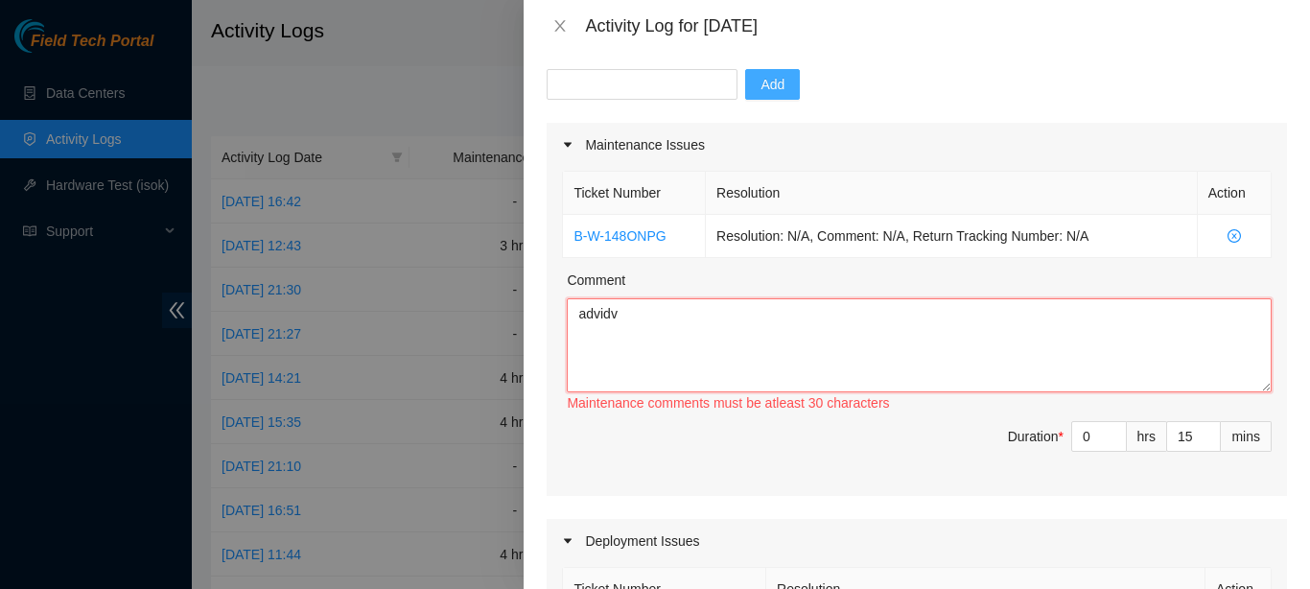
click at [840, 358] on textarea "advidv" at bounding box center [919, 345] width 705 height 94
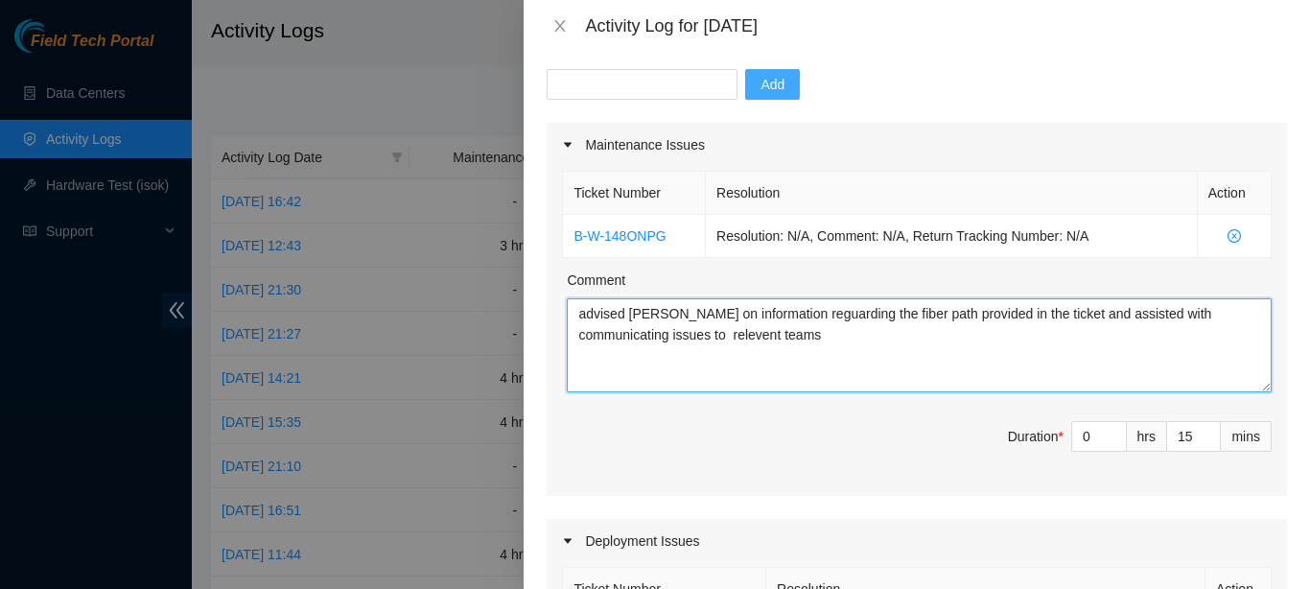
click at [654, 336] on textarea "advised [PERSON_NAME] on information reguarding the fiber path provided in the …" at bounding box center [919, 345] width 705 height 94
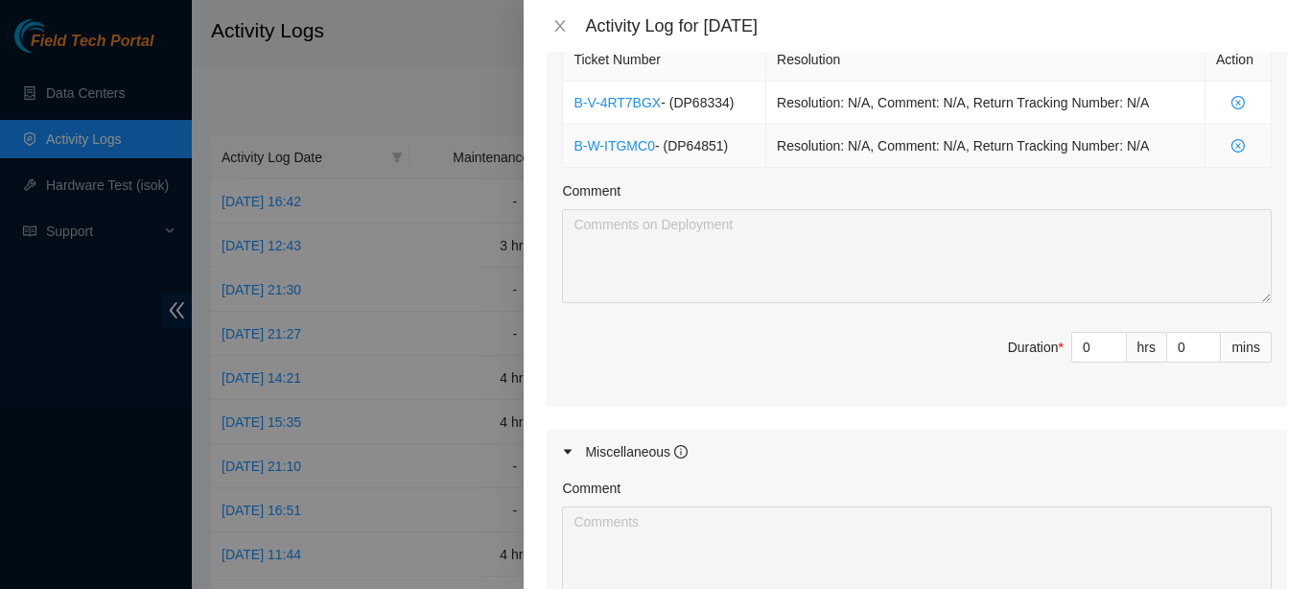
scroll to position [740, 0]
type textarea "advised [PERSON_NAME] on information regarding the fiber path provided in the t…"
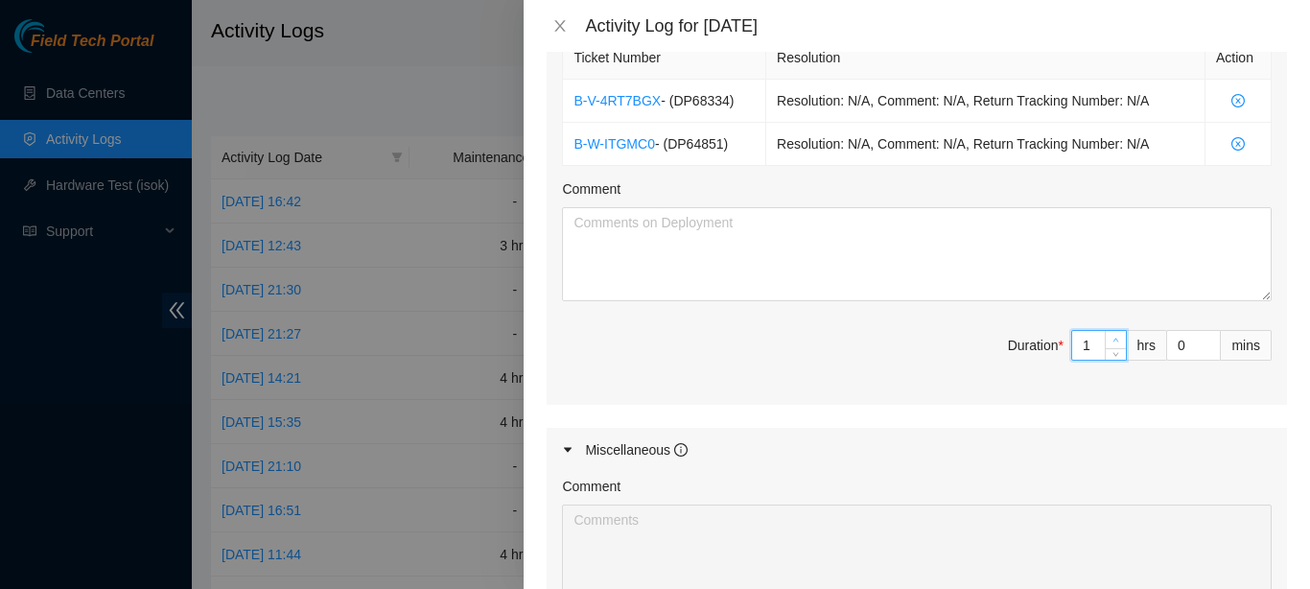
type input "1"
type input "2"
click at [1112, 337] on icon "up" at bounding box center [1115, 340] width 7 height 7
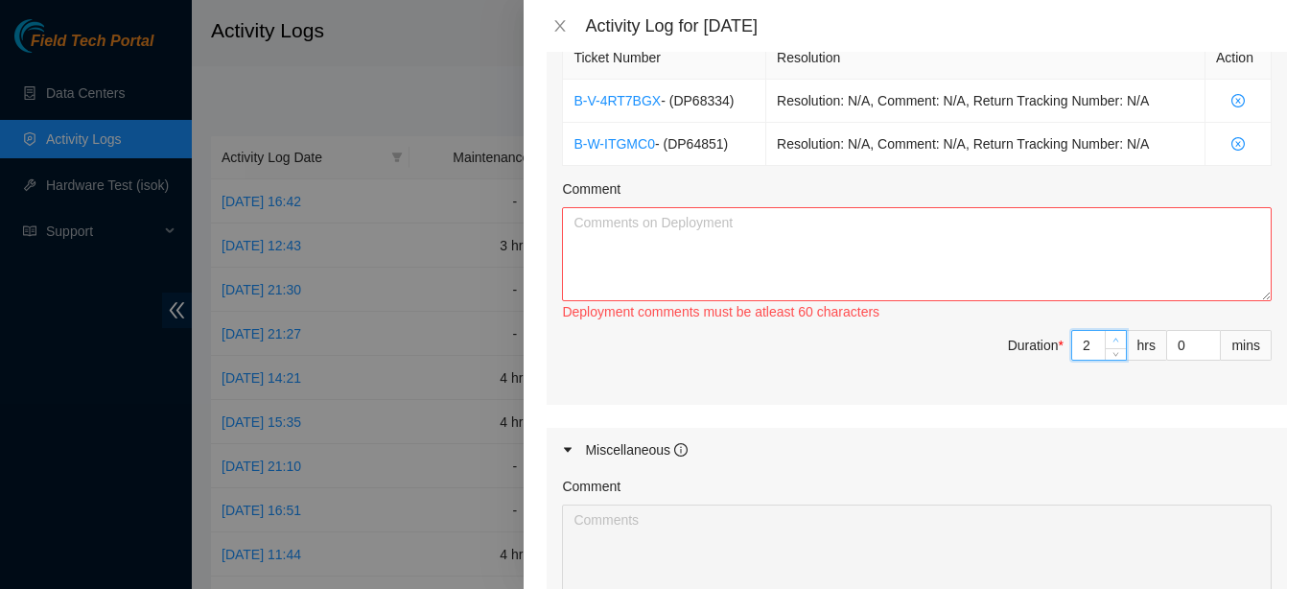
click at [1111, 336] on span "up" at bounding box center [1117, 341] width 12 height 12
type input "3"
type input "4"
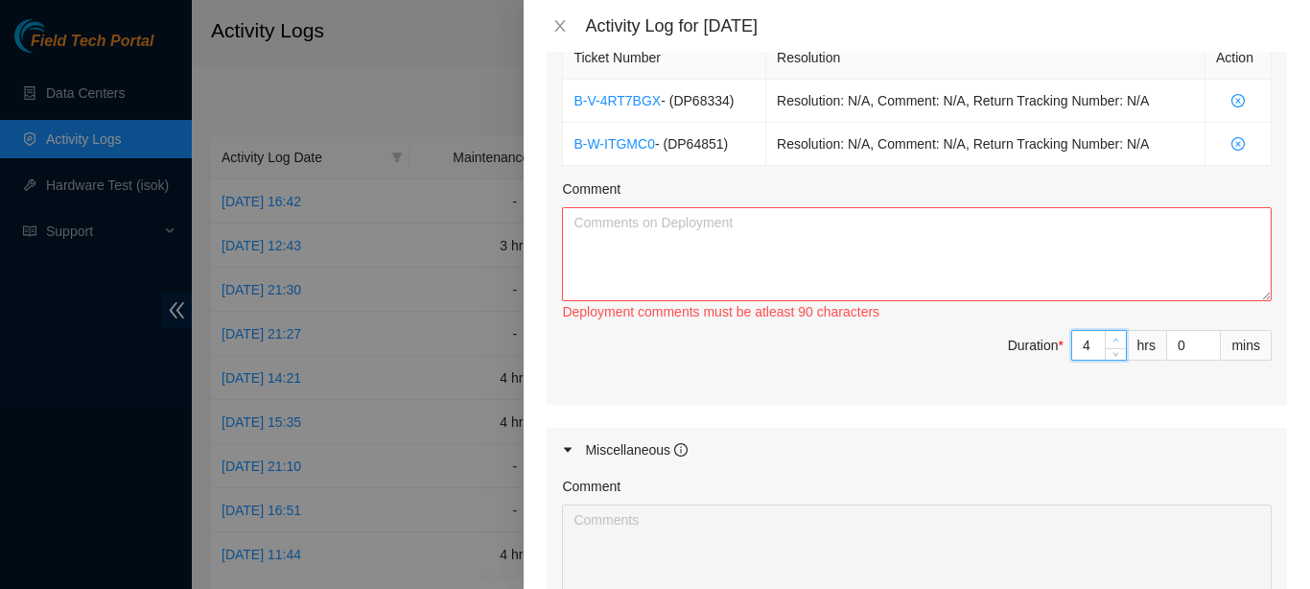
click at [1111, 336] on span "up" at bounding box center [1117, 341] width 12 height 12
type input "5"
click at [1111, 336] on span "up" at bounding box center [1117, 341] width 12 height 12
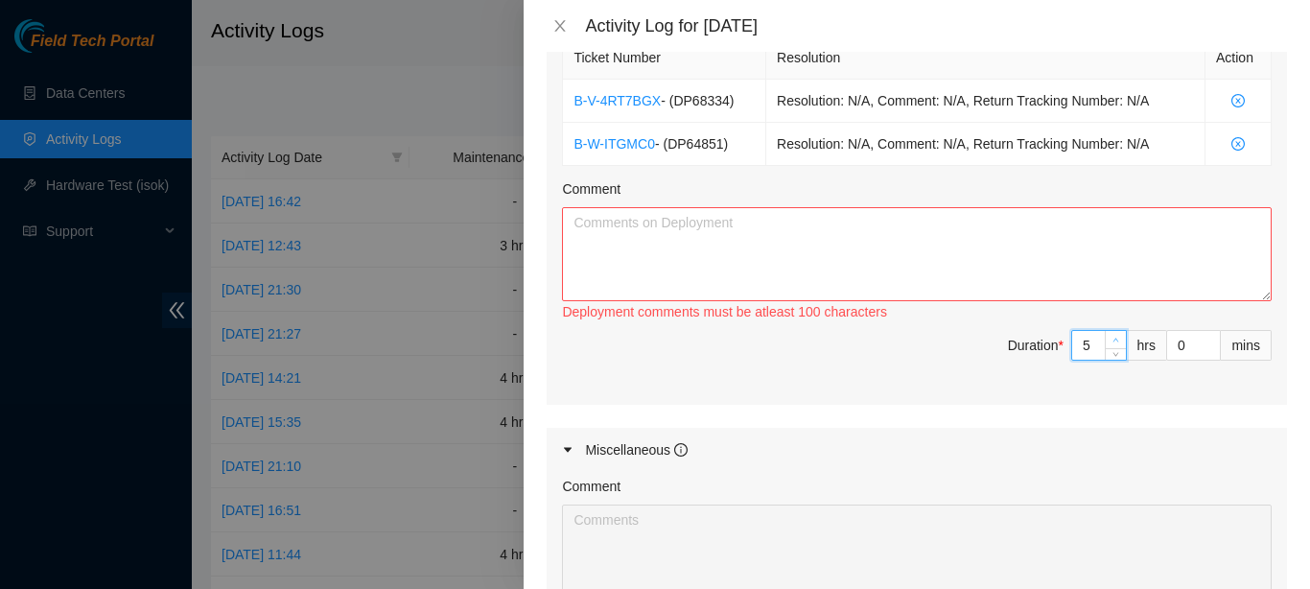
type input "6"
click at [947, 255] on textarea "Comment" at bounding box center [917, 254] width 710 height 94
type textarea "w"
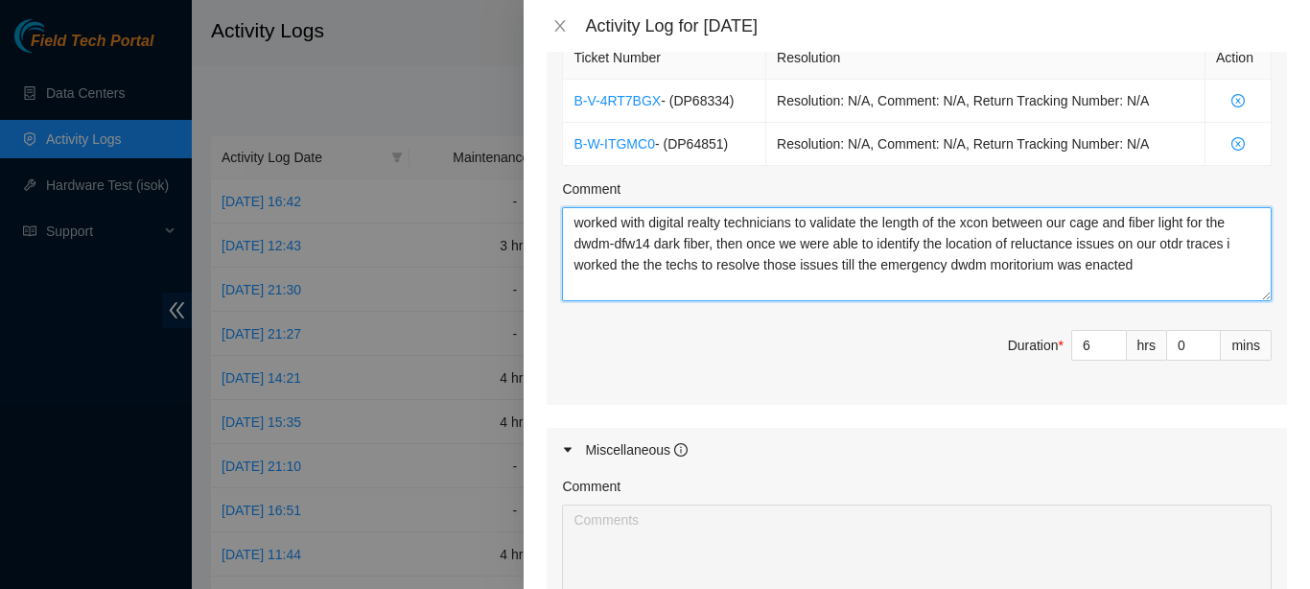
click at [1048, 247] on textarea "worked with digital realty technicians to validate the length of the xcon betwe…" at bounding box center [917, 254] width 710 height 94
click at [1081, 241] on textarea "worked with digital realty technicians to validate the length of the xcon betwe…" at bounding box center [917, 254] width 710 height 94
click at [1176, 268] on textarea "worked with digital realty technicians to validate the length of the xcon betwe…" at bounding box center [917, 254] width 710 height 94
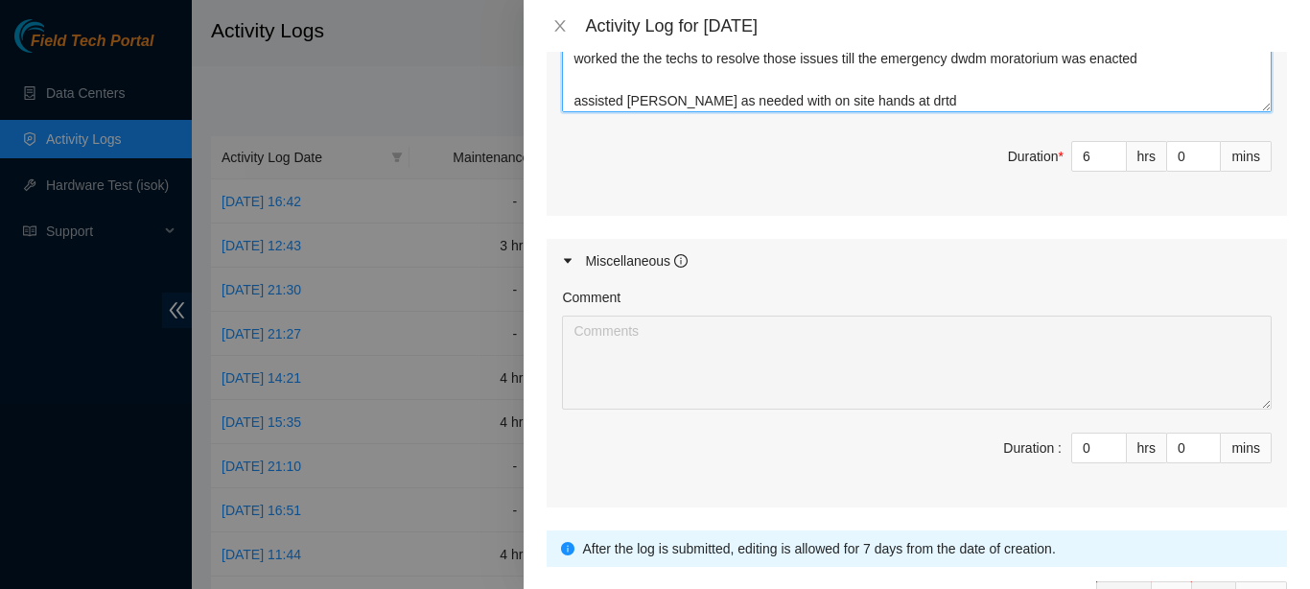
scroll to position [932, 0]
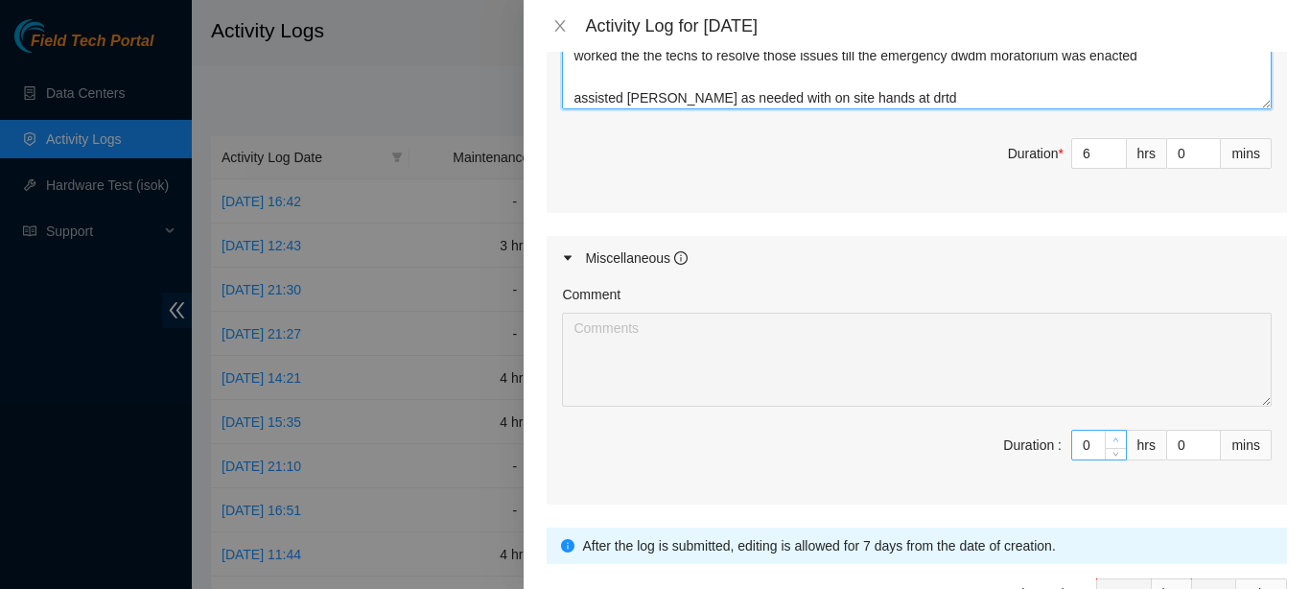
type textarea "worked with digital realty technicians to validate the length of the xcon betwe…"
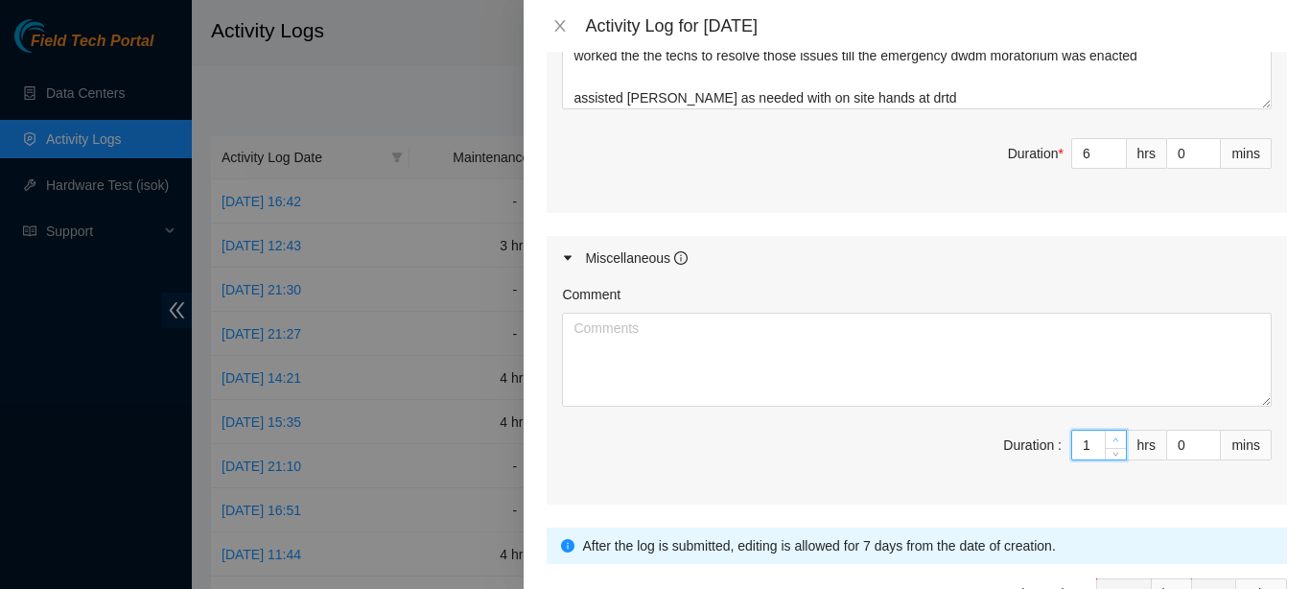
type input "1"
type input "7"
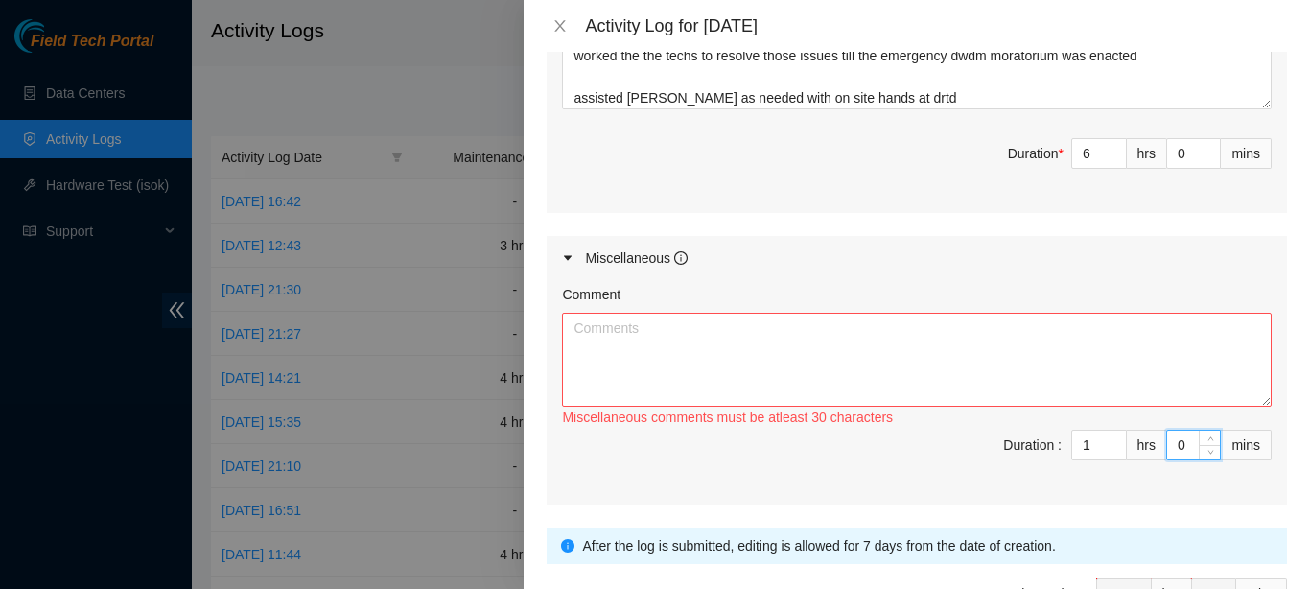
drag, startPoint x: 1168, startPoint y: 447, endPoint x: 1158, endPoint y: 447, distance: 10.5
click at [1167, 447] on input "0" at bounding box center [1193, 445] width 53 height 29
drag, startPoint x: 1158, startPoint y: 447, endPoint x: 1185, endPoint y: 441, distance: 28.4
click at [1185, 441] on div "0" at bounding box center [1193, 445] width 55 height 31
type input "4"
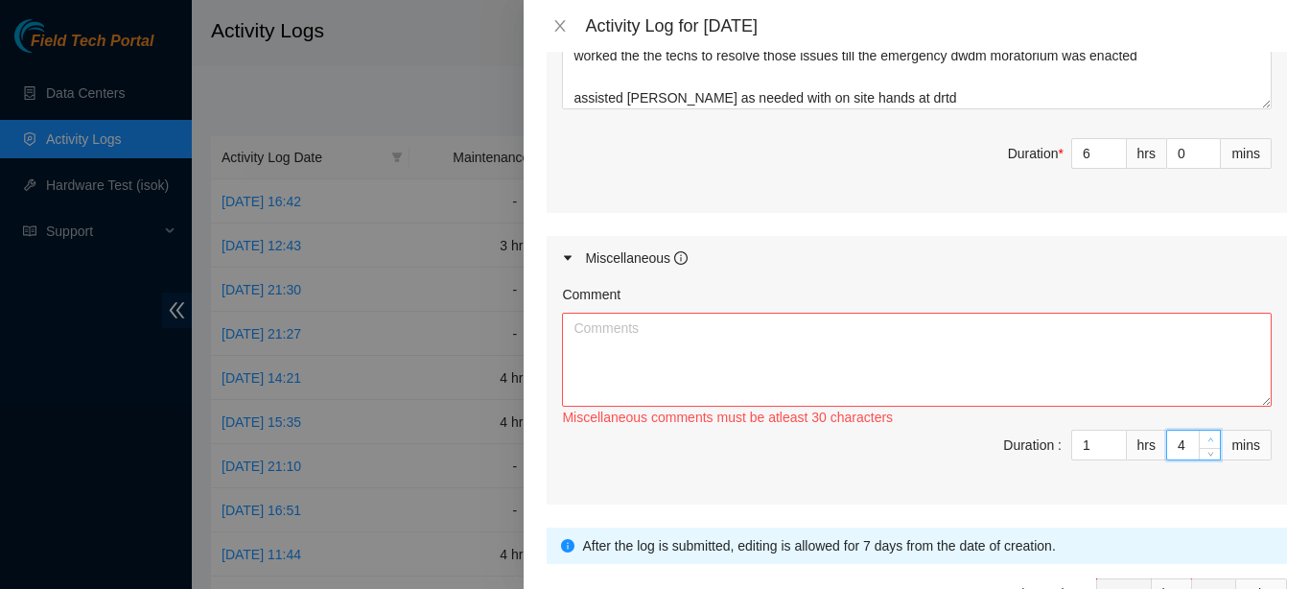
type input "19"
type input "45"
type input "8"
type input "0"
type input "45"
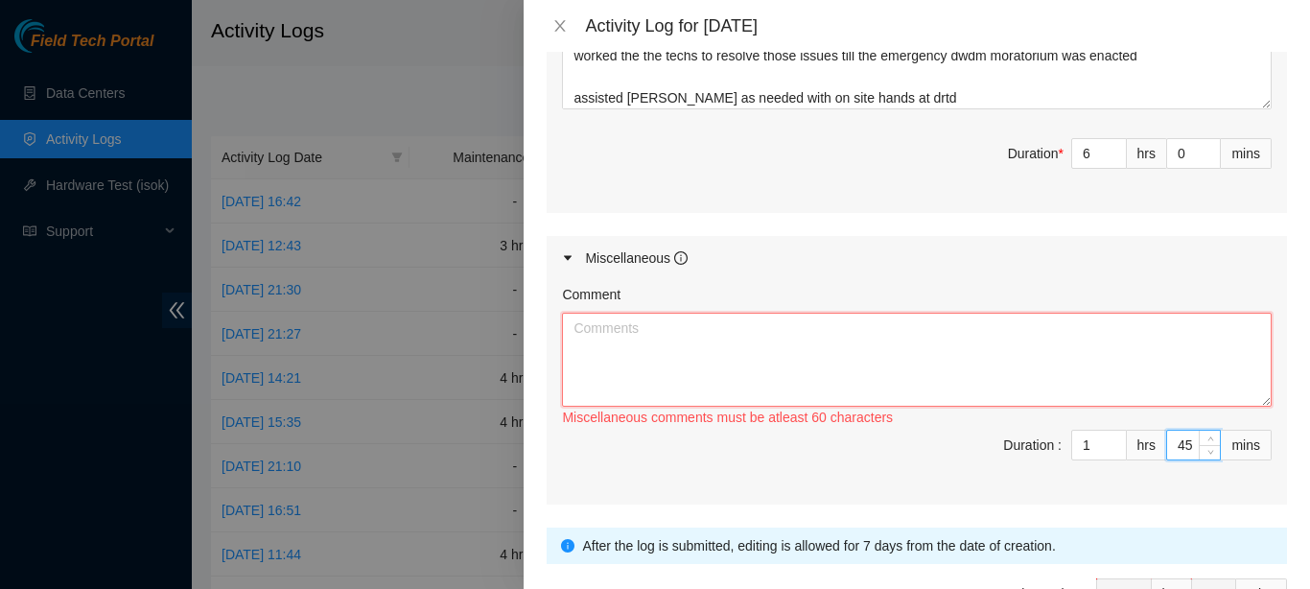
click at [1161, 363] on textarea "Comment" at bounding box center [917, 360] width 710 height 94
click at [693, 329] on textarea "reached out to datacenter teams and" at bounding box center [917, 360] width 710 height 94
click at [831, 331] on textarea "reached out to data center teams and" at bounding box center [917, 360] width 710 height 94
drag, startPoint x: 736, startPoint y: 327, endPoint x: 817, endPoint y: 331, distance: 81.6
click at [817, 331] on textarea "reached out to data center teams and" at bounding box center [917, 360] width 710 height 94
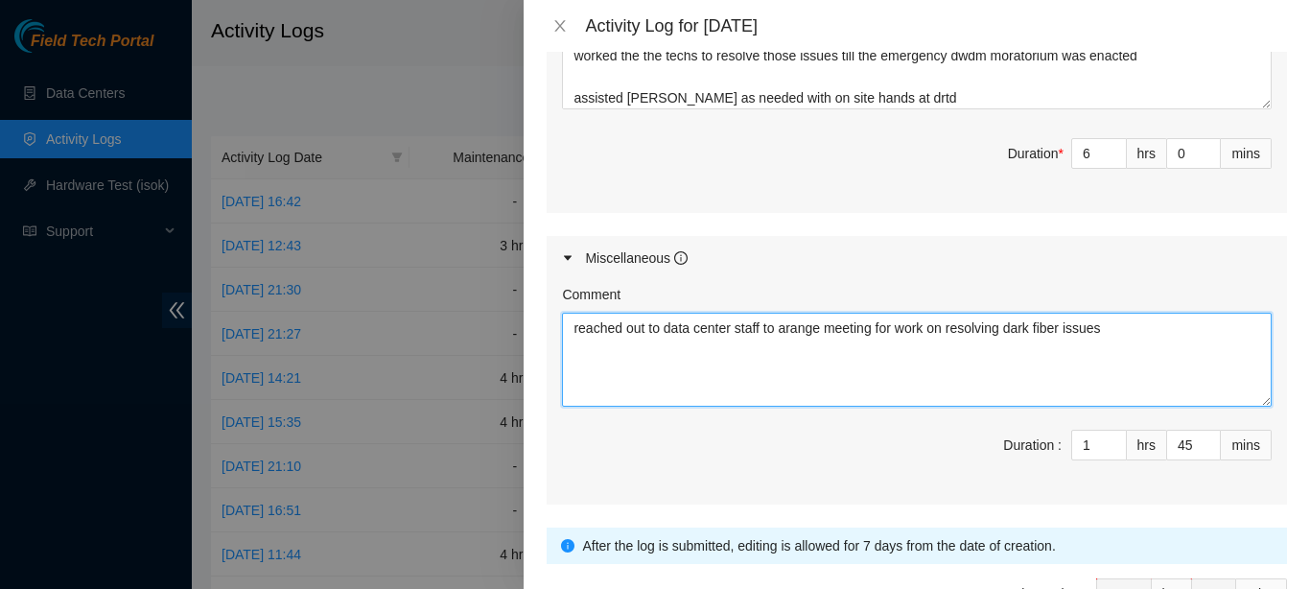
click at [790, 322] on textarea "reached out to data center staff to arange meeting for work on resolving dark f…" at bounding box center [917, 360] width 710 height 94
click at [1118, 323] on textarea "reached out to data center staff to arrange meeting for work on resolving dark …" at bounding box center [917, 360] width 710 height 94
click at [714, 368] on textarea "reached out to data center staff to arrange meeting for work on resolving dark …" at bounding box center [917, 360] width 710 height 94
click at [895, 371] on textarea "reached out to data center staff to arrange meeting for work on resolving dark …" at bounding box center [917, 360] width 710 height 94
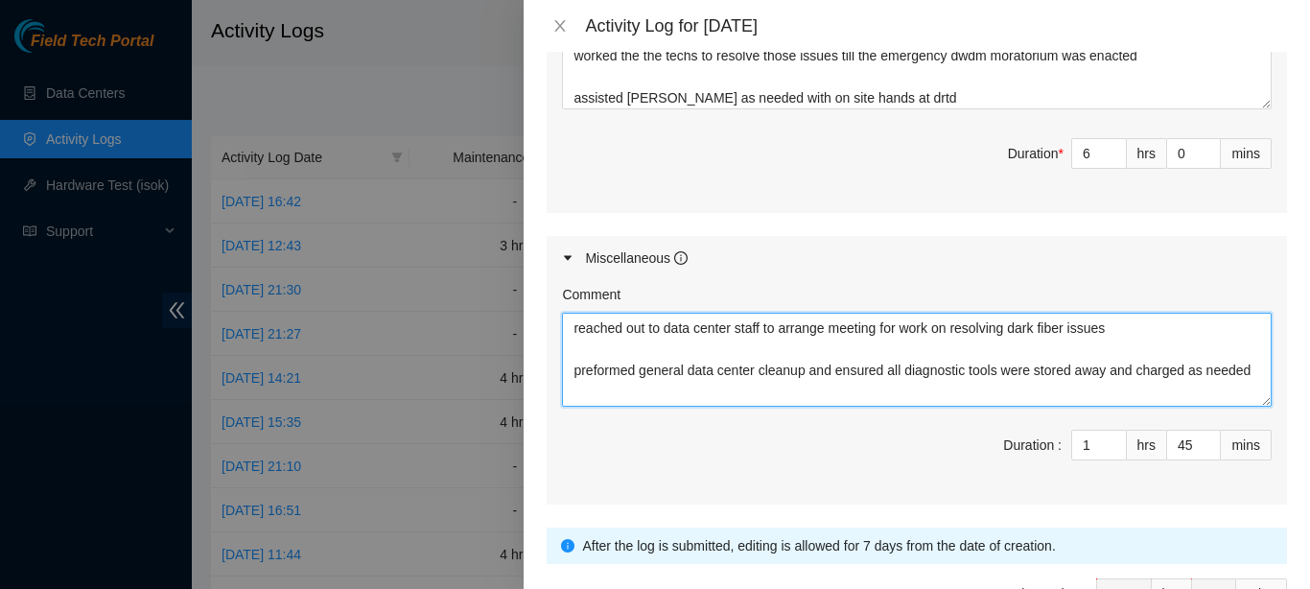
scroll to position [1056, 0]
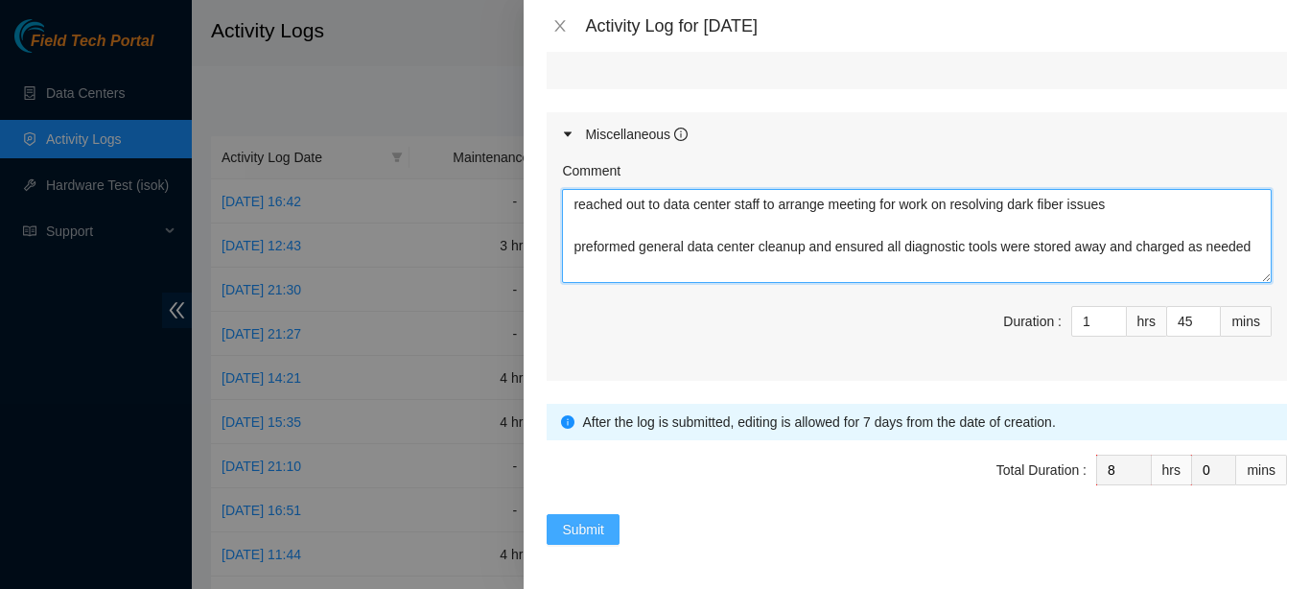
type textarea "reached out to data center staff to arrange meeting for work on resolving dark …"
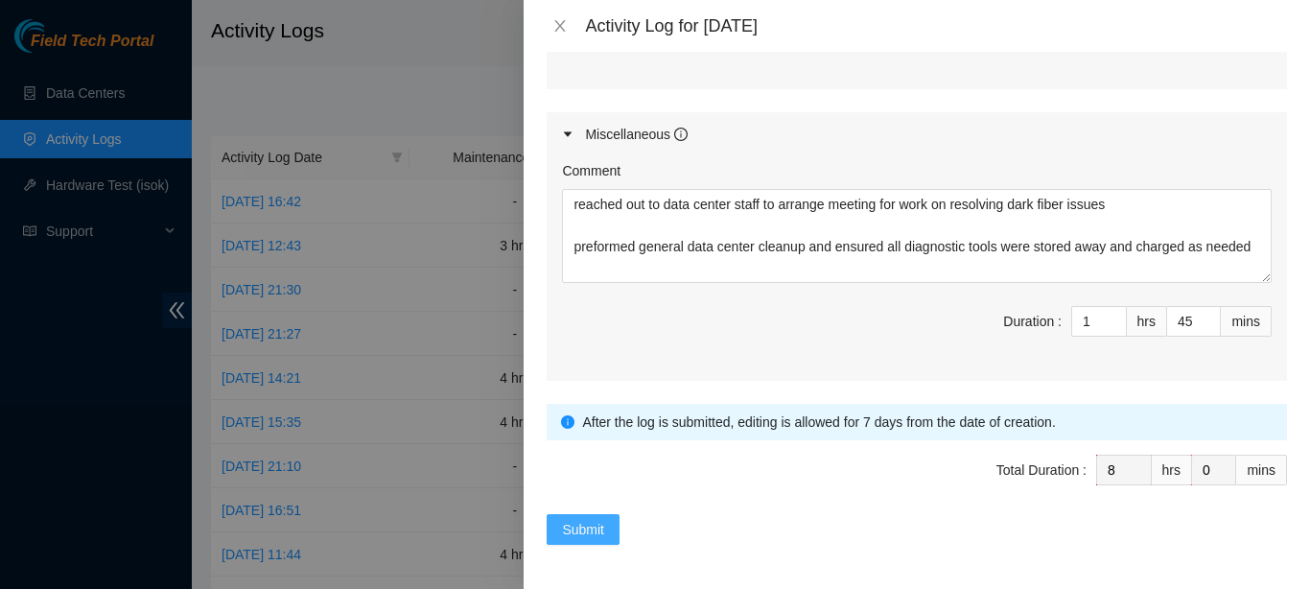
click at [582, 530] on span "Submit" at bounding box center [583, 529] width 42 height 21
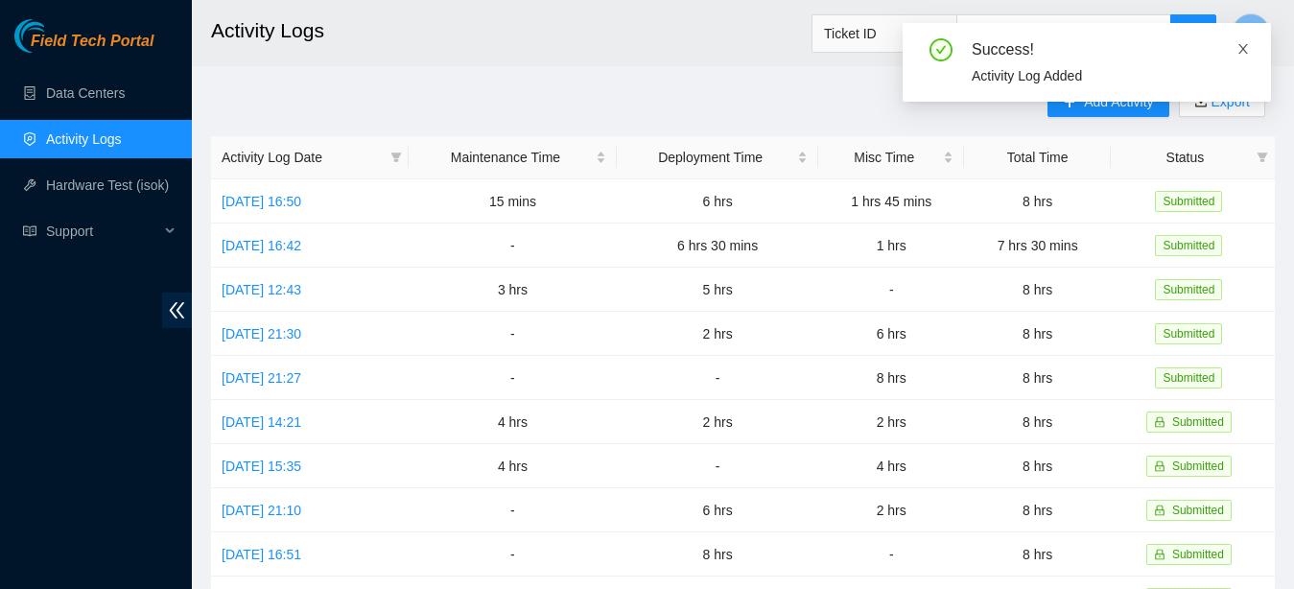
click at [1239, 50] on icon "close" at bounding box center [1242, 48] width 13 height 13
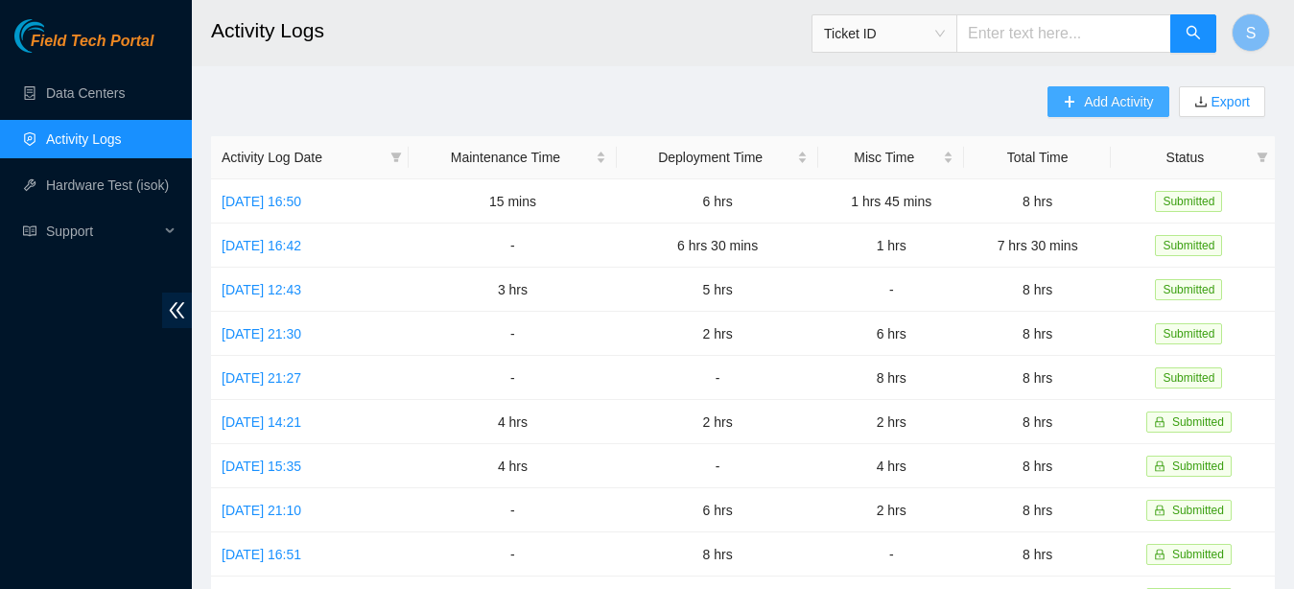
click at [1124, 106] on span "Add Activity" at bounding box center [1118, 101] width 69 height 21
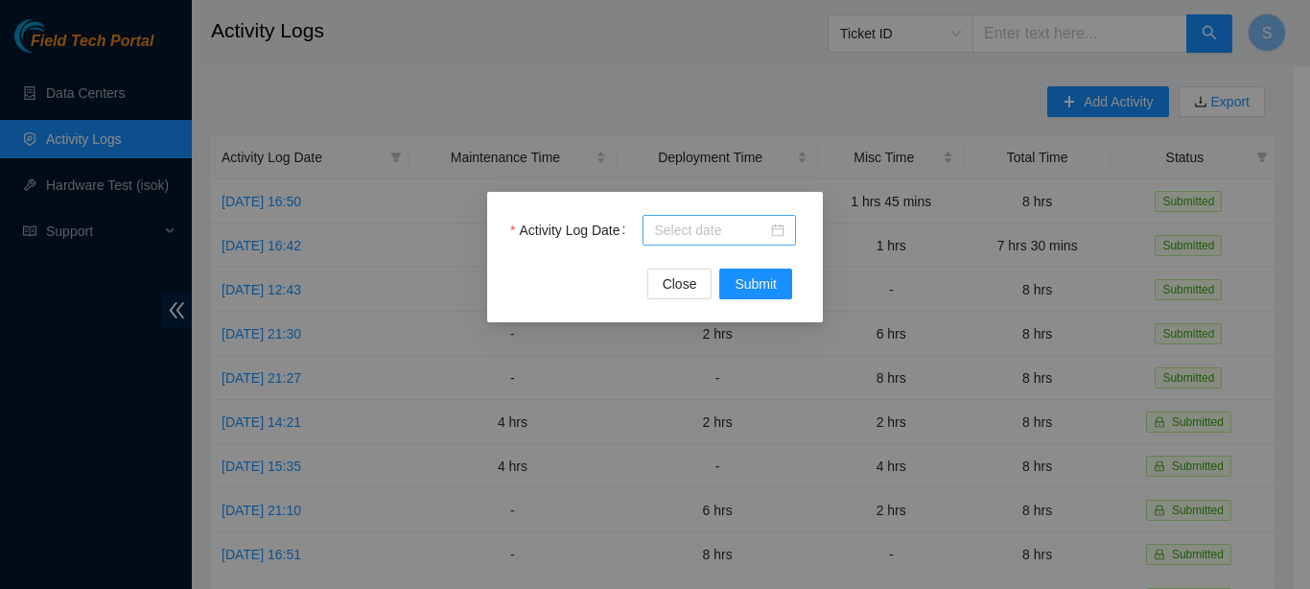
click at [702, 233] on input "Activity Log Date" at bounding box center [710, 230] width 113 height 21
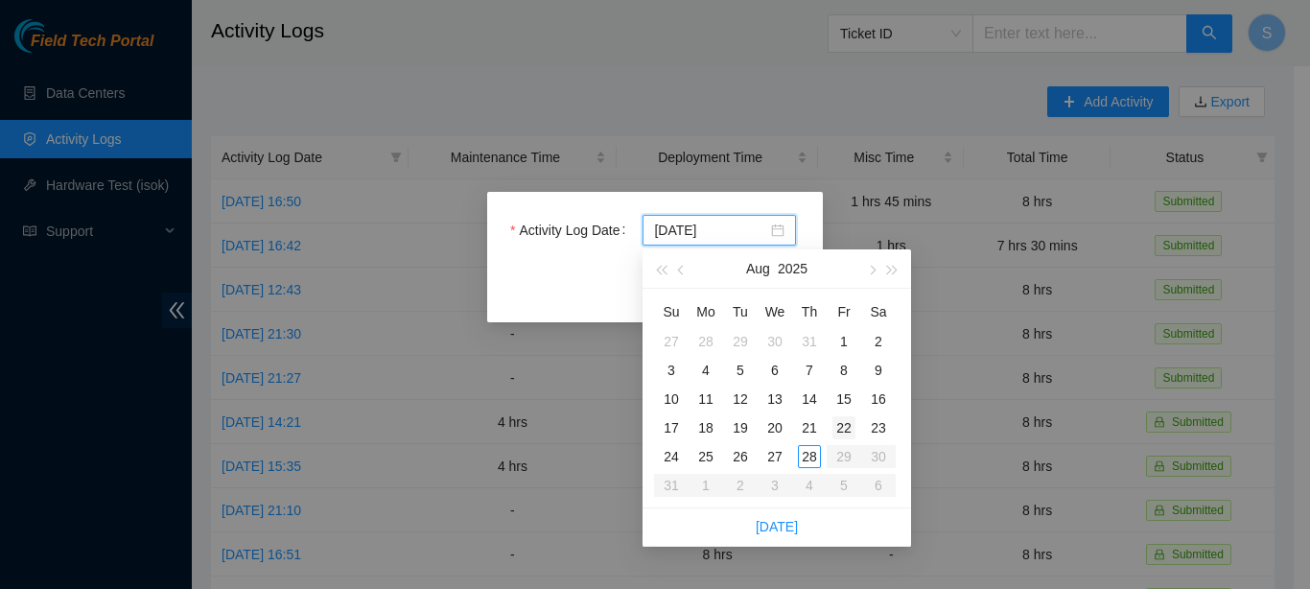
type input "[DATE]"
click at [810, 467] on div "28" at bounding box center [809, 456] width 23 height 23
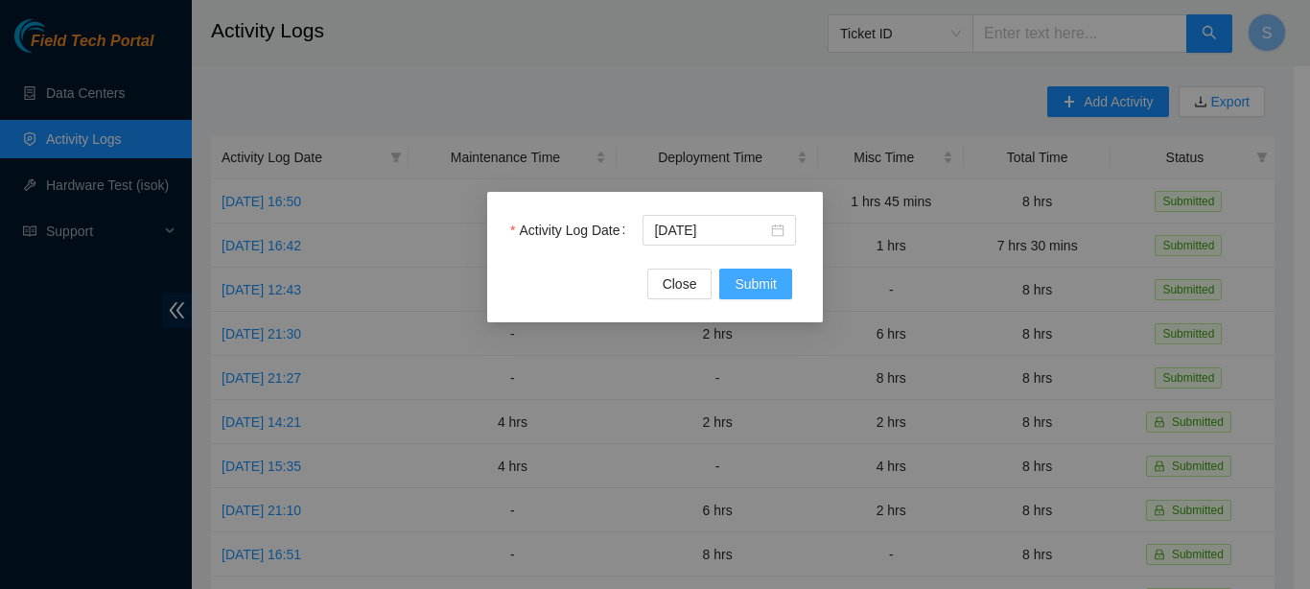
click at [743, 291] on span "Submit" at bounding box center [756, 283] width 42 height 21
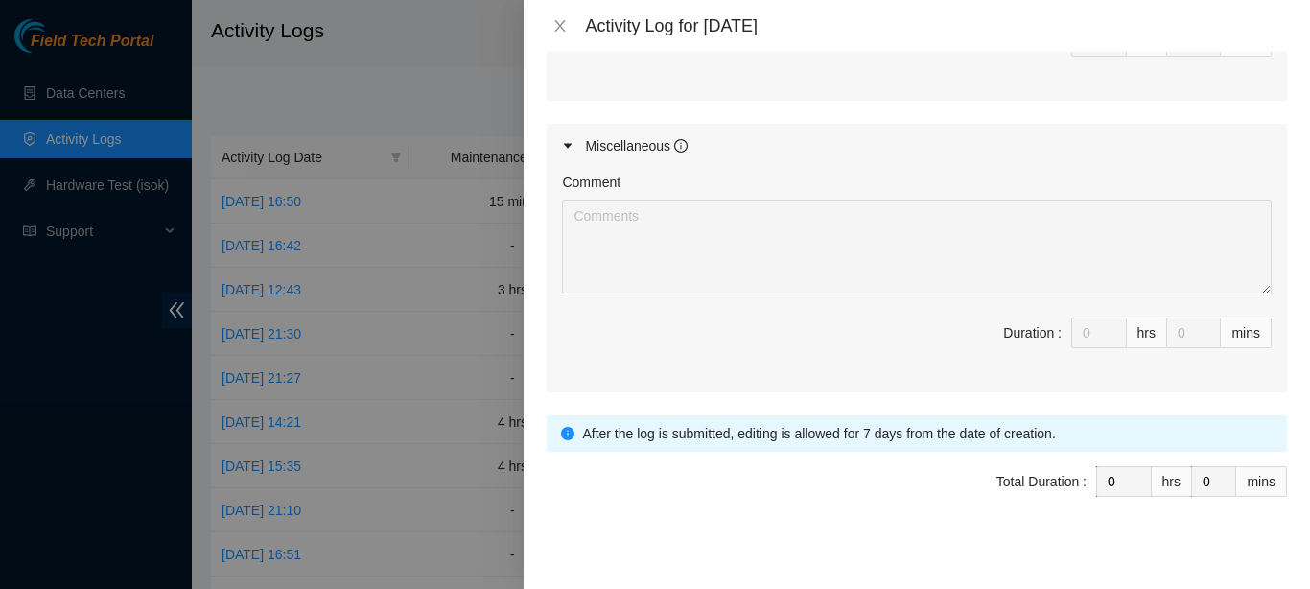
scroll to position [0, 0]
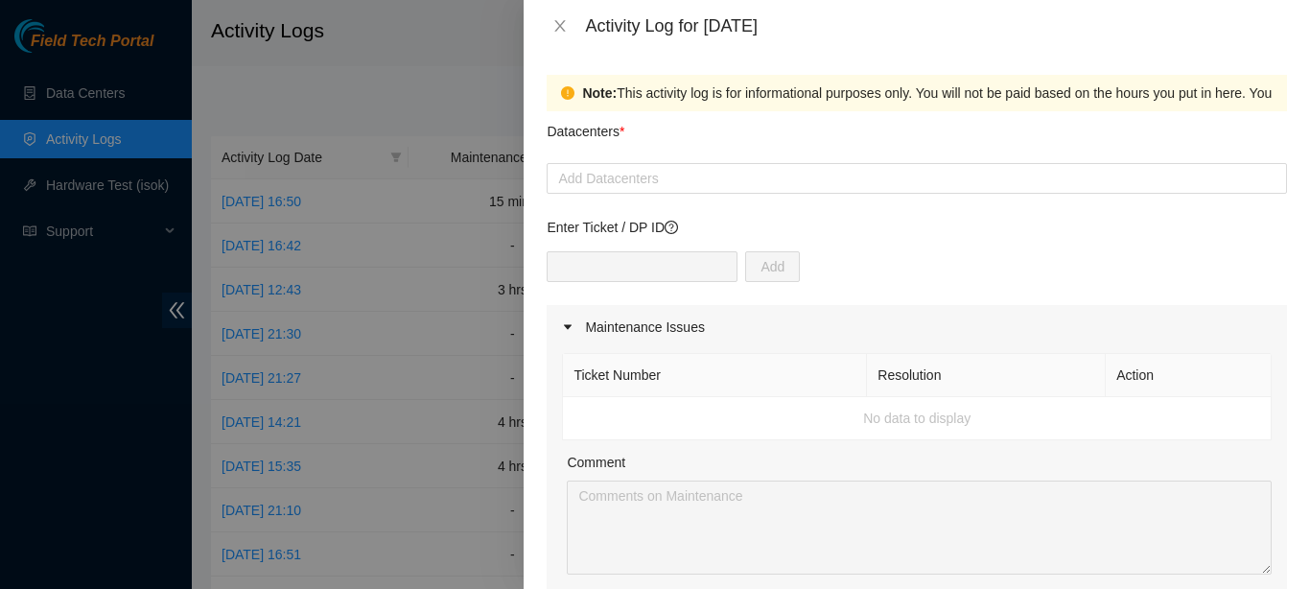
click at [639, 136] on div "Datacenters *" at bounding box center [917, 137] width 740 height 52
click at [627, 237] on p "Enter Ticket / DP ID" at bounding box center [917, 227] width 740 height 21
click at [614, 177] on div at bounding box center [916, 178] width 731 height 23
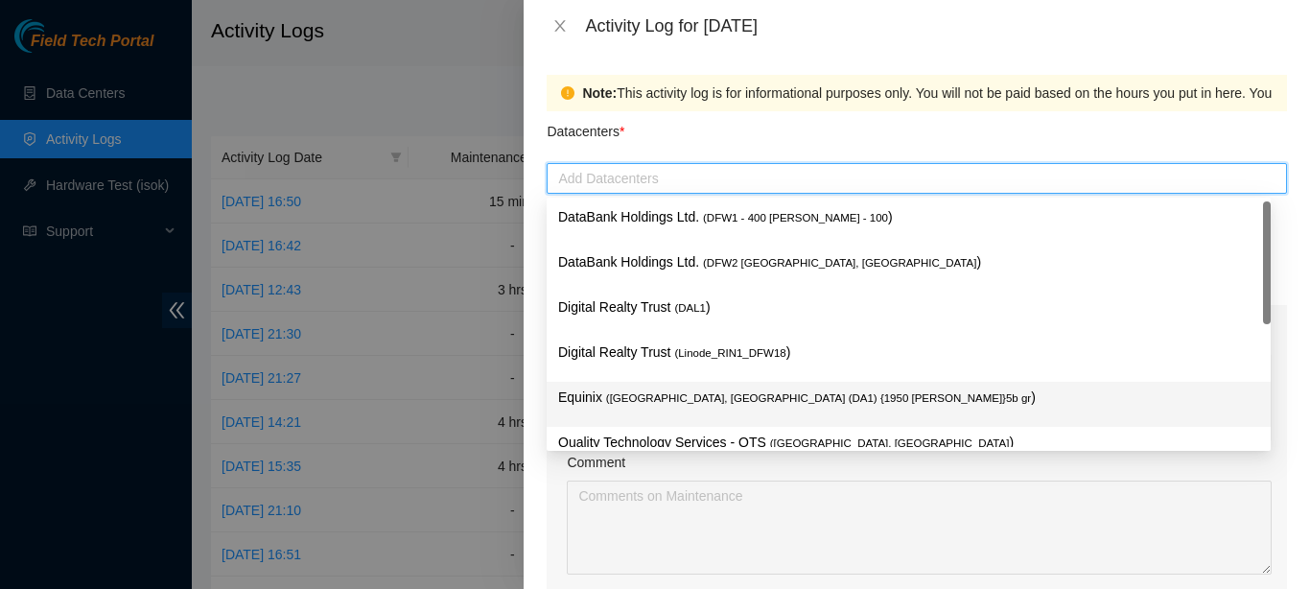
click at [632, 409] on div "Equinix ( [GEOGRAPHIC_DATA], [GEOGRAPHIC_DATA] (DA1) {1950 [PERSON_NAME]}5b gr )" at bounding box center [908, 403] width 701 height 35
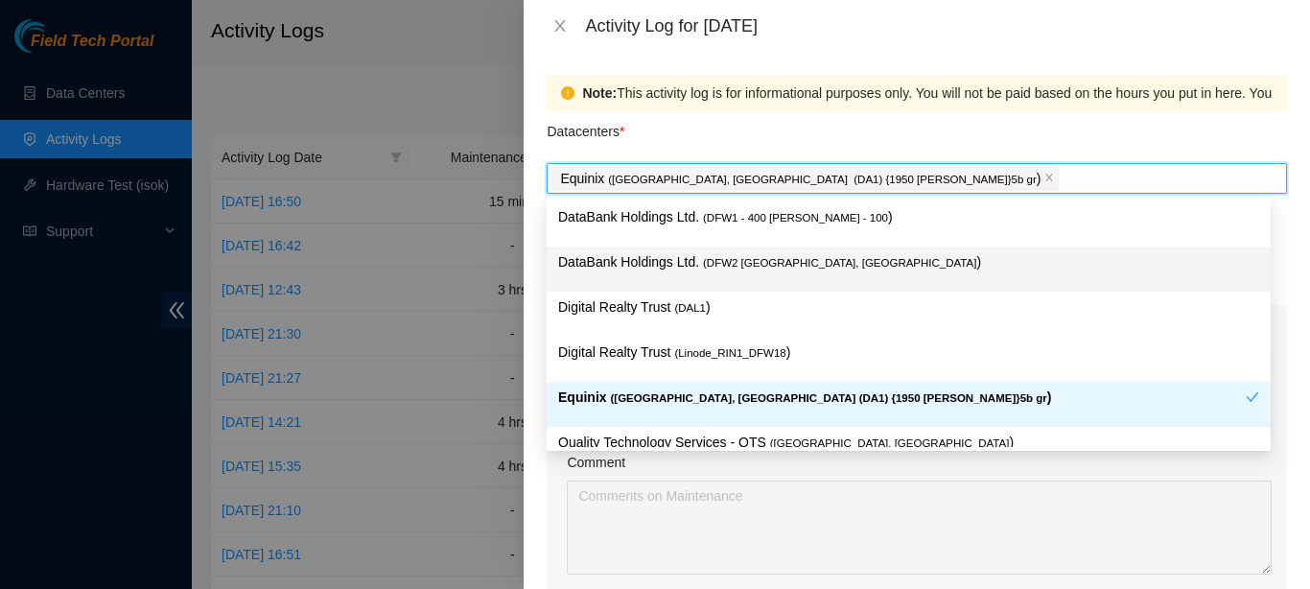
click at [840, 70] on div "Note: This activity log is for informational purposes only. You will not be pai…" at bounding box center [917, 320] width 786 height 537
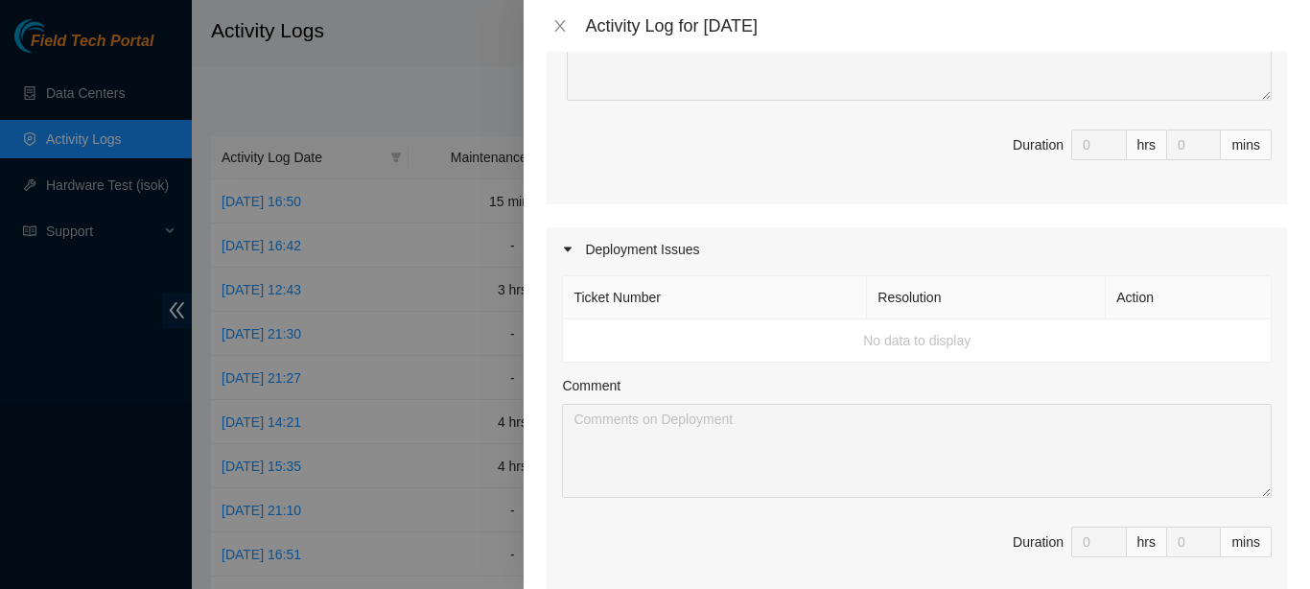
scroll to position [983, 0]
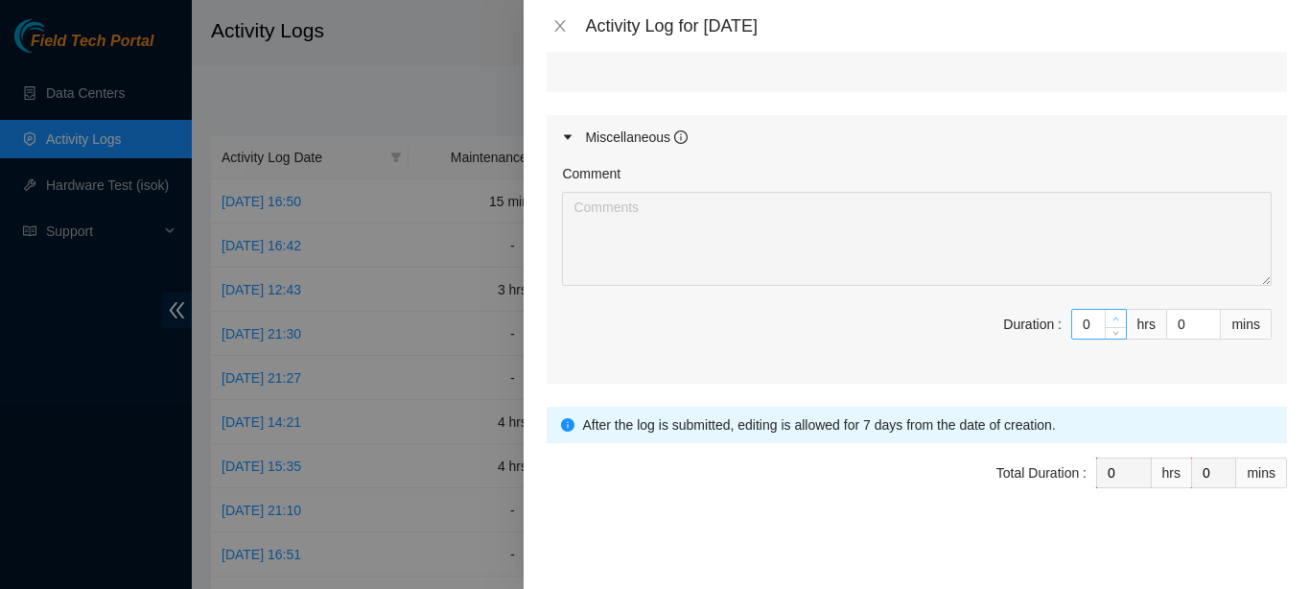
click at [1105, 316] on span "Increase Value" at bounding box center [1115, 318] width 21 height 17
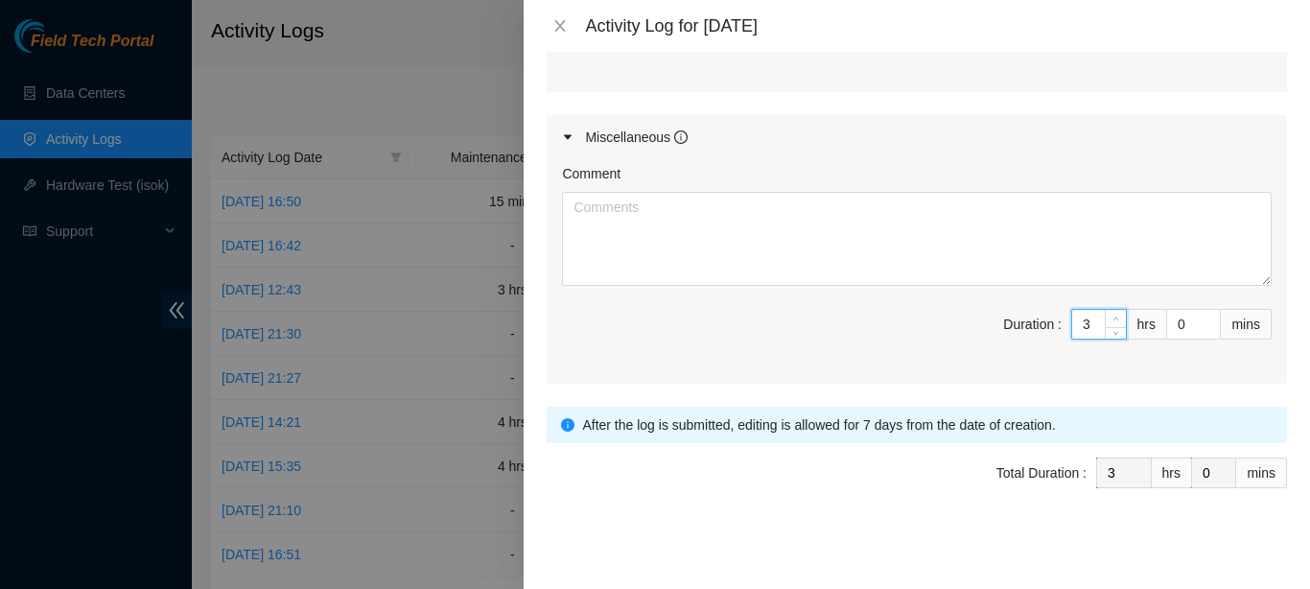
type input "3"
click at [1105, 316] on span "Increase Value" at bounding box center [1115, 318] width 21 height 17
type input "4"
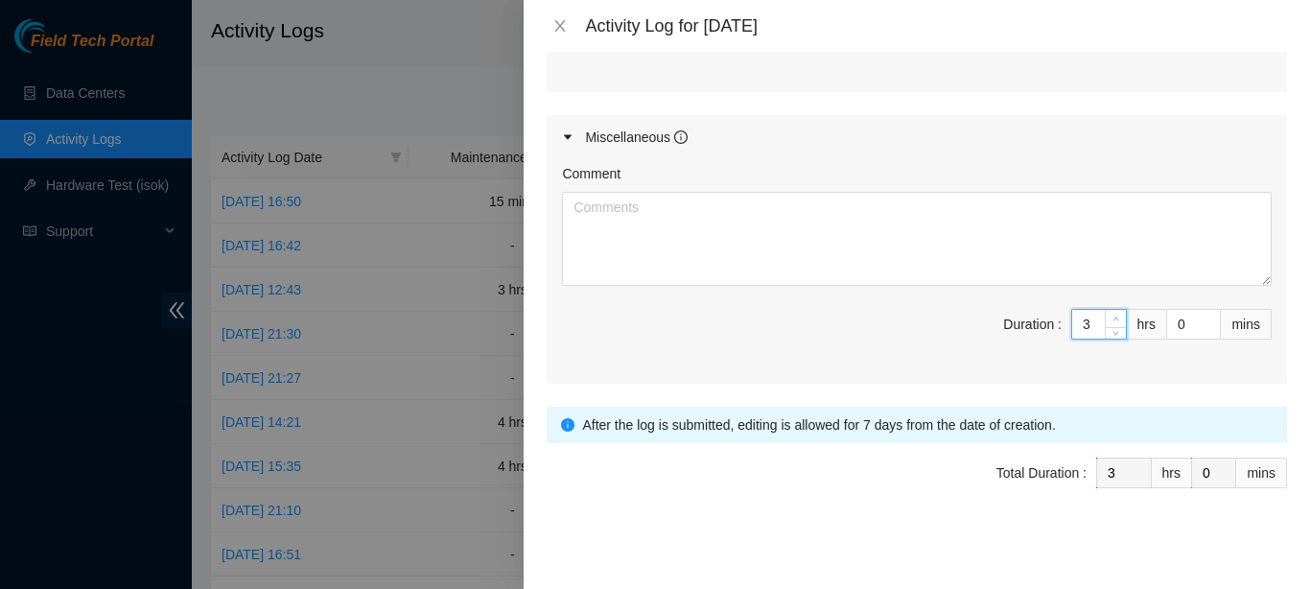
type input "4"
click at [1105, 316] on span "Increase Value" at bounding box center [1115, 318] width 21 height 17
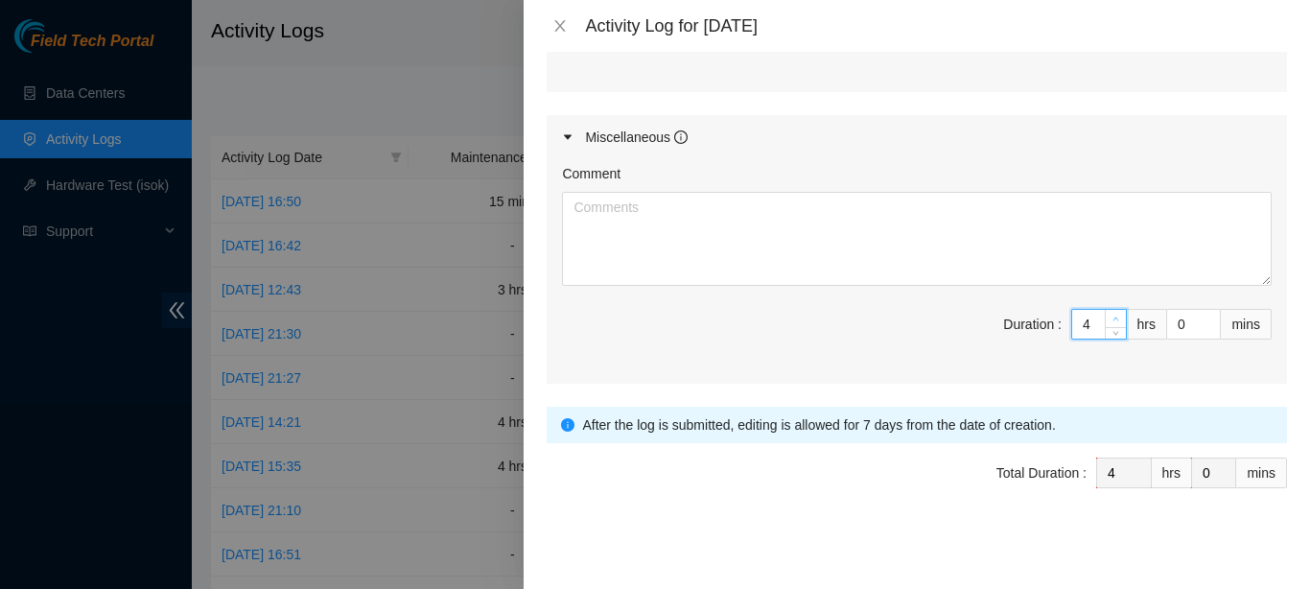
type input "8"
click at [1105, 316] on span "Increase Value" at bounding box center [1115, 318] width 21 height 17
click at [990, 227] on textarea "Comment" at bounding box center [917, 239] width 710 height 94
type input "9"
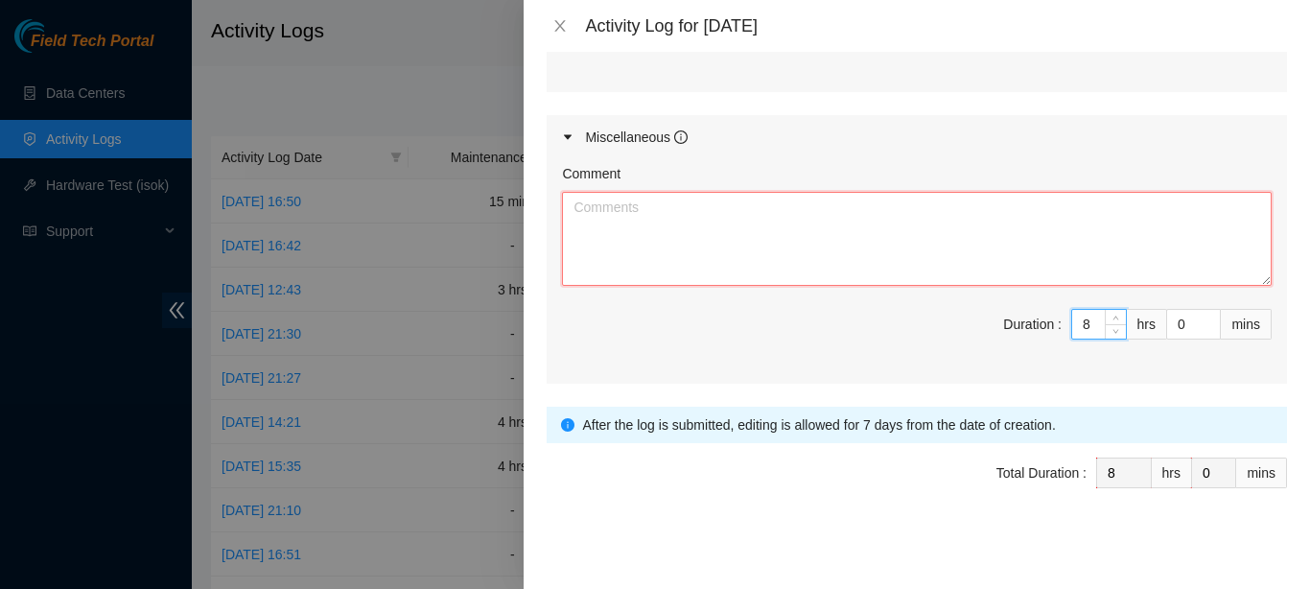
type input "9"
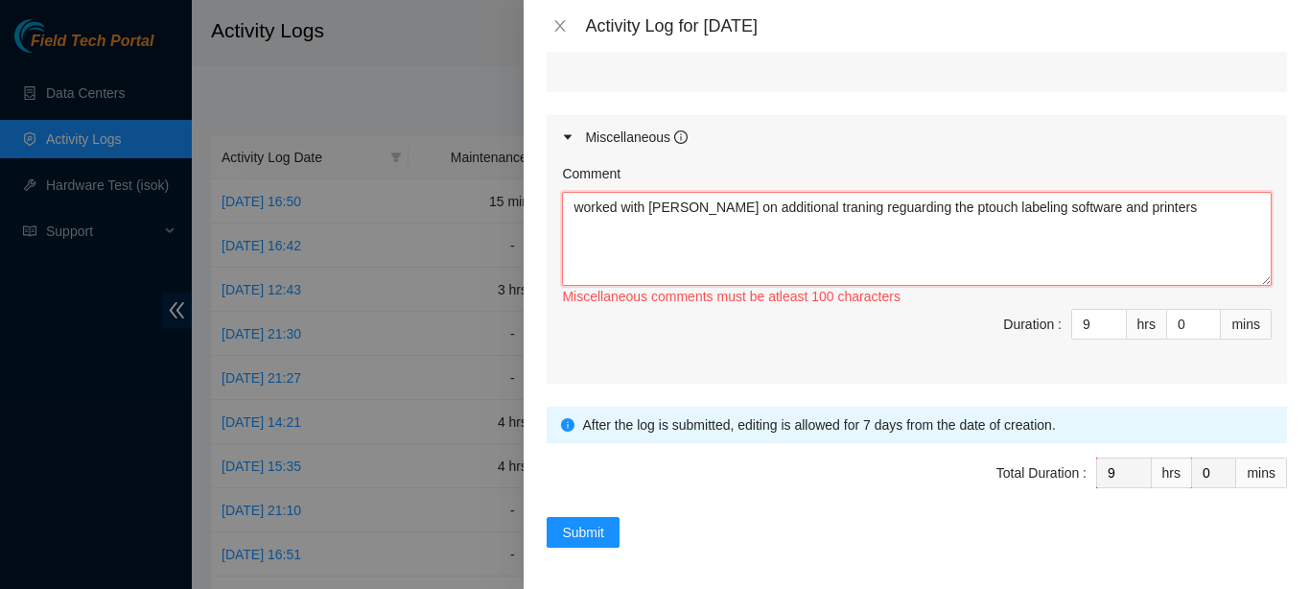
click at [817, 205] on textarea "worked with [PERSON_NAME] on additional traning reguarding the ptouch labeling …" at bounding box center [917, 239] width 710 height 94
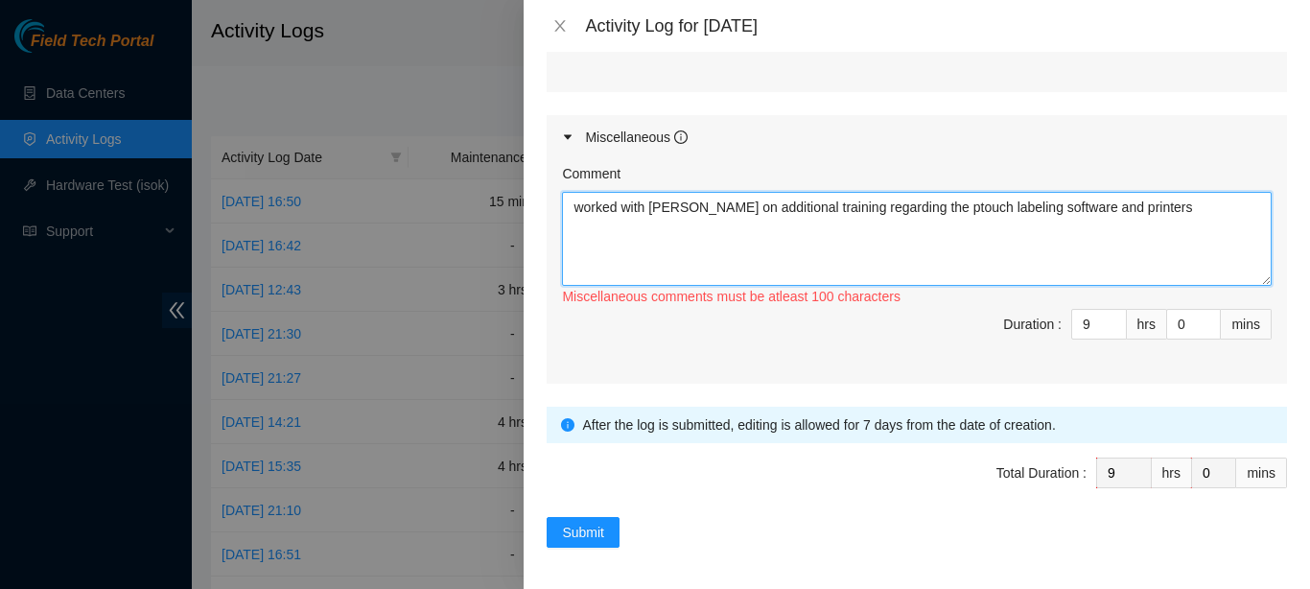
click at [945, 205] on textarea "worked with [PERSON_NAME] on additional training regarding the ptouch labeling …" at bounding box center [917, 239] width 710 height 94
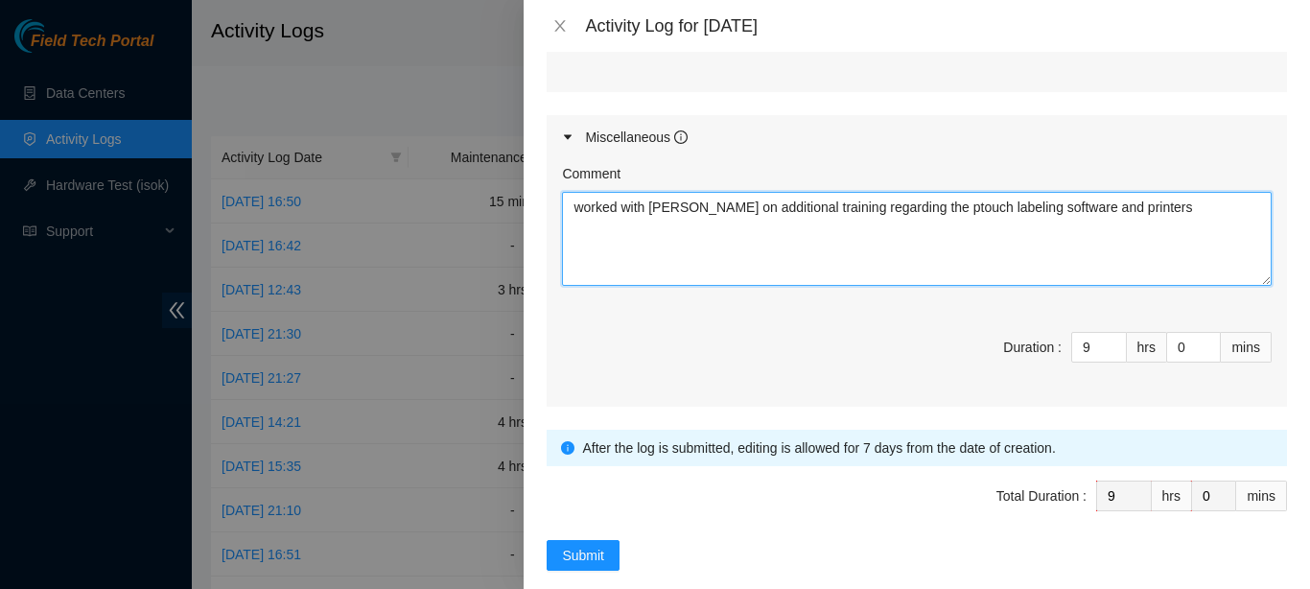
click at [939, 204] on textarea "worked with [PERSON_NAME] on additional training regarding the ptouch labeling …" at bounding box center [917, 239] width 710 height 94
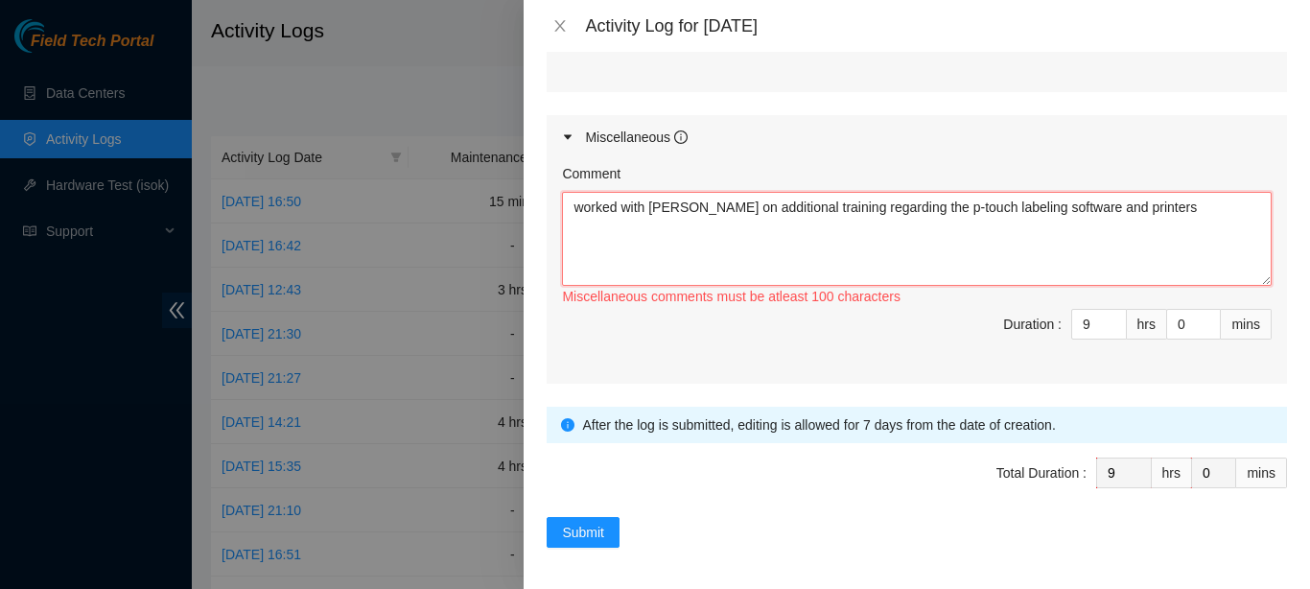
click at [1175, 218] on textarea "worked with [PERSON_NAME] on additional training regarding the p-touch labeling…" at bounding box center [917, 239] width 710 height 94
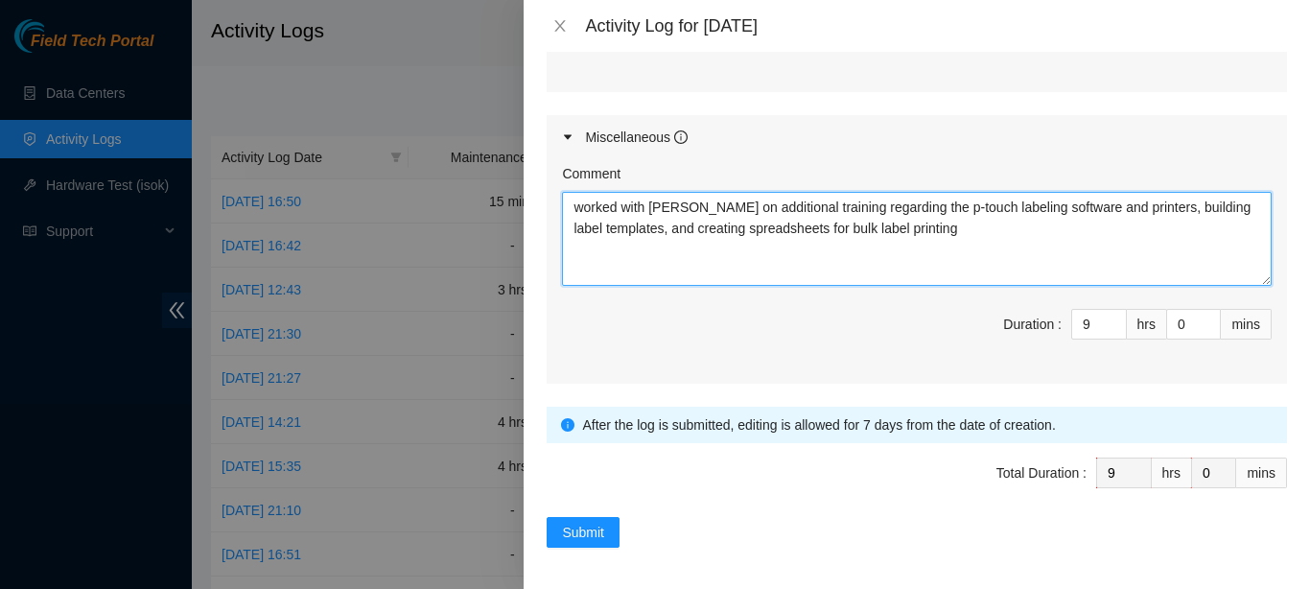
click at [1046, 227] on textarea "worked with [PERSON_NAME] on additional training regarding the p-touch labeling…" at bounding box center [917, 239] width 710 height 94
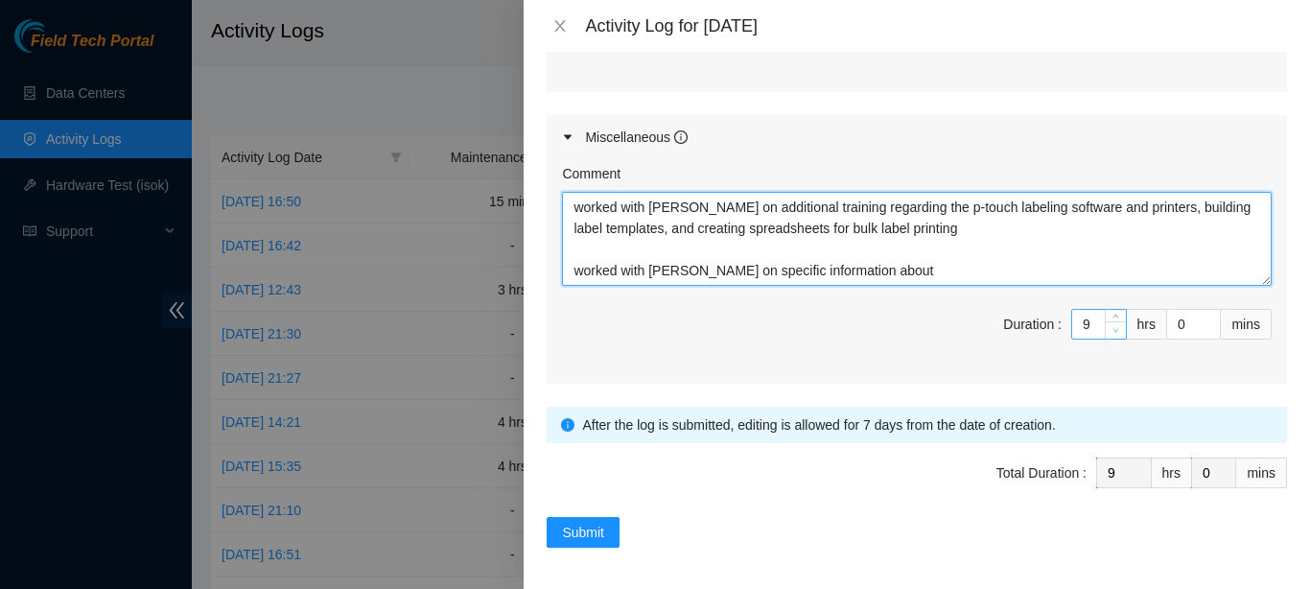
type textarea "worked with [PERSON_NAME] on additional training regarding the p-touch labeling…"
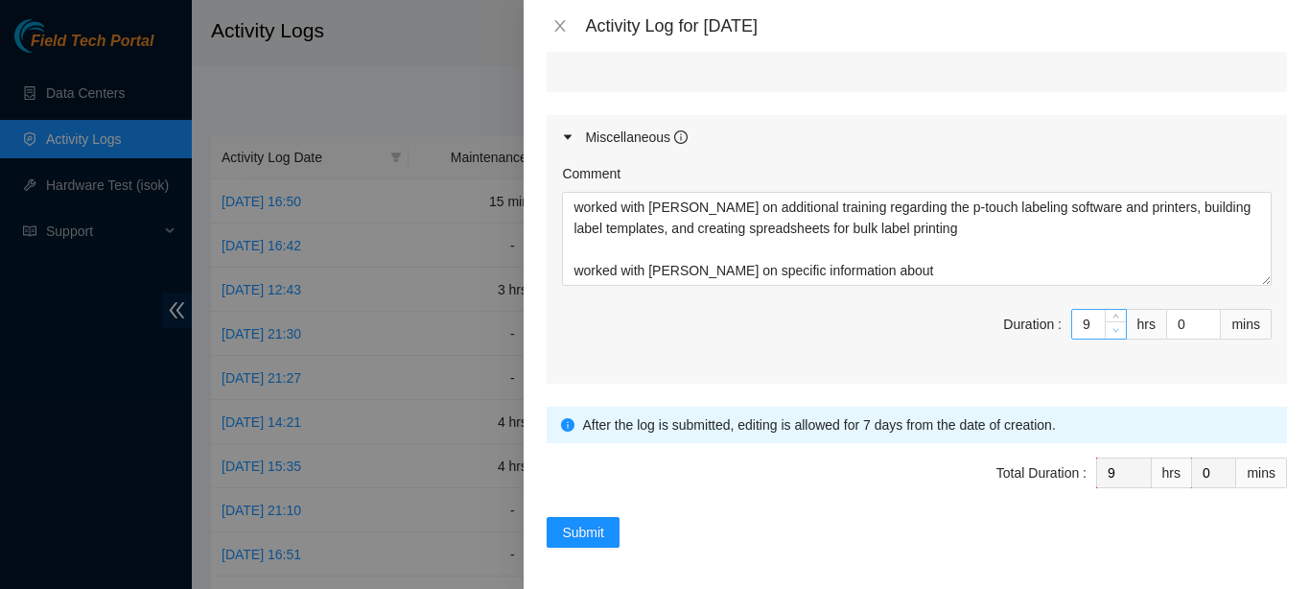
click at [1105, 330] on span "Decrease Value" at bounding box center [1115, 329] width 21 height 17
type input "8"
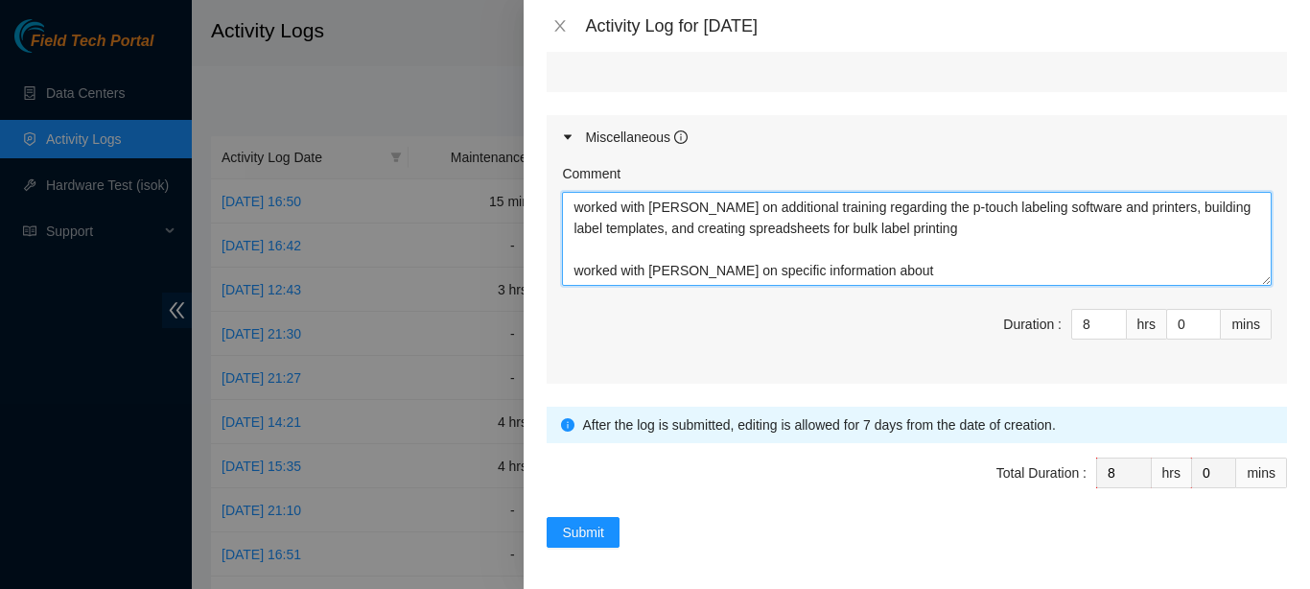
click at [965, 258] on textarea "worked with [PERSON_NAME] on additional training regarding the p-touch labeling…" at bounding box center [917, 239] width 710 height 94
click at [965, 266] on textarea "worked with [PERSON_NAME] on additional training regarding the p-touch labeling…" at bounding box center [917, 239] width 710 height 94
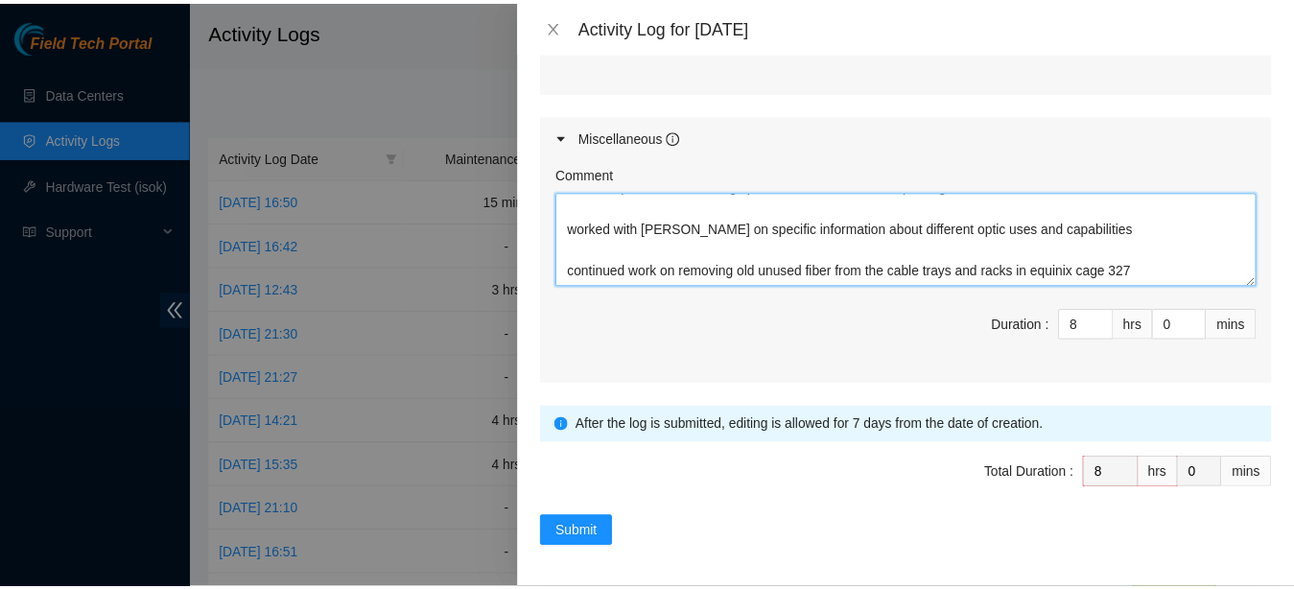
scroll to position [81, 0]
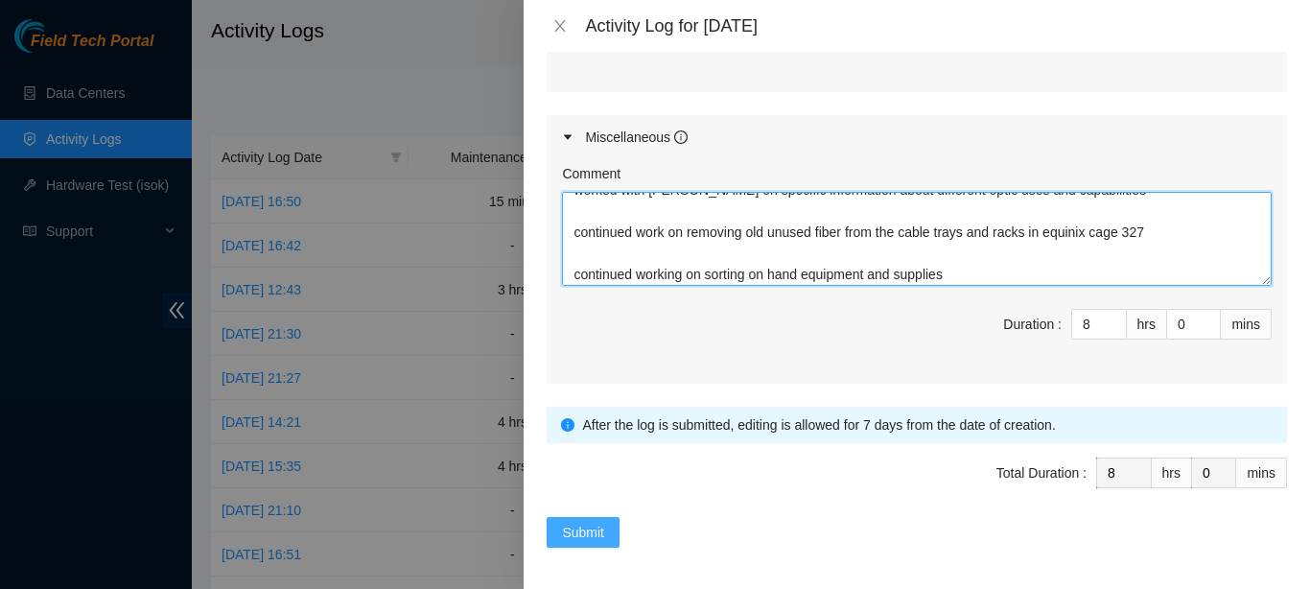
type textarea "worked with [PERSON_NAME] on additional training regarding the p-touch labeling…"
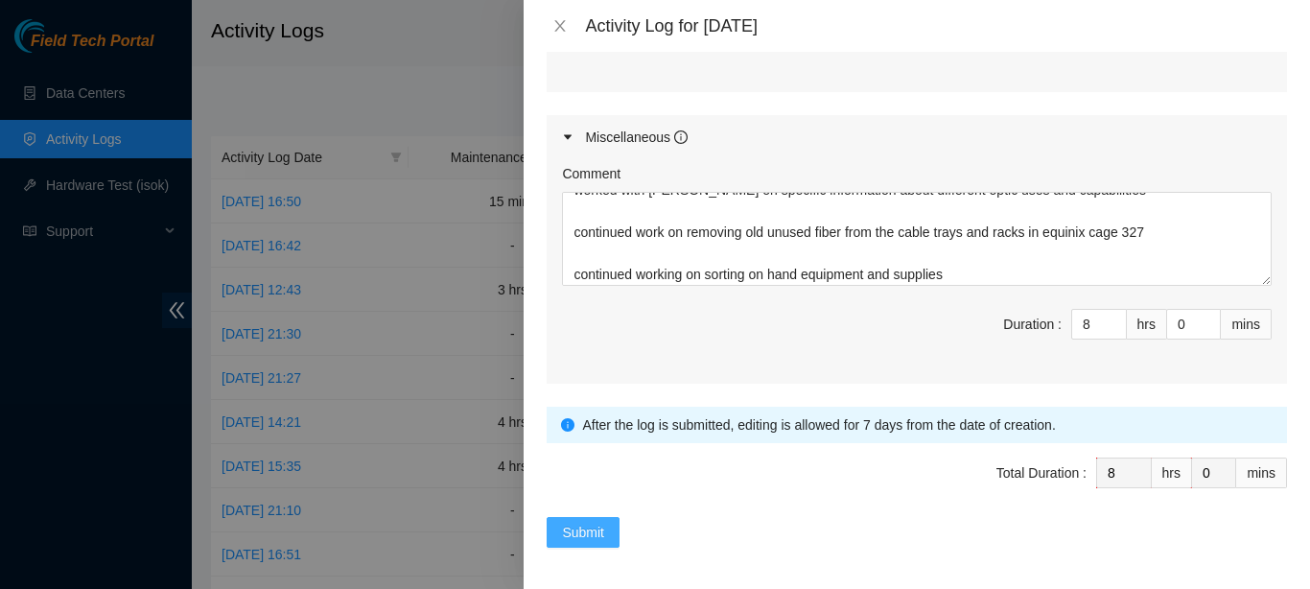
click at [568, 525] on span "Submit" at bounding box center [583, 532] width 42 height 21
